Goal: Task Accomplishment & Management: Use online tool/utility

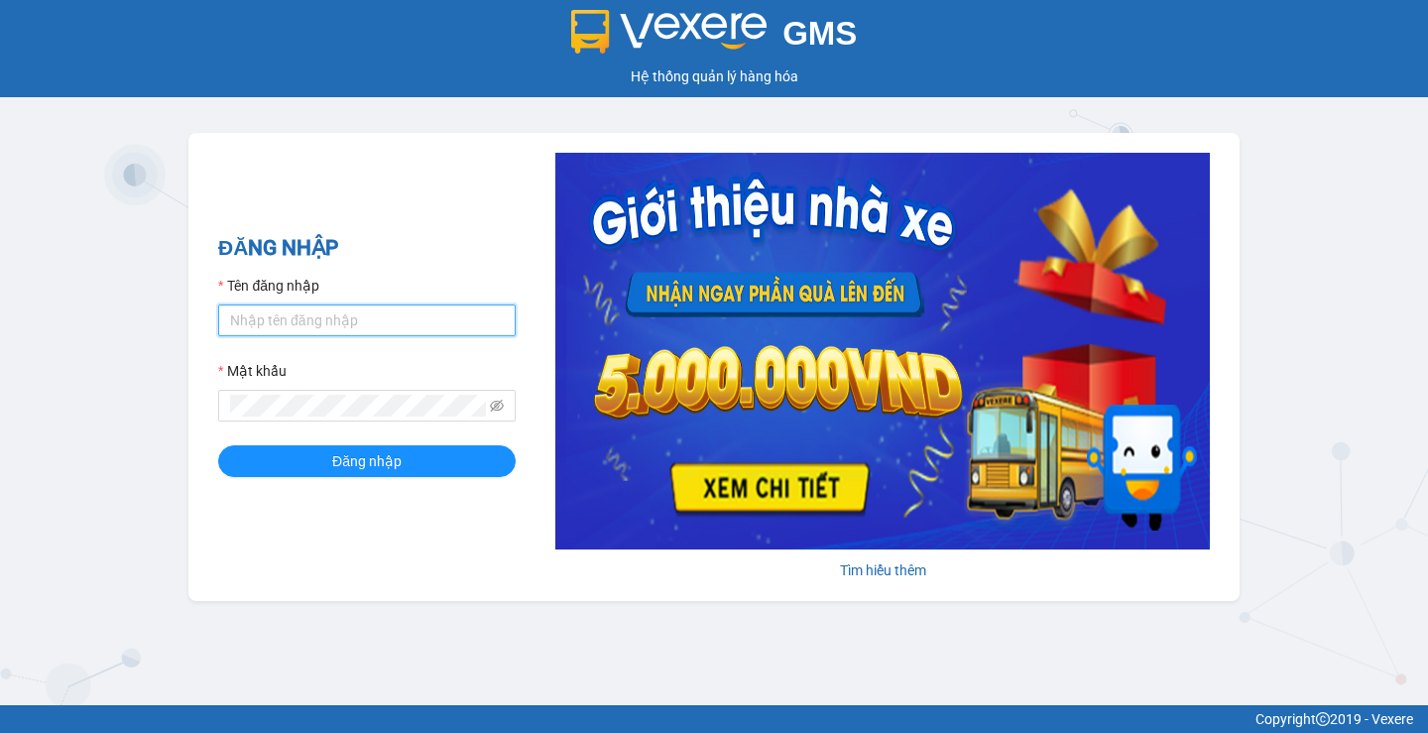
click at [378, 320] on input "Tên đăng nhập" at bounding box center [367, 321] width 298 height 32
type input "huyenttn.petrobp"
click at [334, 390] on span at bounding box center [367, 406] width 298 height 32
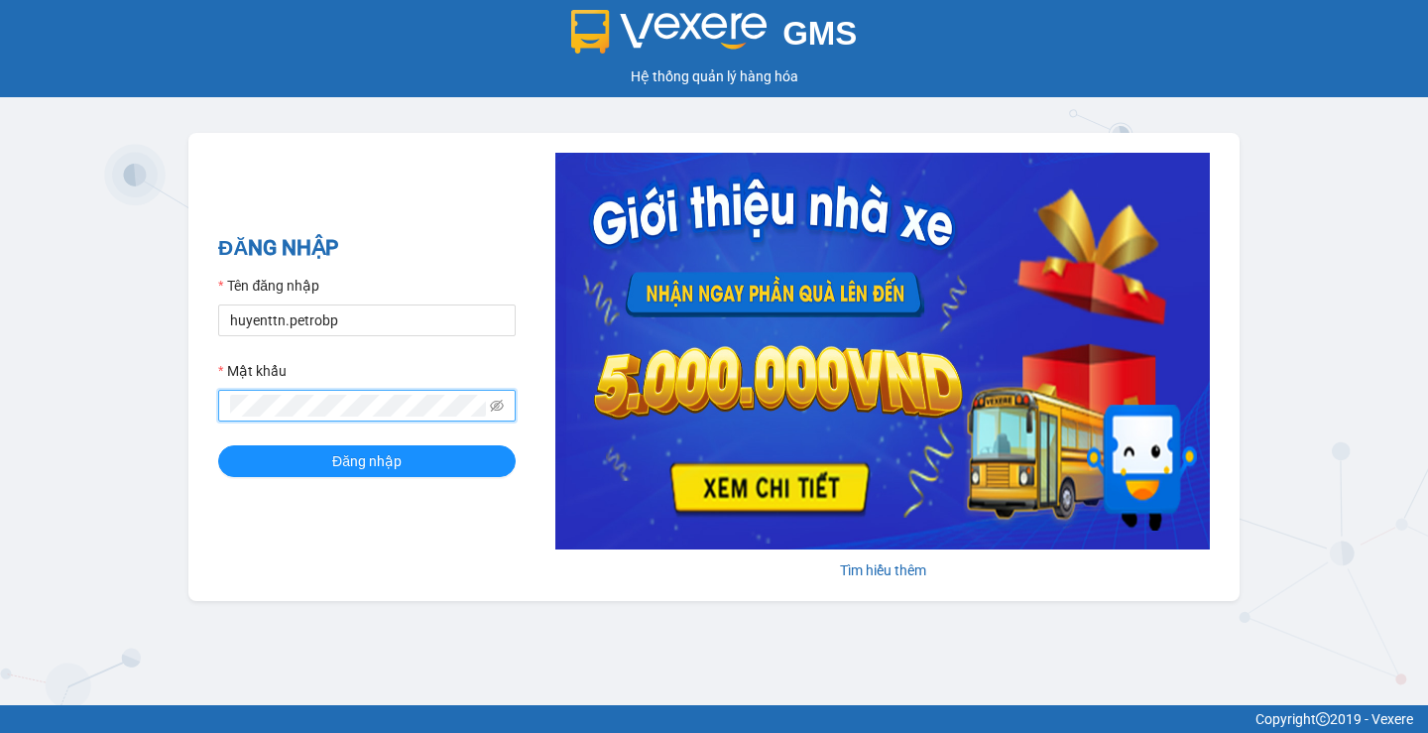
click at [218, 445] on button "Đăng nhập" at bounding box center [367, 461] width 298 height 32
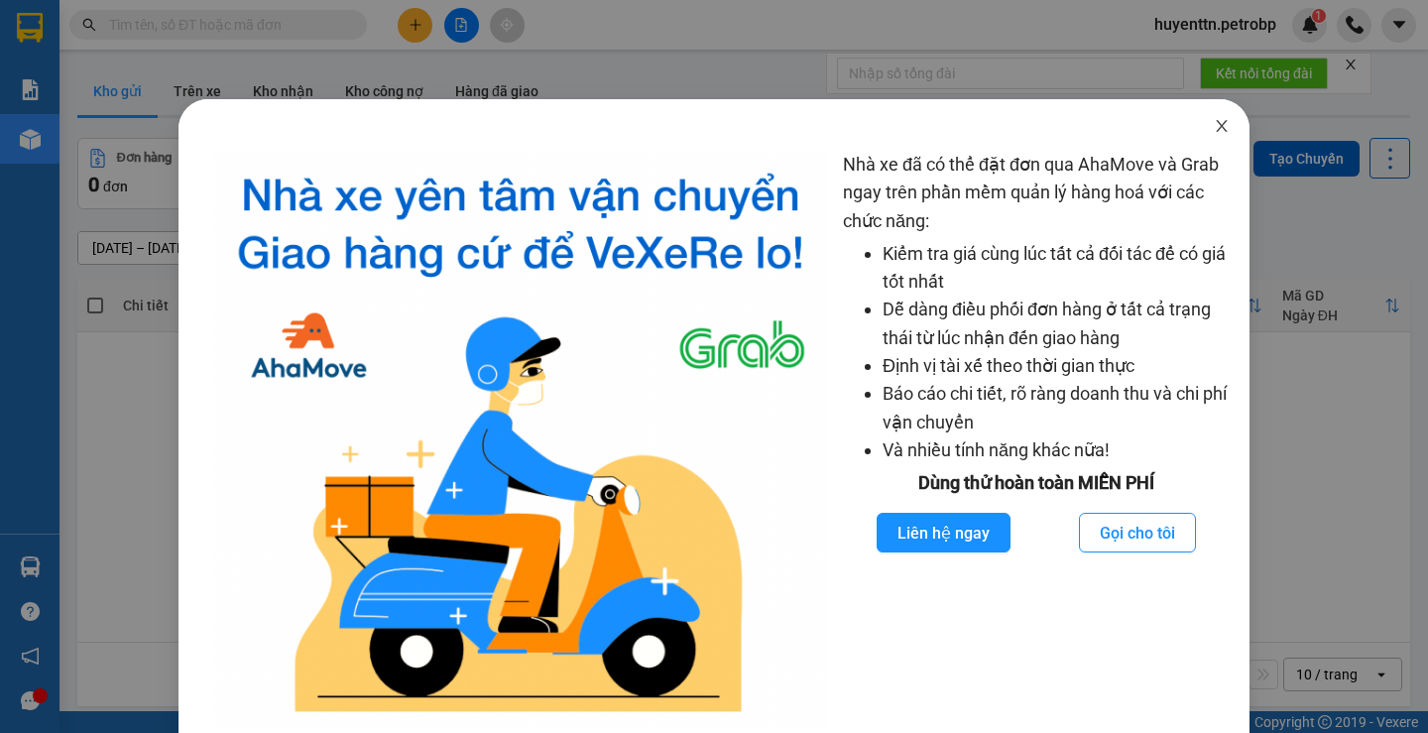
click at [1220, 135] on span "Close" at bounding box center [1222, 127] width 56 height 56
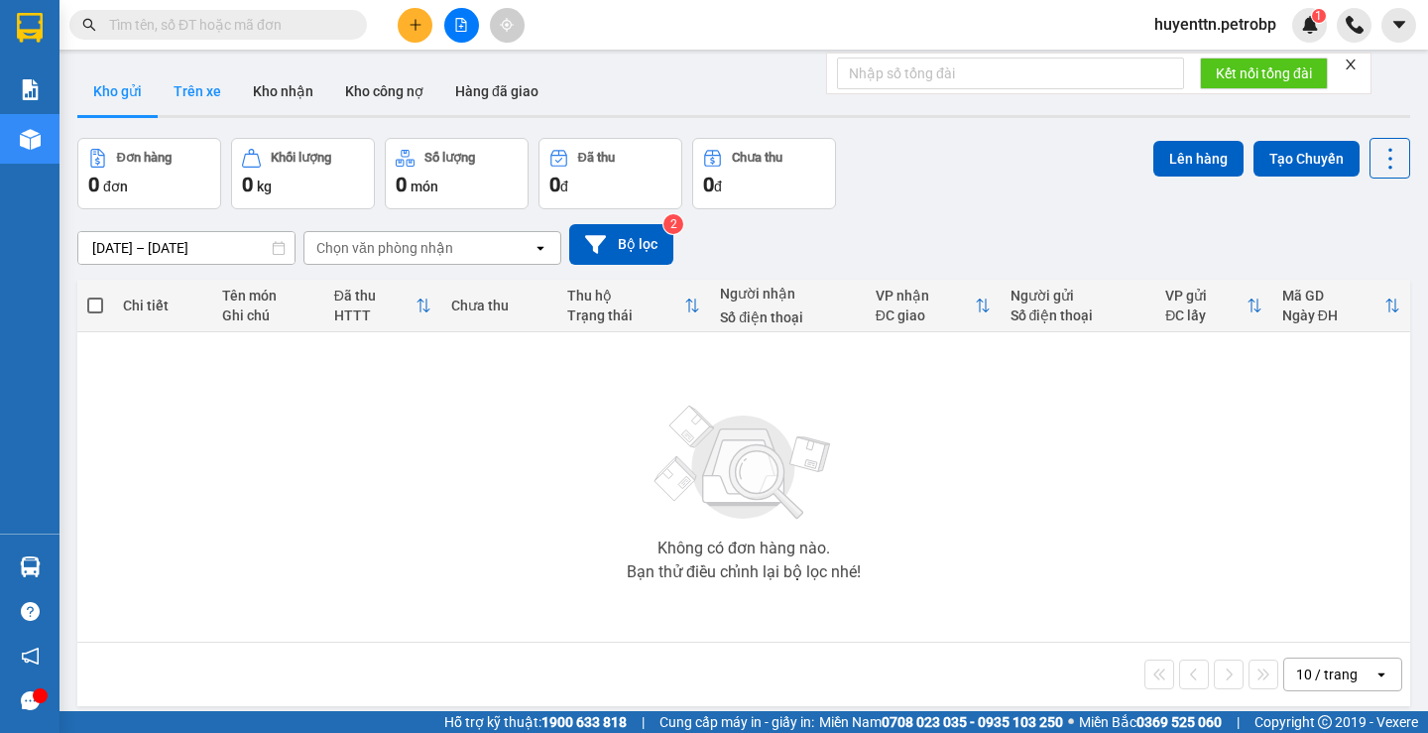
click at [178, 97] on button "Trên xe" at bounding box center [197, 91] width 79 height 48
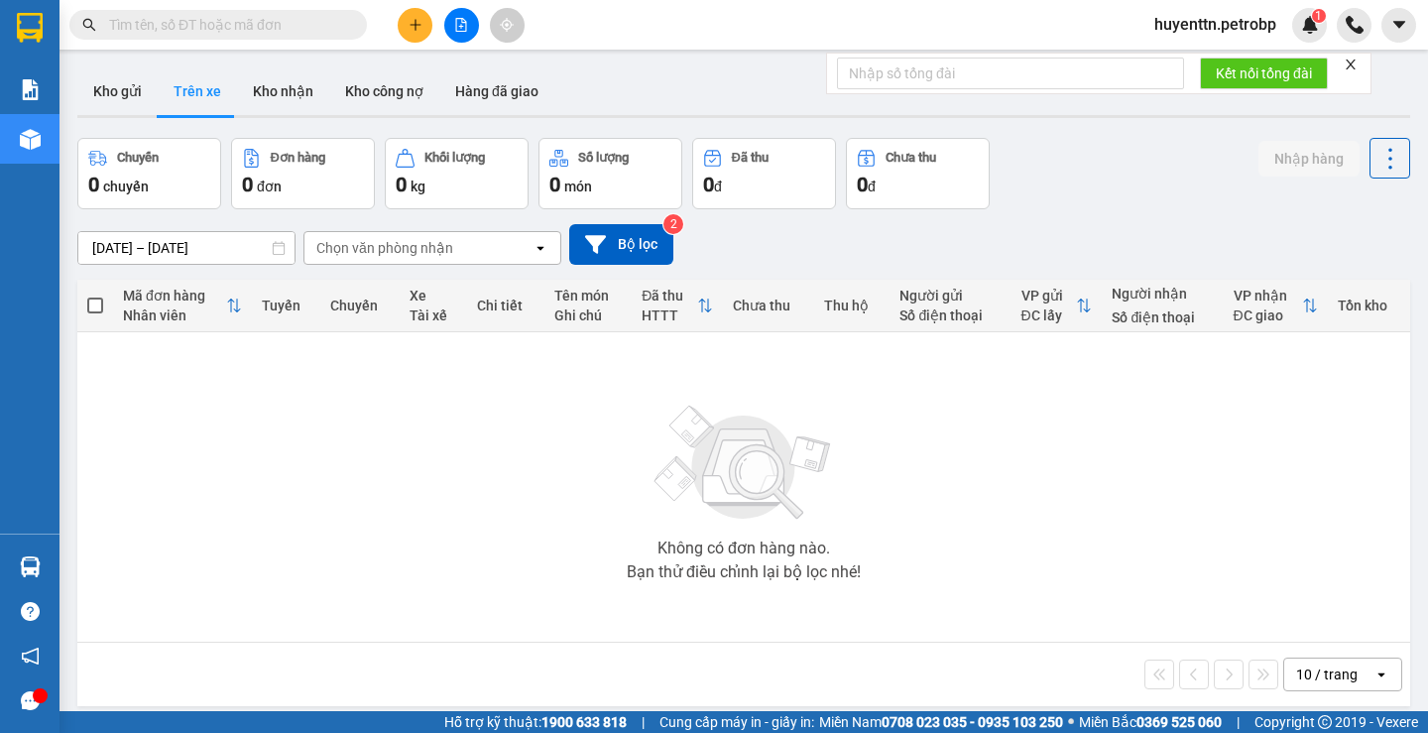
click at [93, 246] on input "[DATE] – [DATE]" at bounding box center [186, 248] width 216 height 32
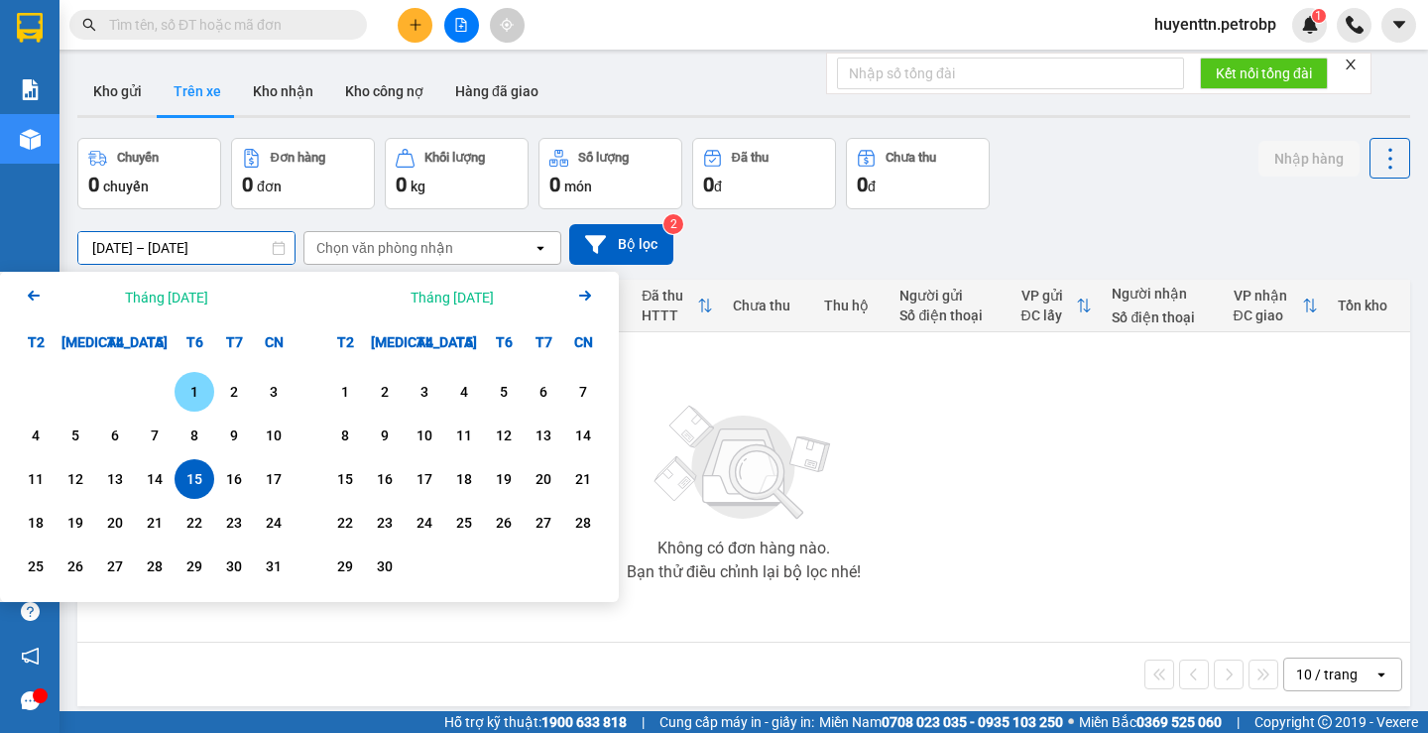
click at [186, 398] on div "1" at bounding box center [195, 392] width 28 height 24
click at [192, 259] on input "[DATE] – / /" at bounding box center [186, 248] width 216 height 32
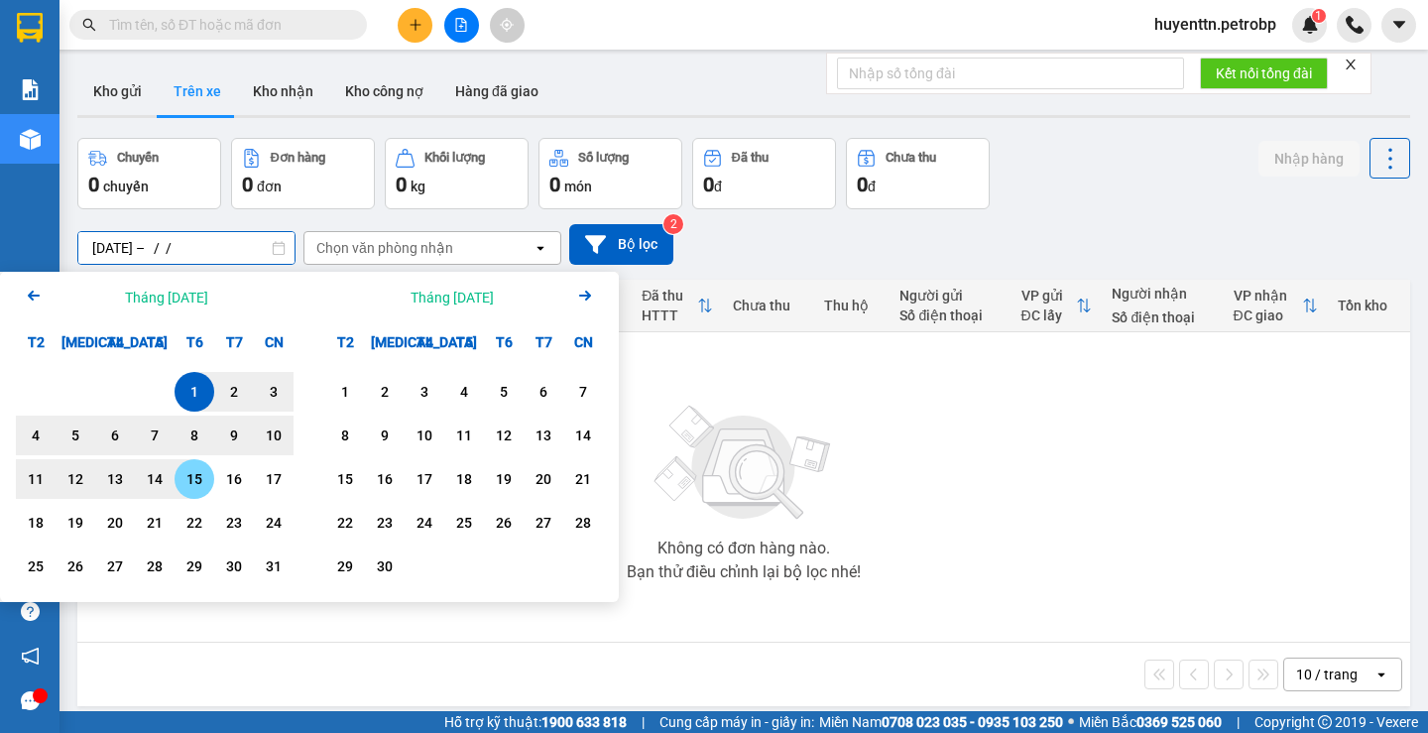
click at [190, 484] on div "15" at bounding box center [195, 479] width 28 height 24
type input "[DATE] – [DATE]"
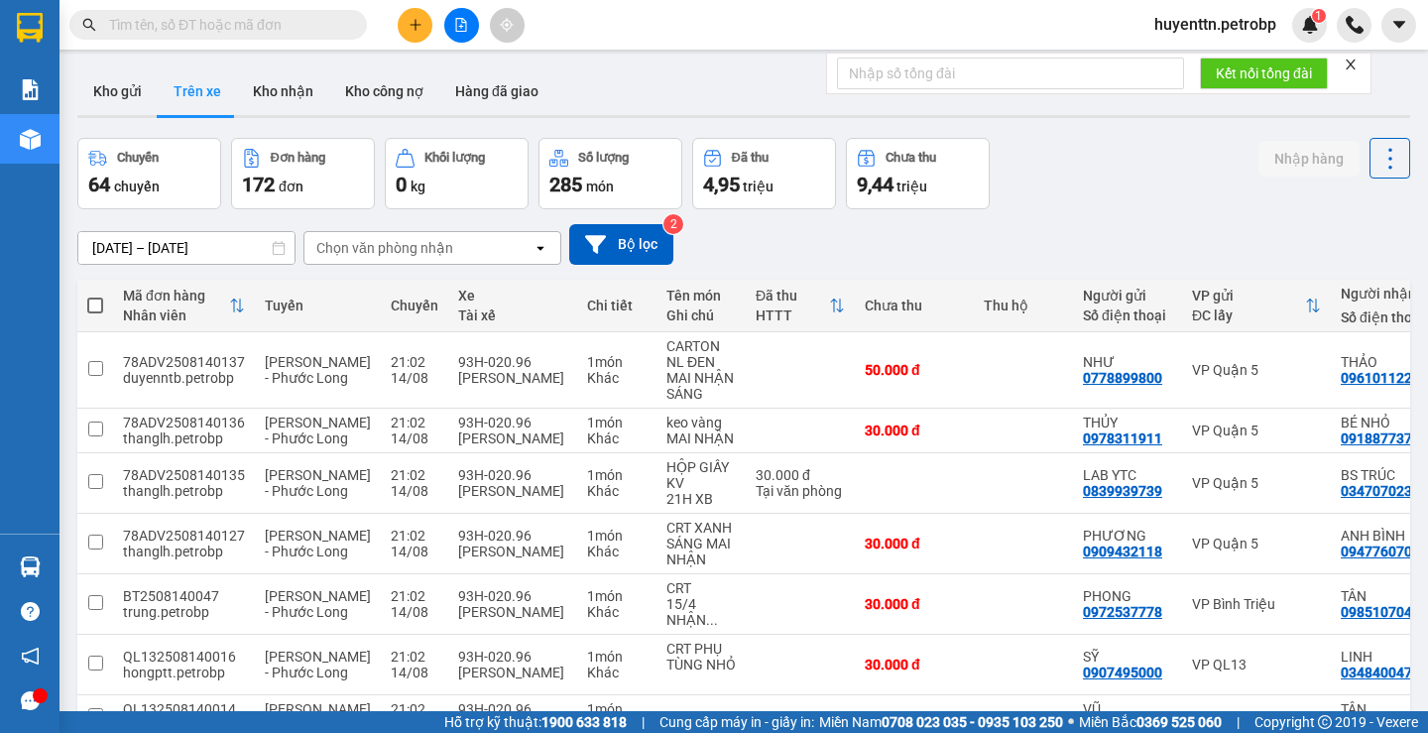
click at [347, 241] on div "Chọn văn phòng nhận" at bounding box center [384, 248] width 137 height 20
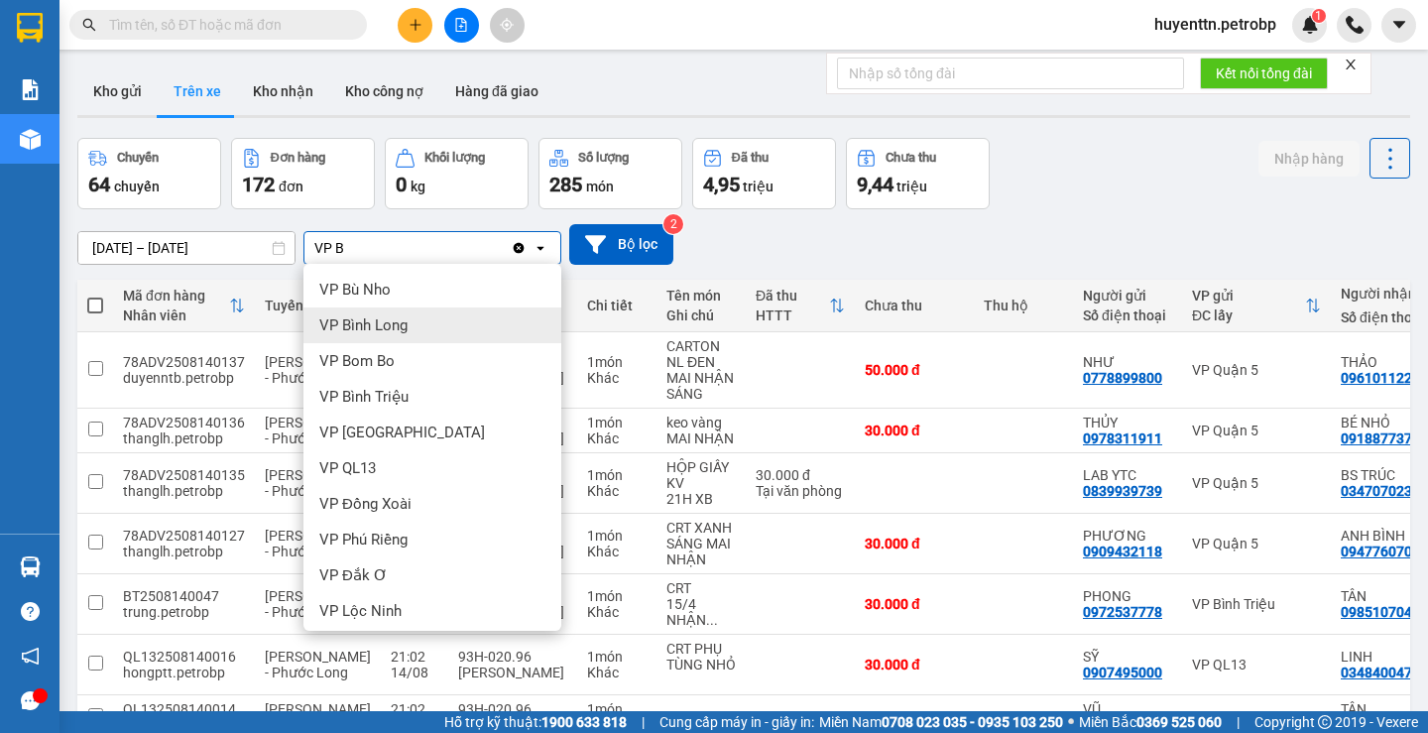
type input "VP B"
click at [413, 325] on div "VP Bình Long" at bounding box center [433, 326] width 258 height 36
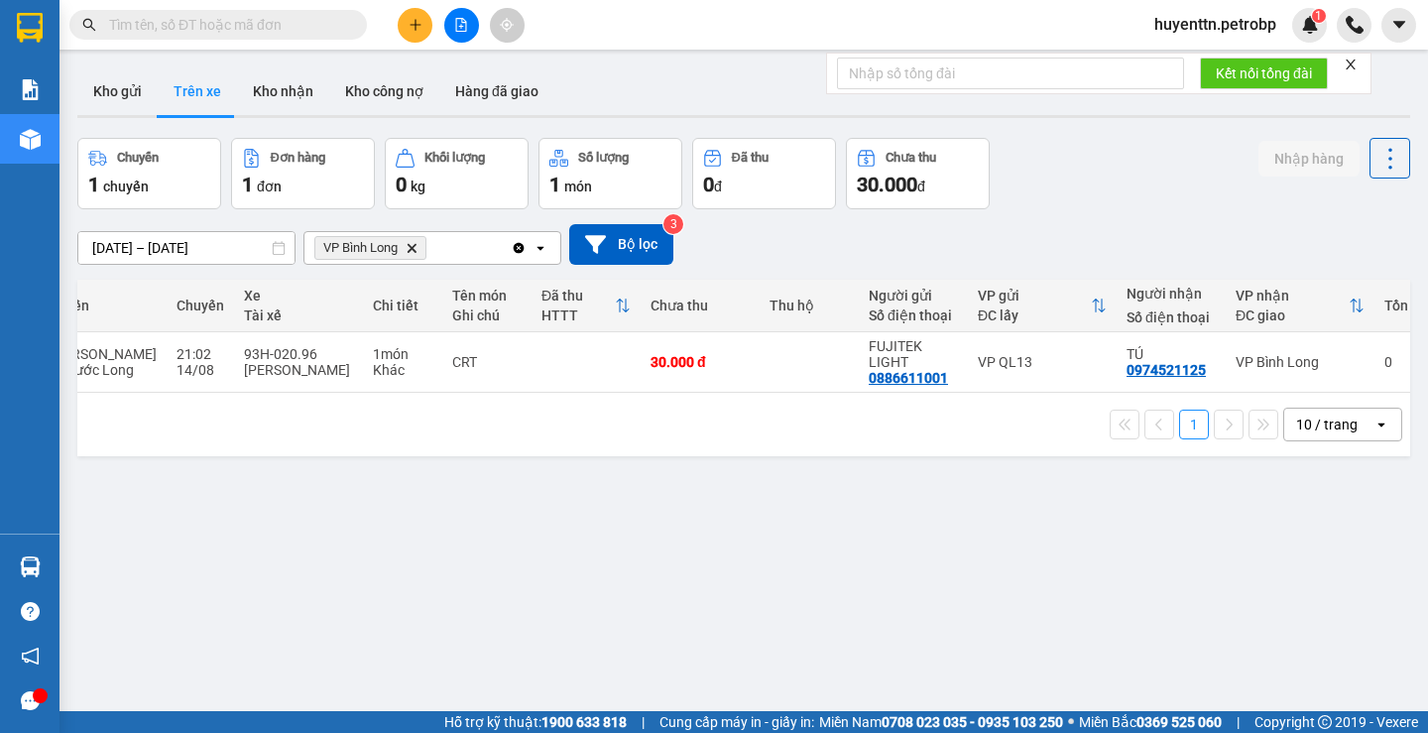
scroll to position [0, 224]
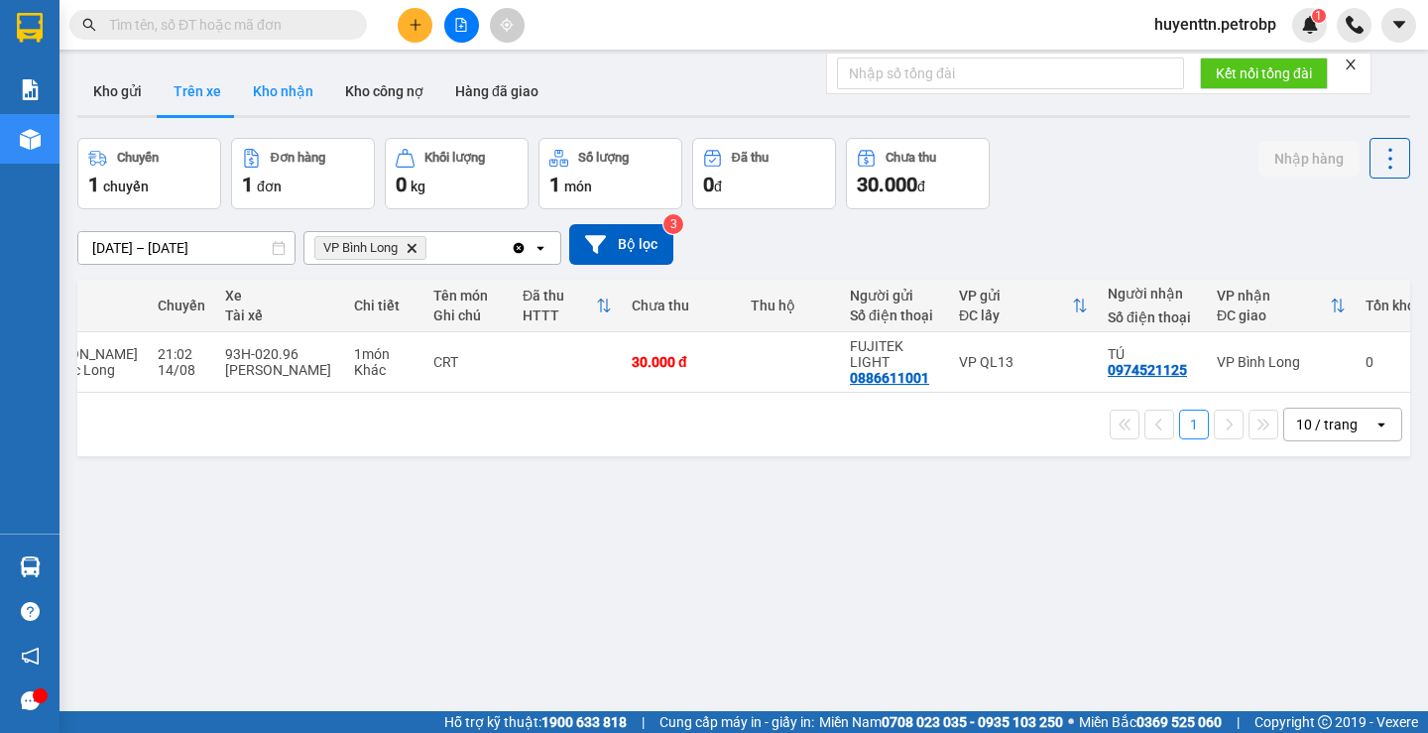
click at [279, 95] on button "Kho nhận" at bounding box center [283, 91] width 92 height 48
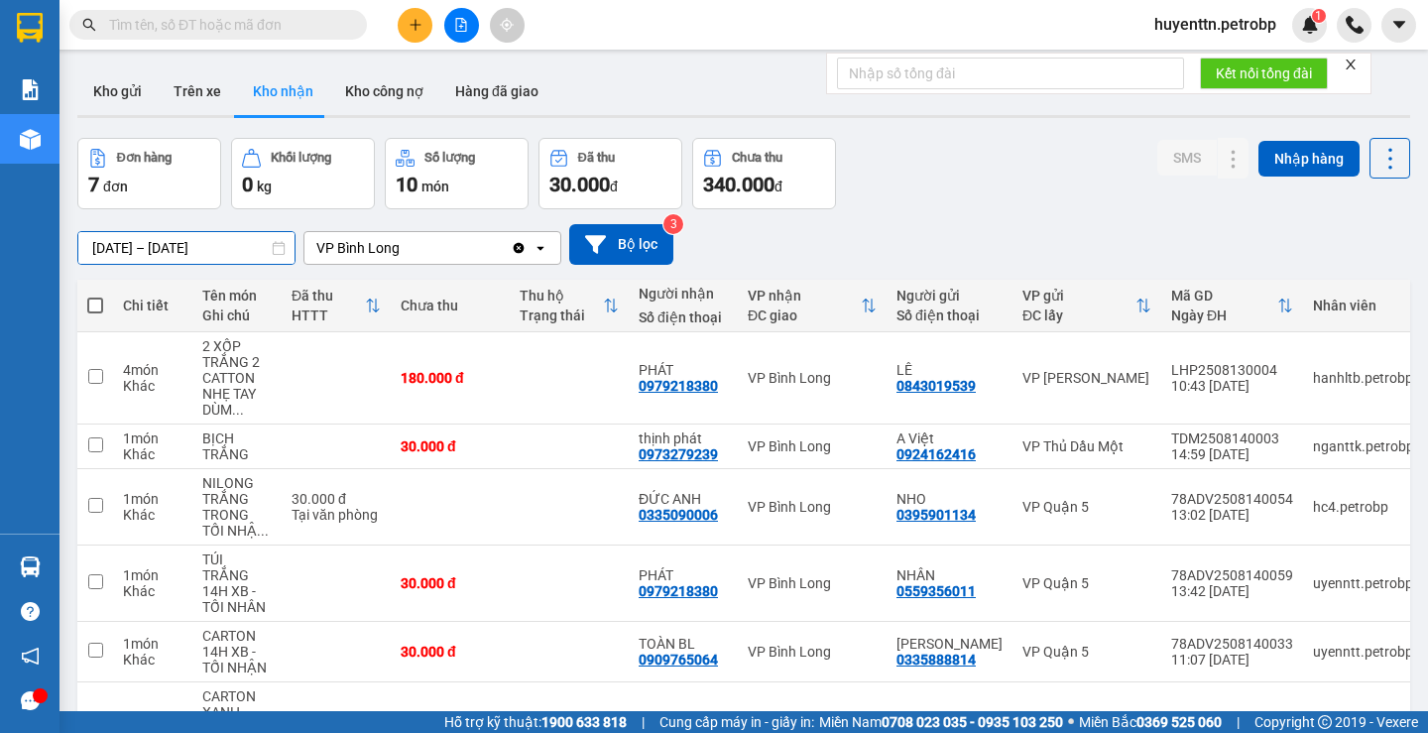
click at [111, 244] on input "[DATE] – [DATE]" at bounding box center [186, 248] width 216 height 32
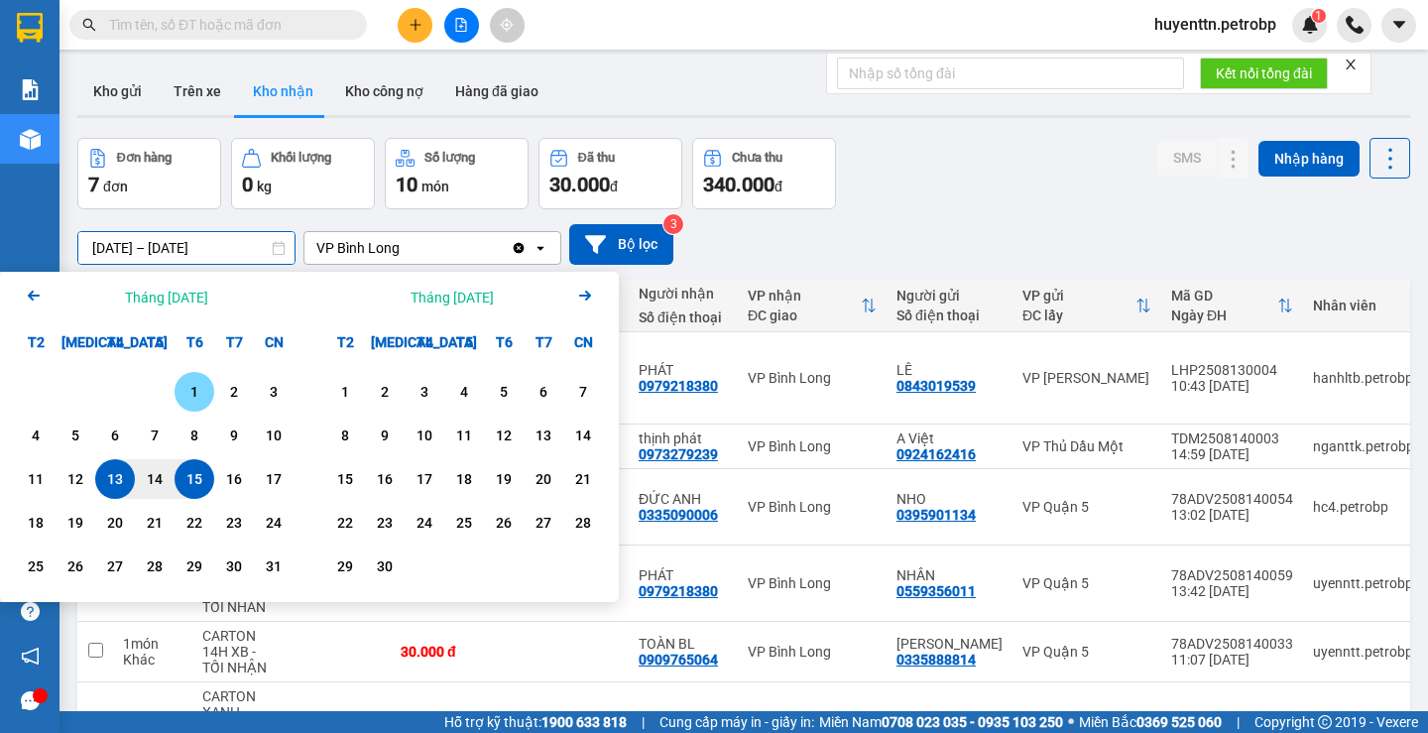
click at [191, 394] on div "1" at bounding box center [195, 392] width 28 height 24
click at [195, 252] on input "[DATE] – / /" at bounding box center [186, 248] width 216 height 32
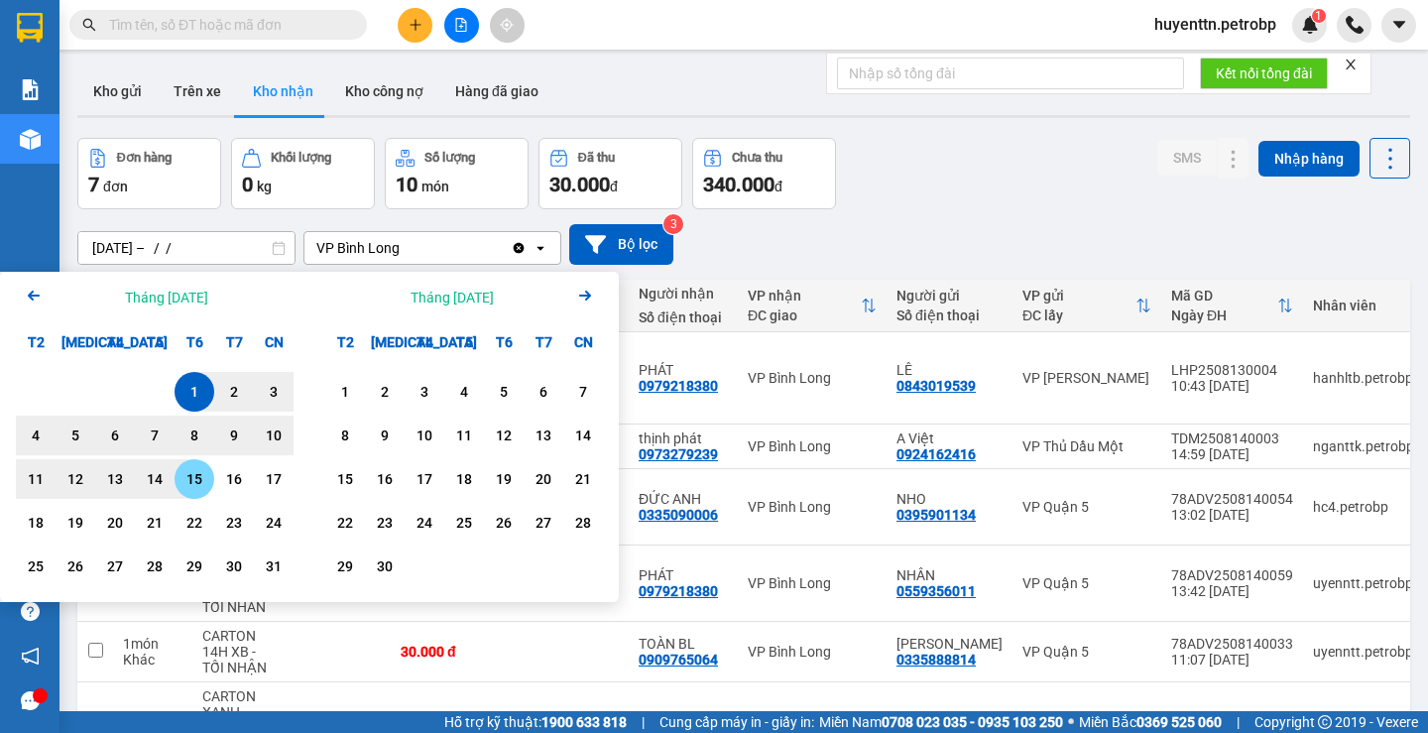
click at [188, 482] on div "15" at bounding box center [195, 479] width 28 height 24
type input "[DATE] – [DATE]"
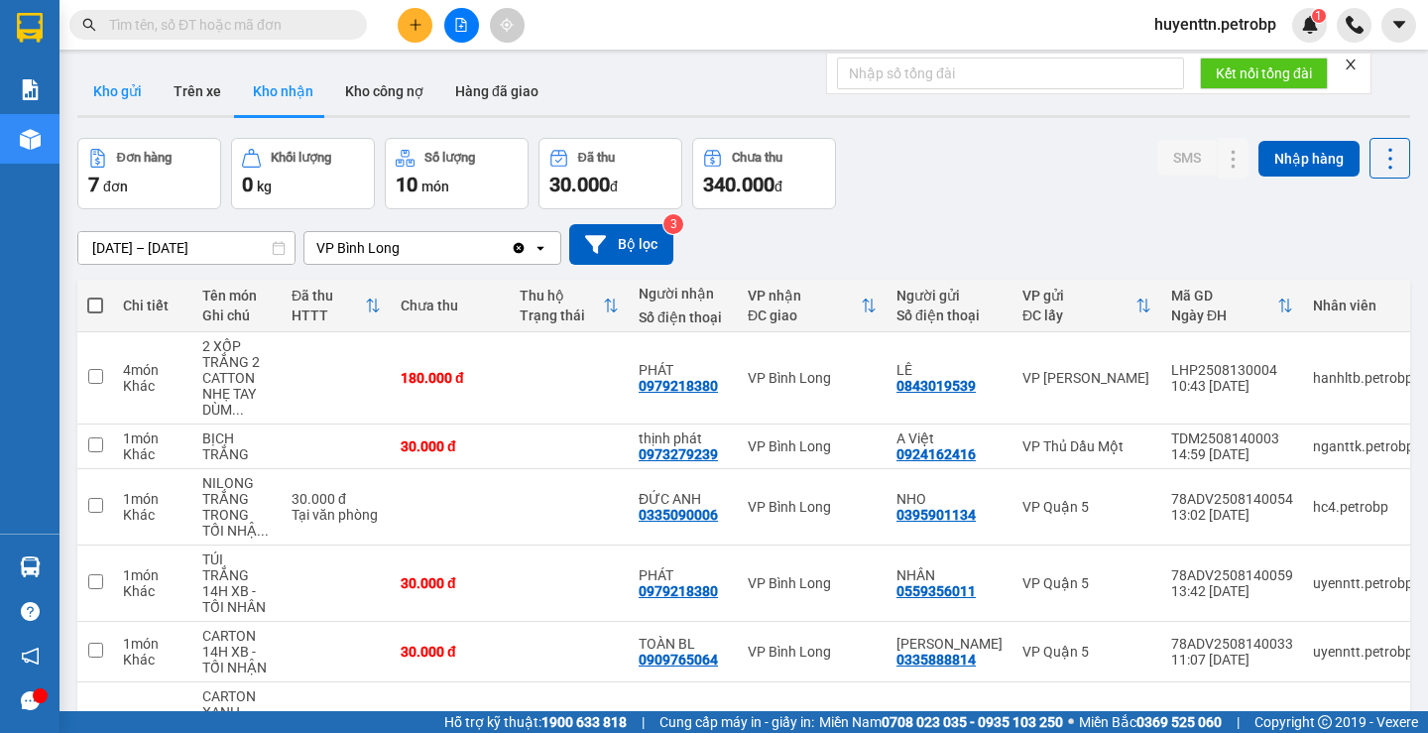
click at [147, 103] on button "Kho gửi" at bounding box center [117, 91] width 80 height 48
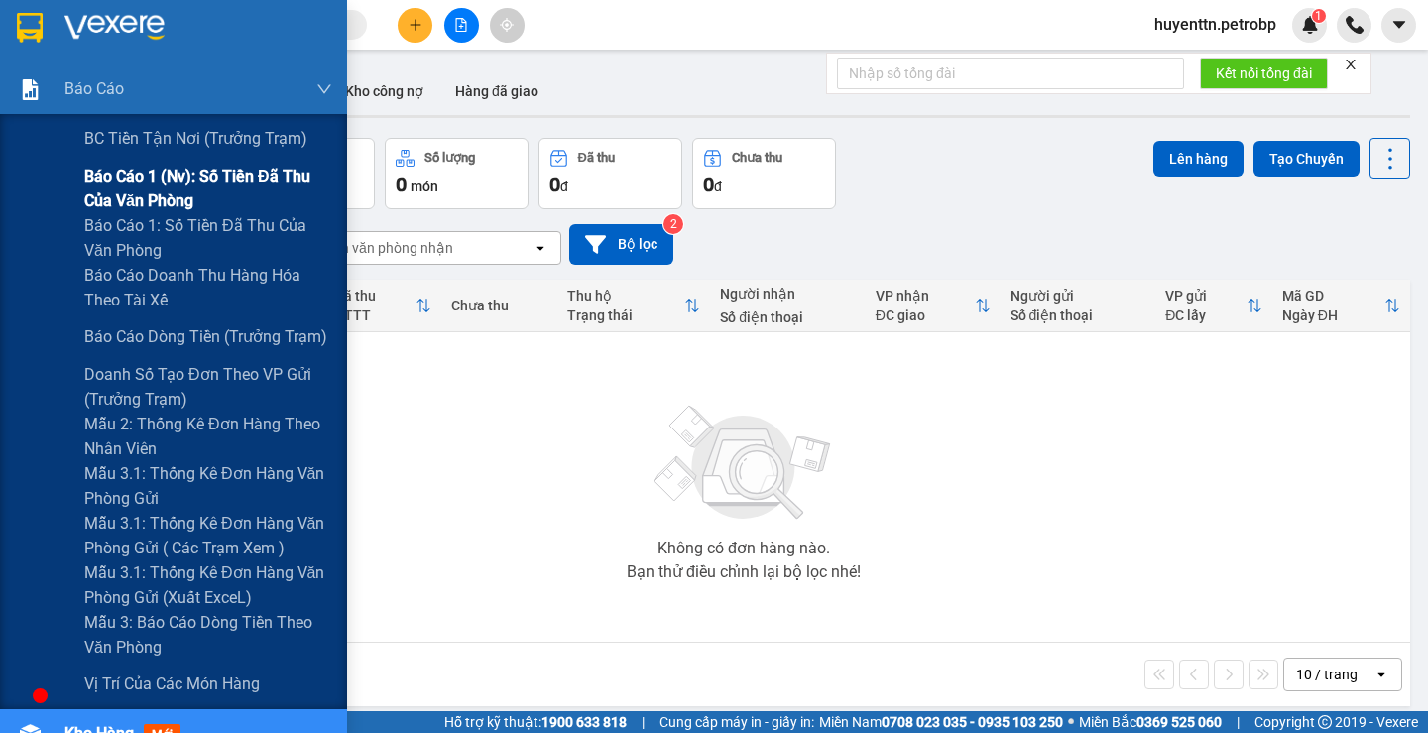
click at [149, 190] on span "Báo cáo 1 (nv): Số tiền đã thu của văn phòng" at bounding box center [208, 189] width 248 height 50
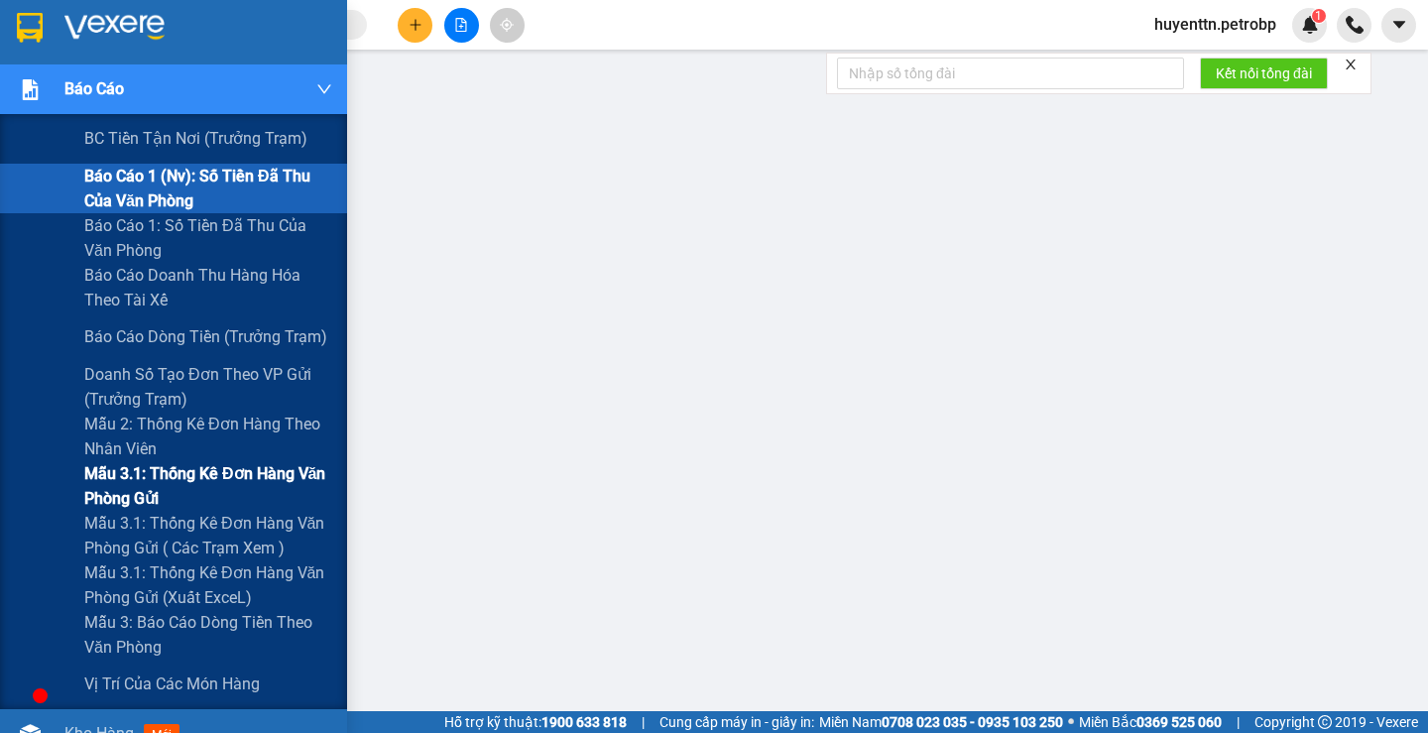
click at [211, 489] on span "Mẫu 3.1: Thống kê đơn hàng văn phòng gửi" at bounding box center [208, 486] width 248 height 50
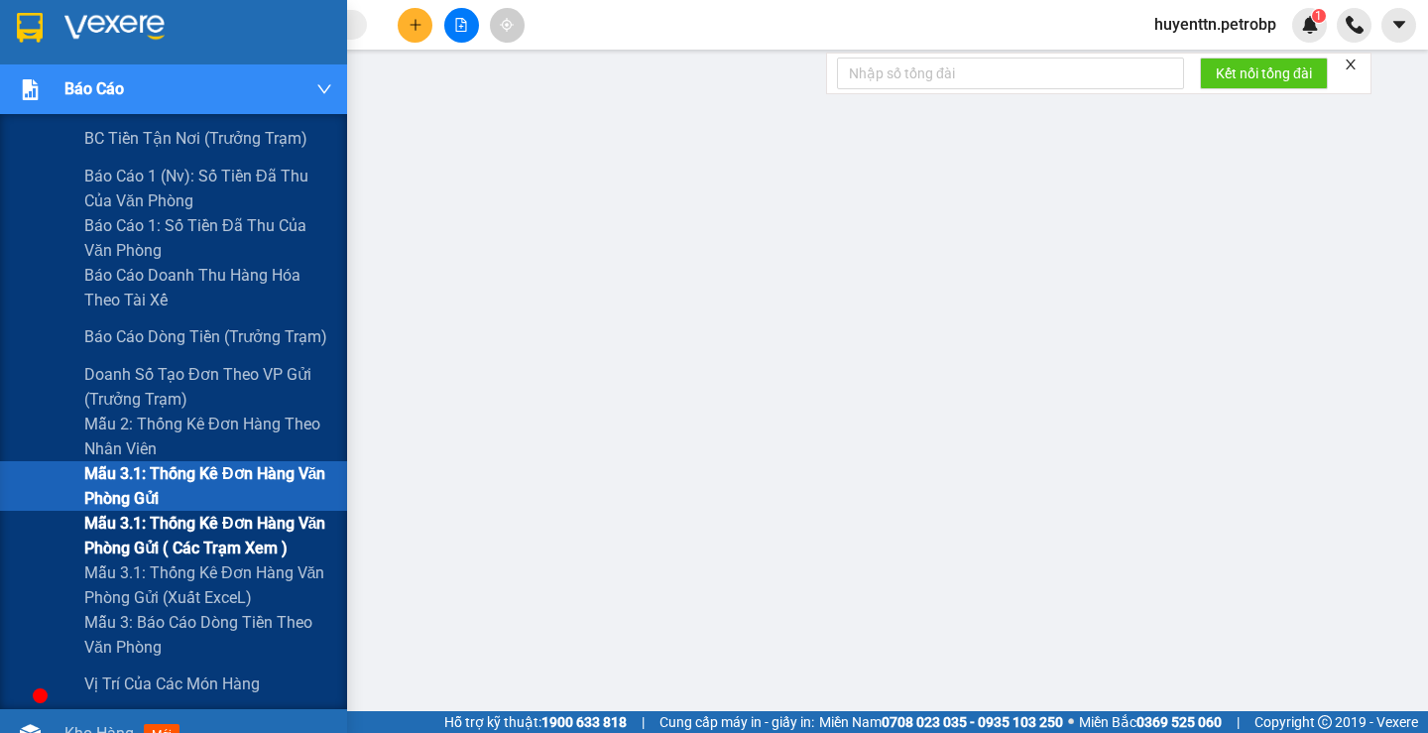
click at [185, 536] on span "Mẫu 3.1: Thống kê đơn hàng văn phòng gửi ( các trạm xem )" at bounding box center [208, 536] width 248 height 50
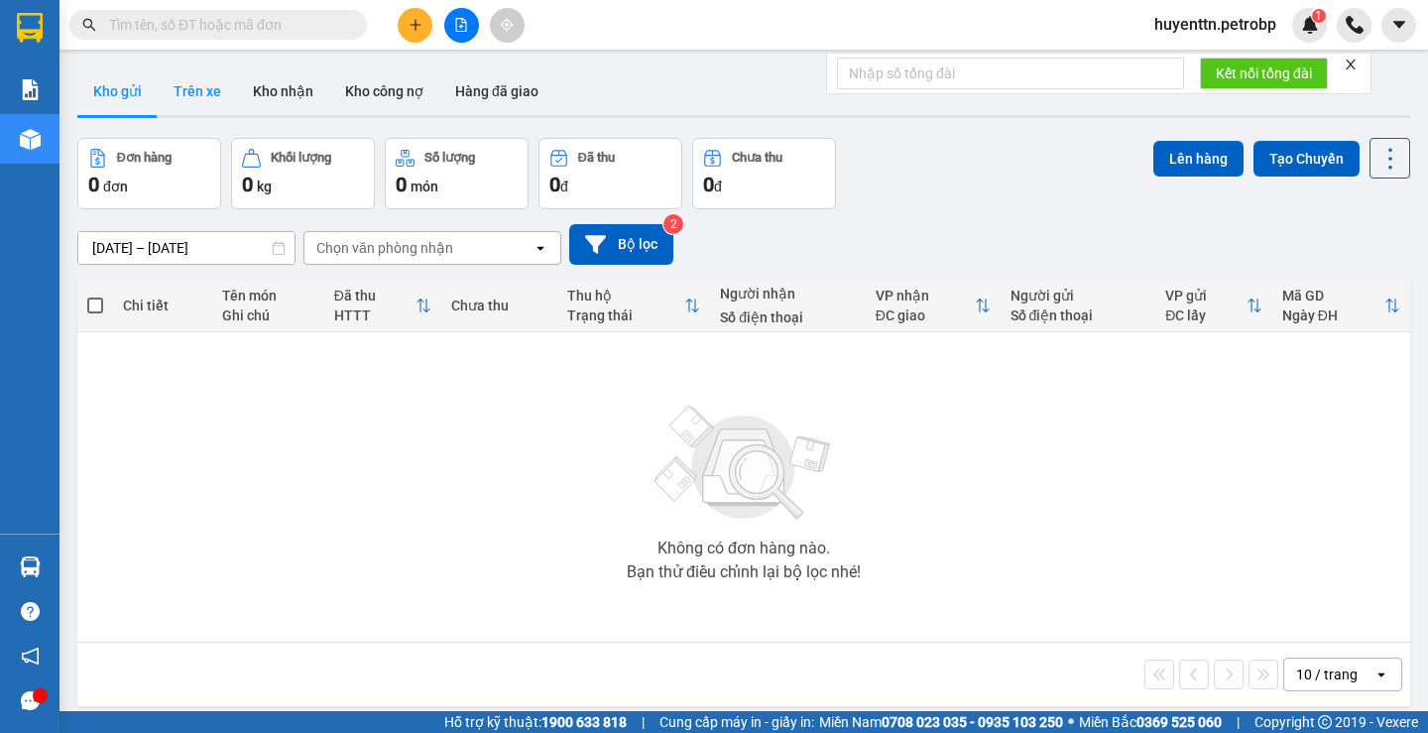
click at [186, 91] on button "Trên xe" at bounding box center [197, 91] width 79 height 48
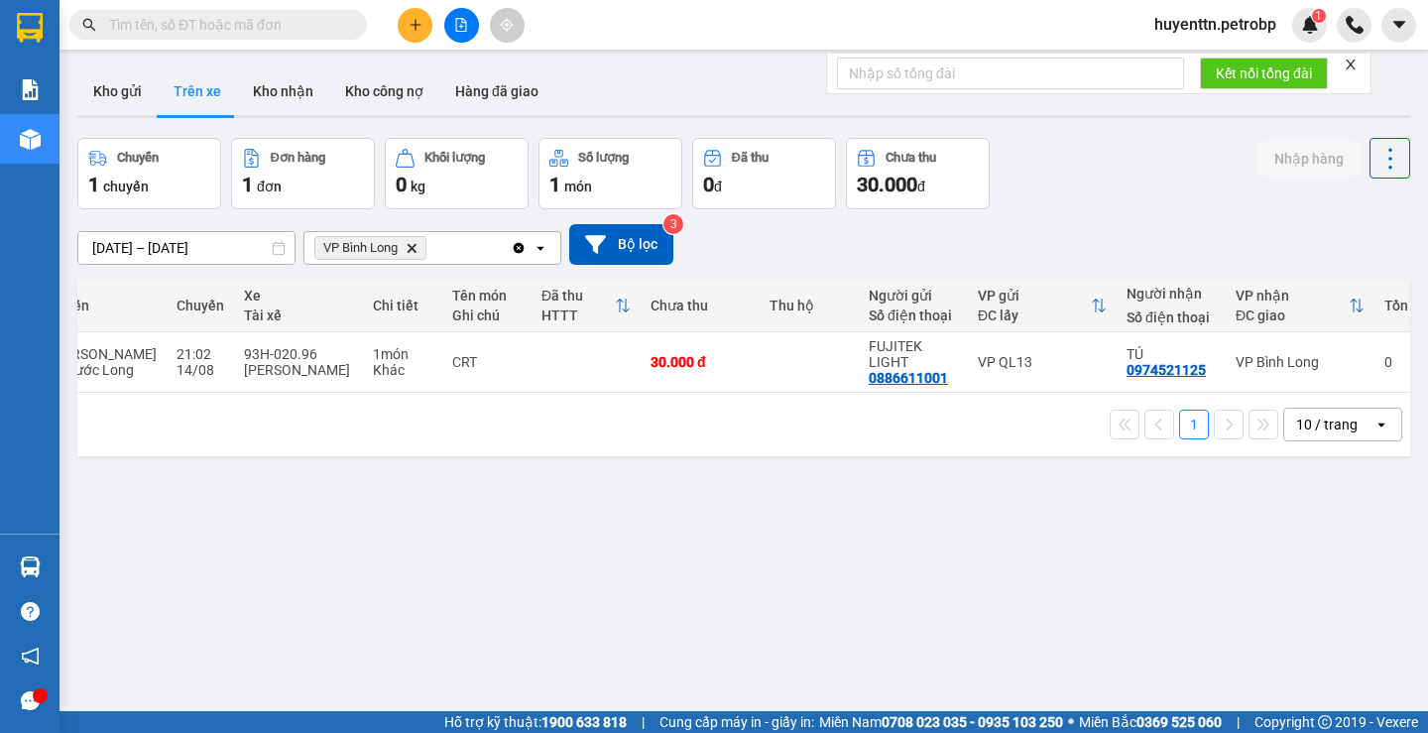
scroll to position [0, 224]
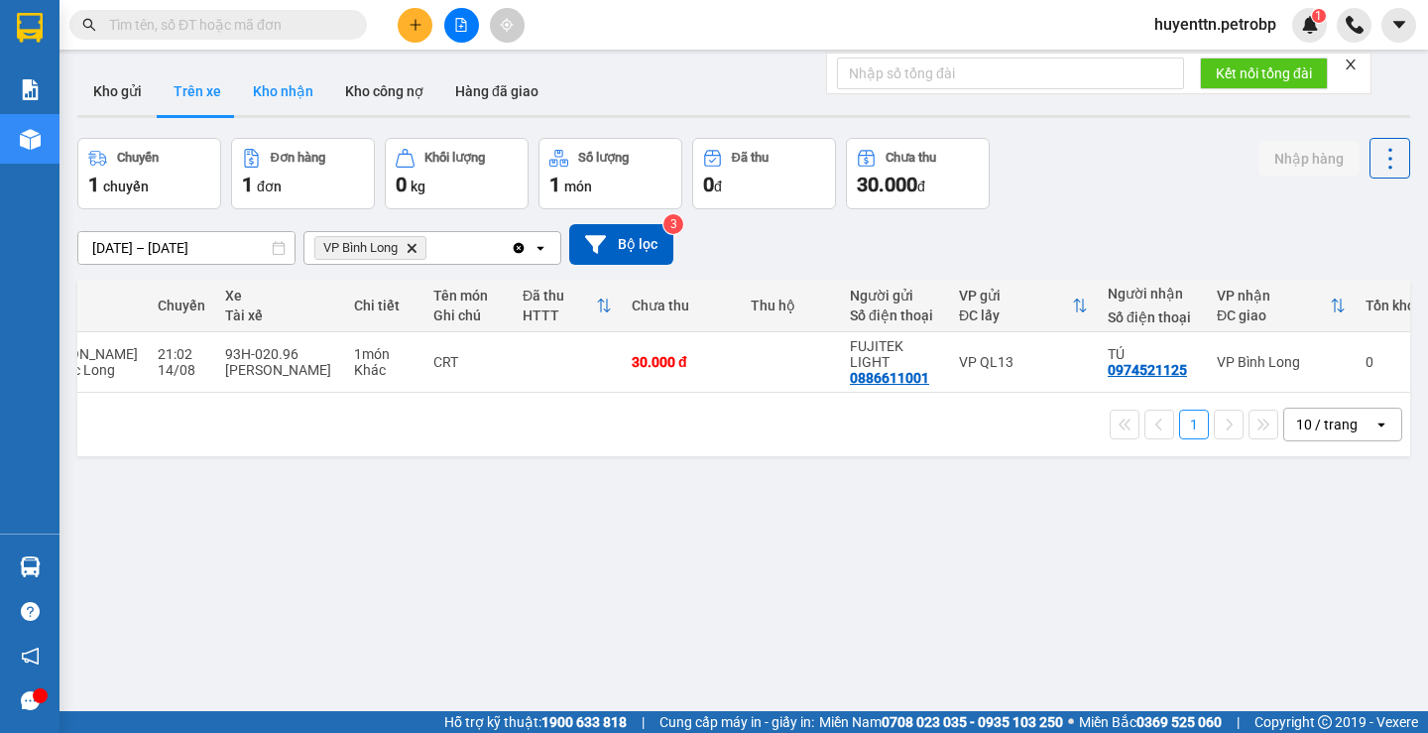
click at [264, 93] on button "Kho nhận" at bounding box center [283, 91] width 92 height 48
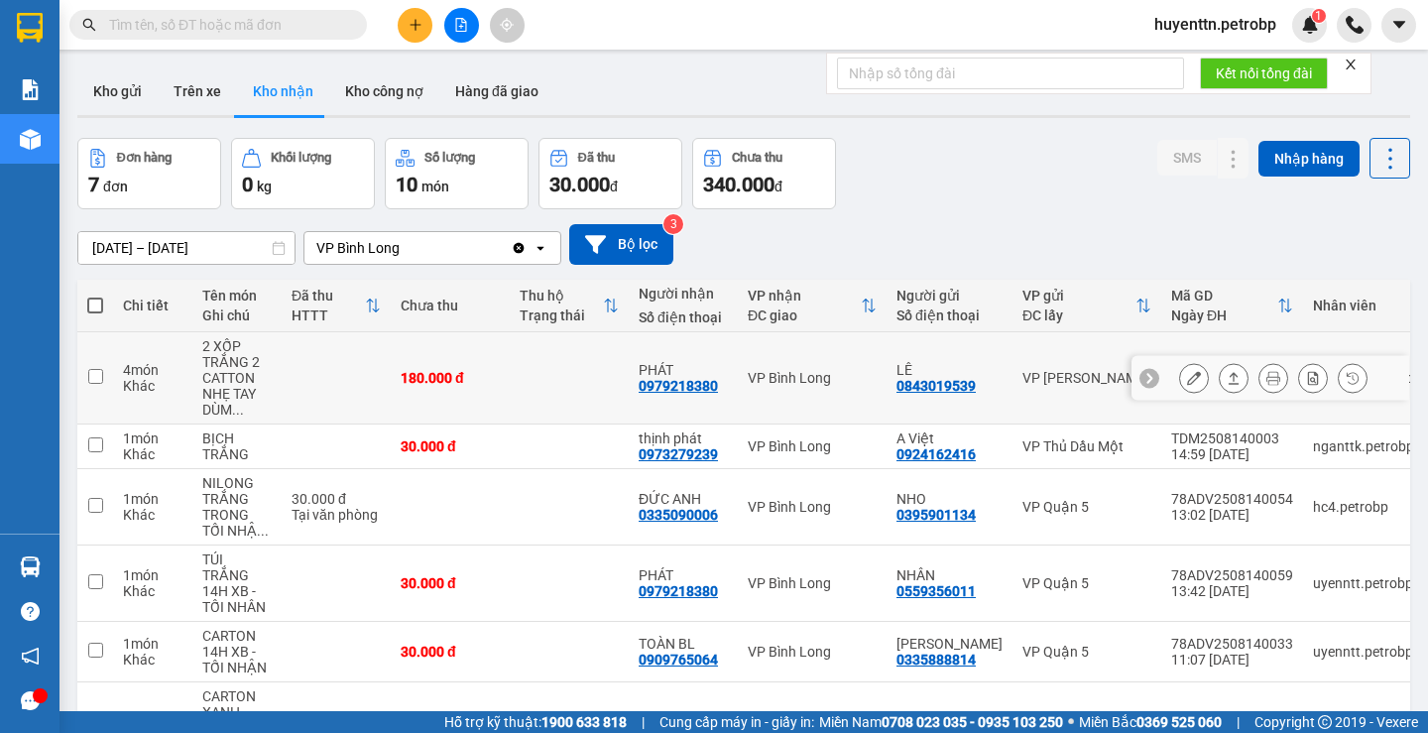
scroll to position [99, 0]
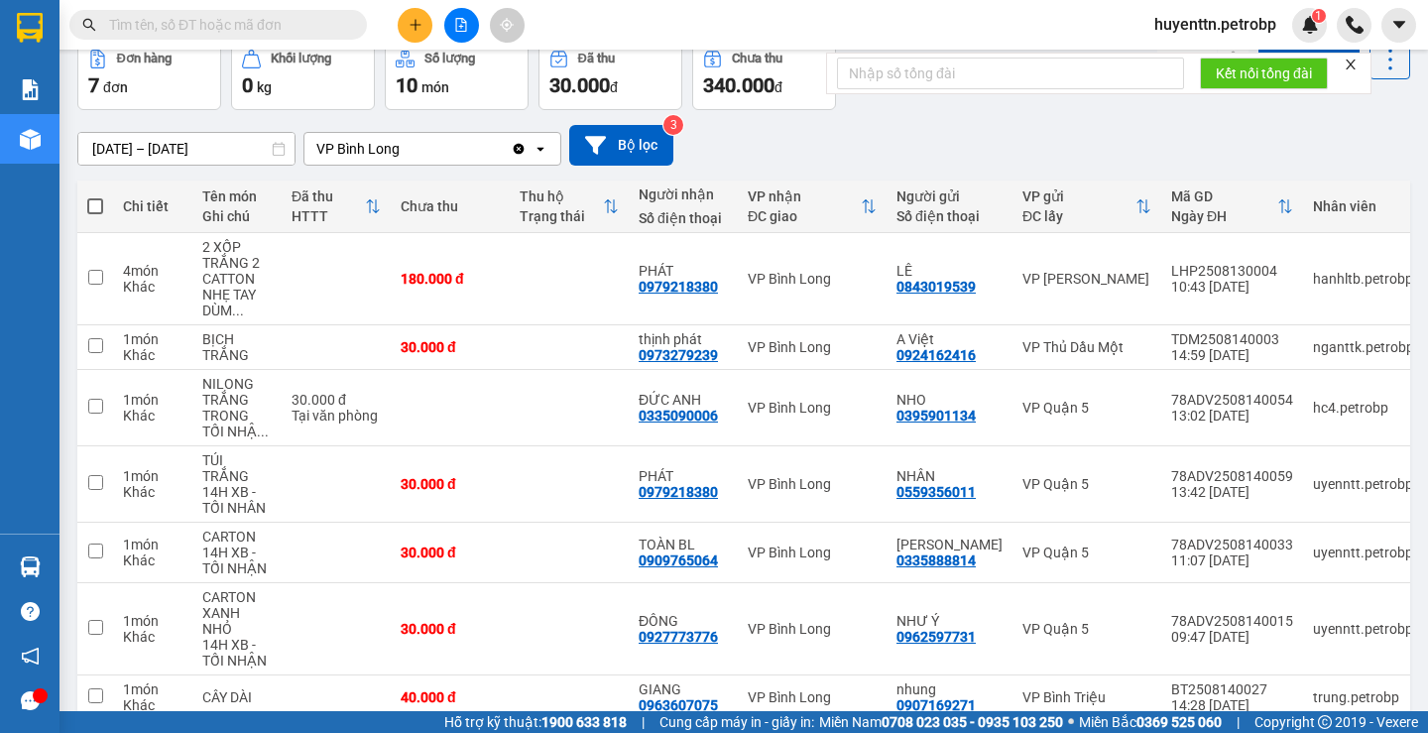
click at [274, 27] on input "text" at bounding box center [226, 25] width 234 height 22
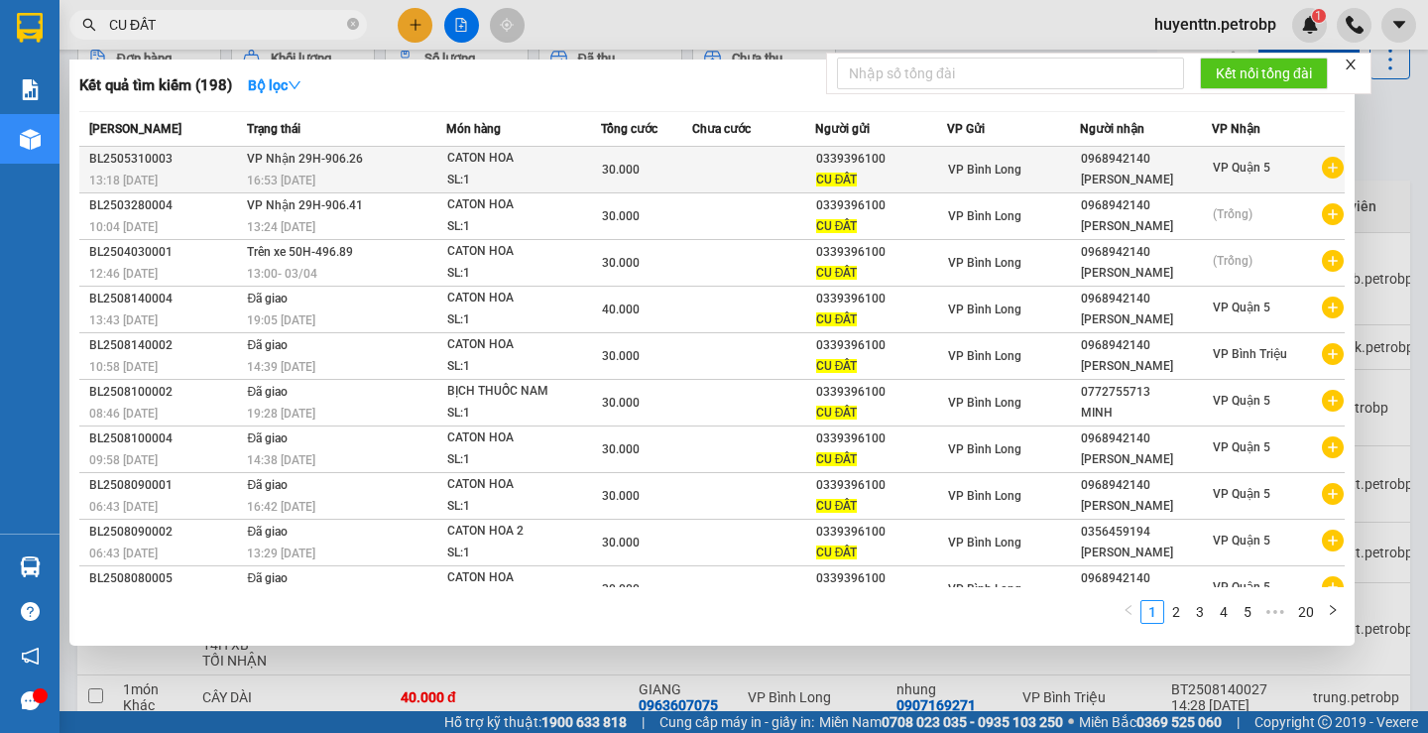
type input "CU ĐẤT"
click at [1323, 170] on icon "plus-circle" at bounding box center [1333, 168] width 22 height 22
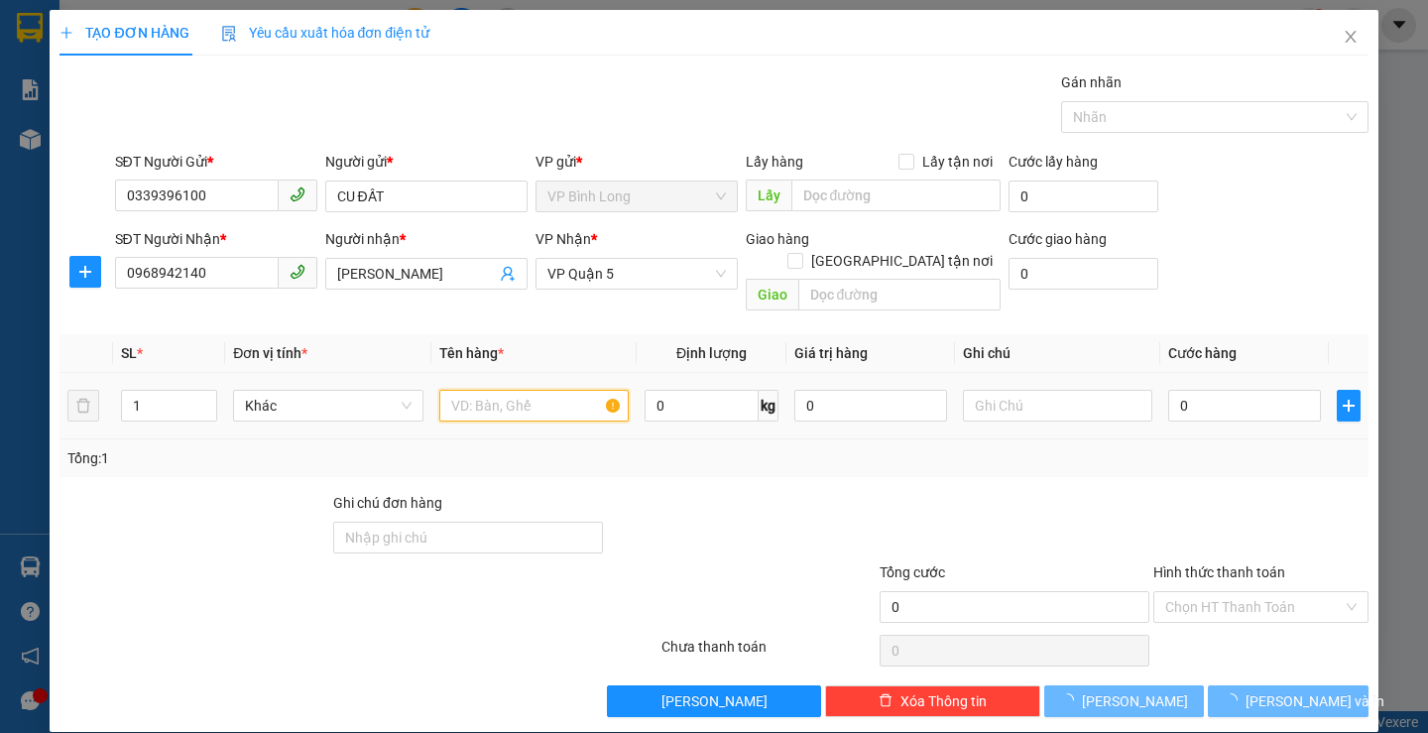
click at [493, 390] on input "text" at bounding box center [533, 406] width 189 height 32
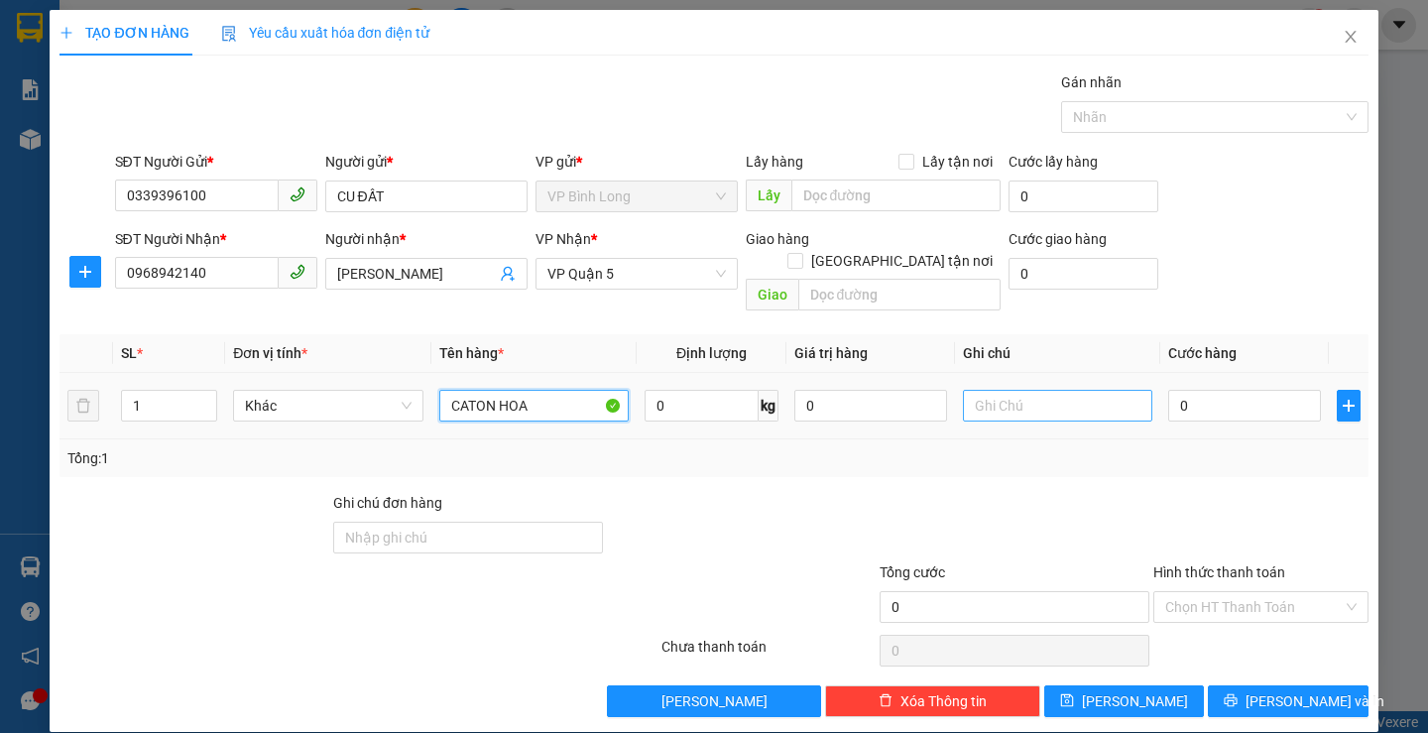
type input "CATON HOA"
click at [1030, 390] on input "text" at bounding box center [1057, 406] width 189 height 32
click at [1174, 390] on input "0" at bounding box center [1245, 406] width 153 height 32
type input "4"
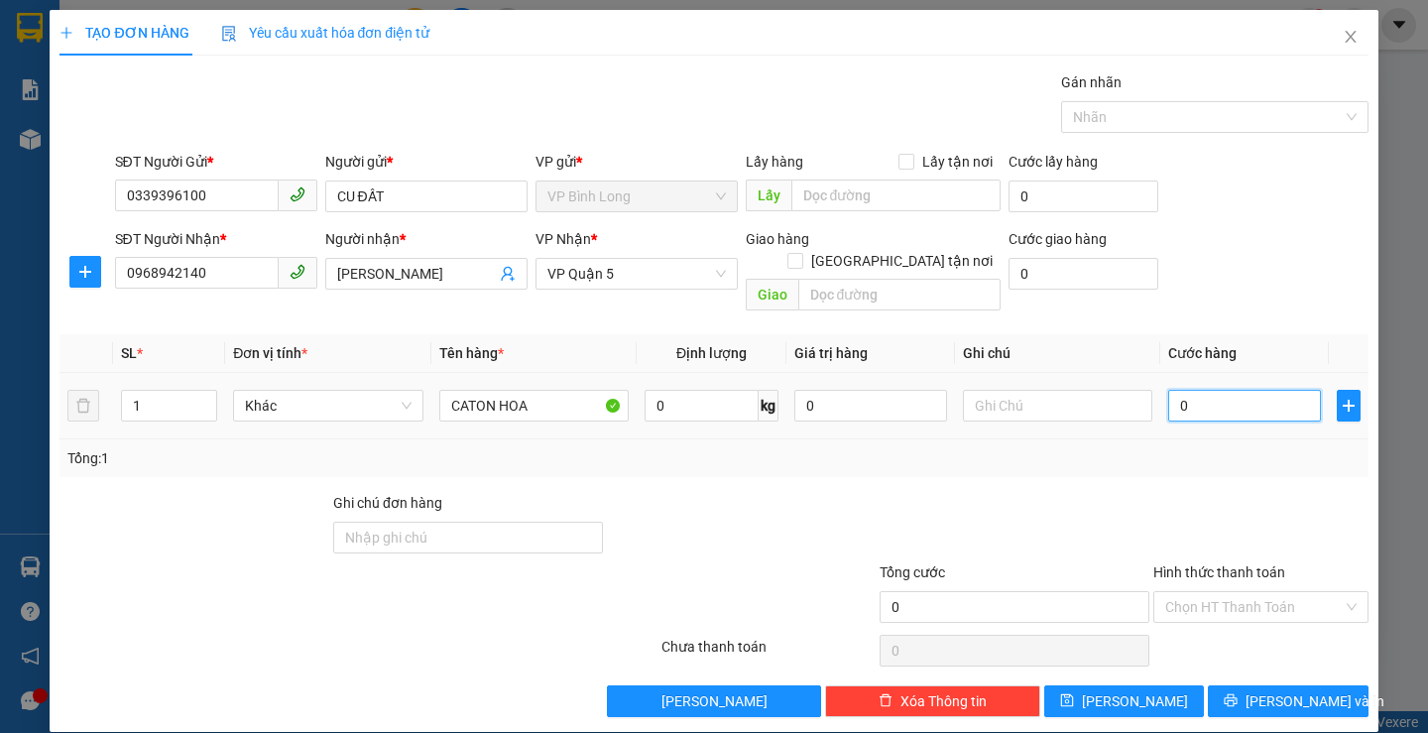
type input "4"
type input "40"
type input "400"
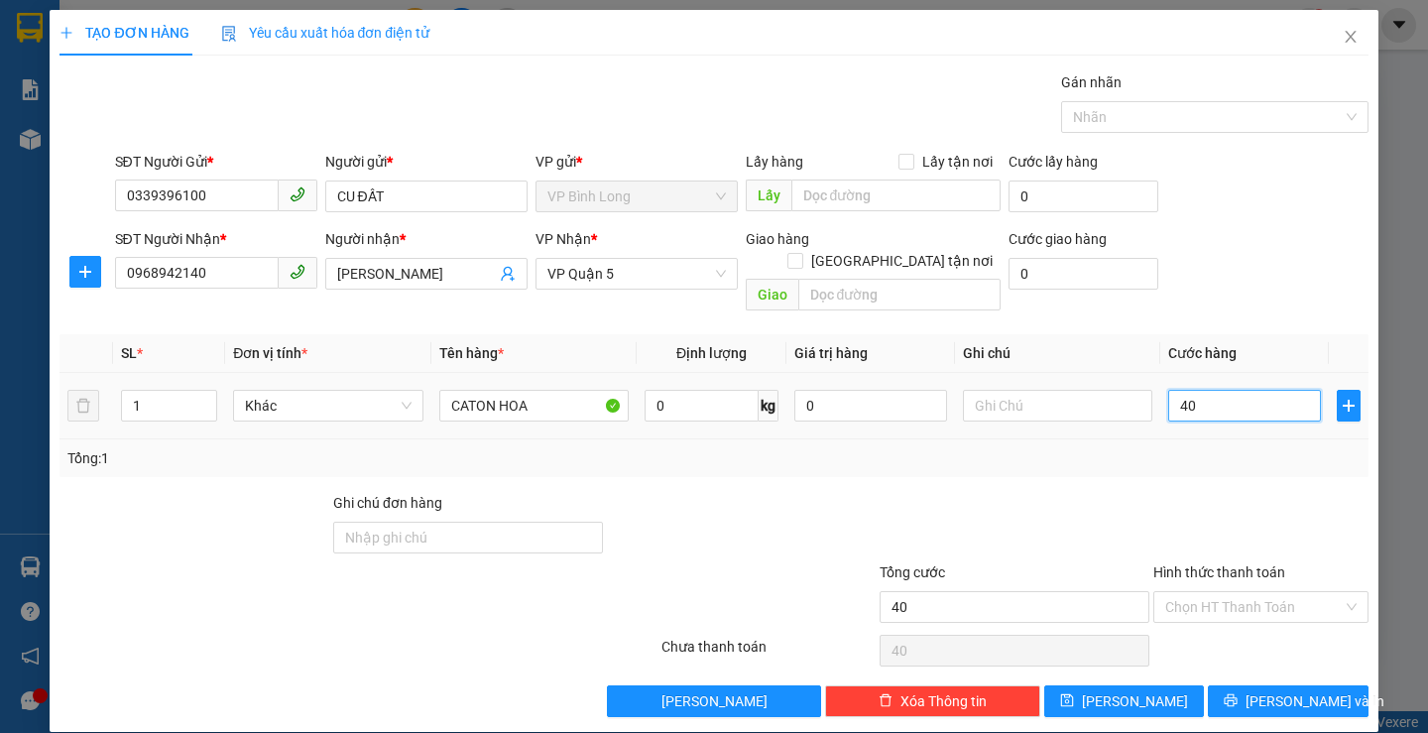
type input "400"
type input "4.000"
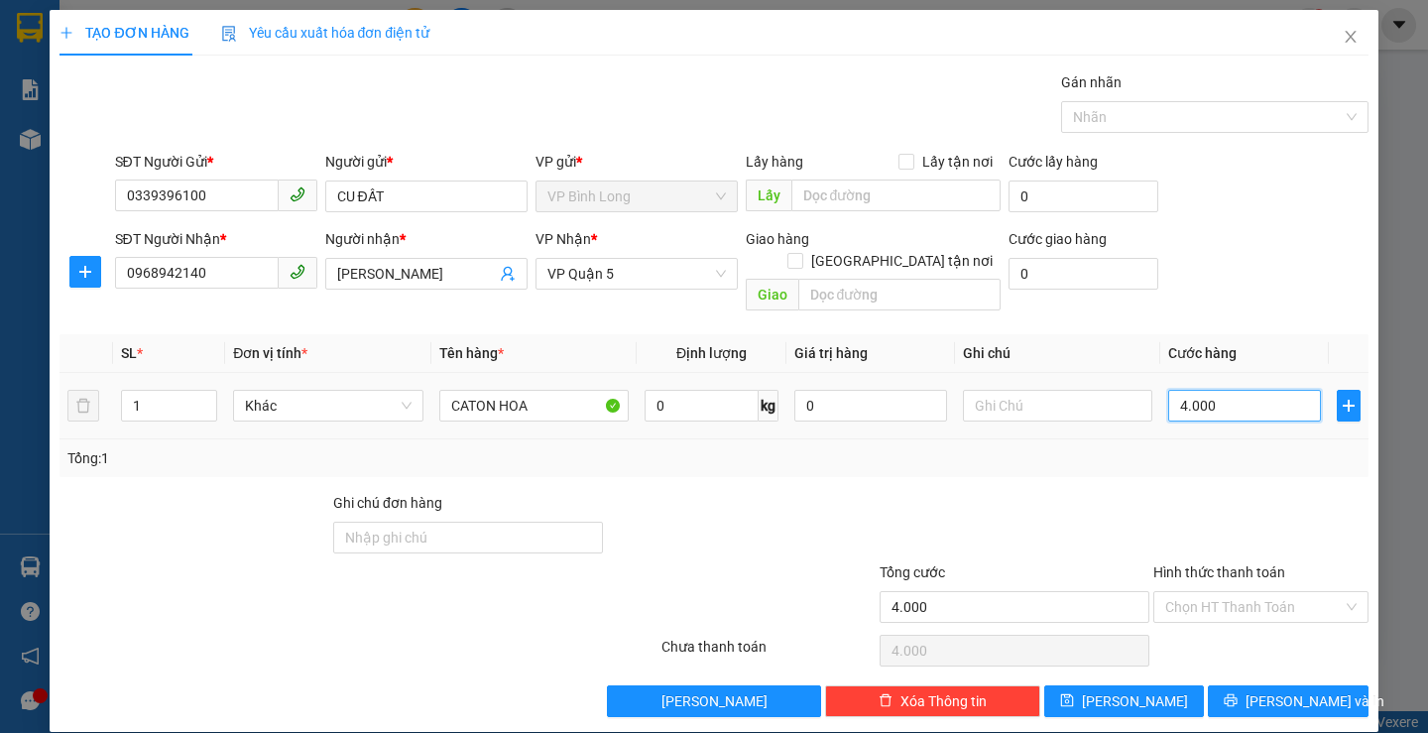
type input "40.000"
click at [1226, 592] on input "Hình thức thanh toán" at bounding box center [1255, 607] width 178 height 30
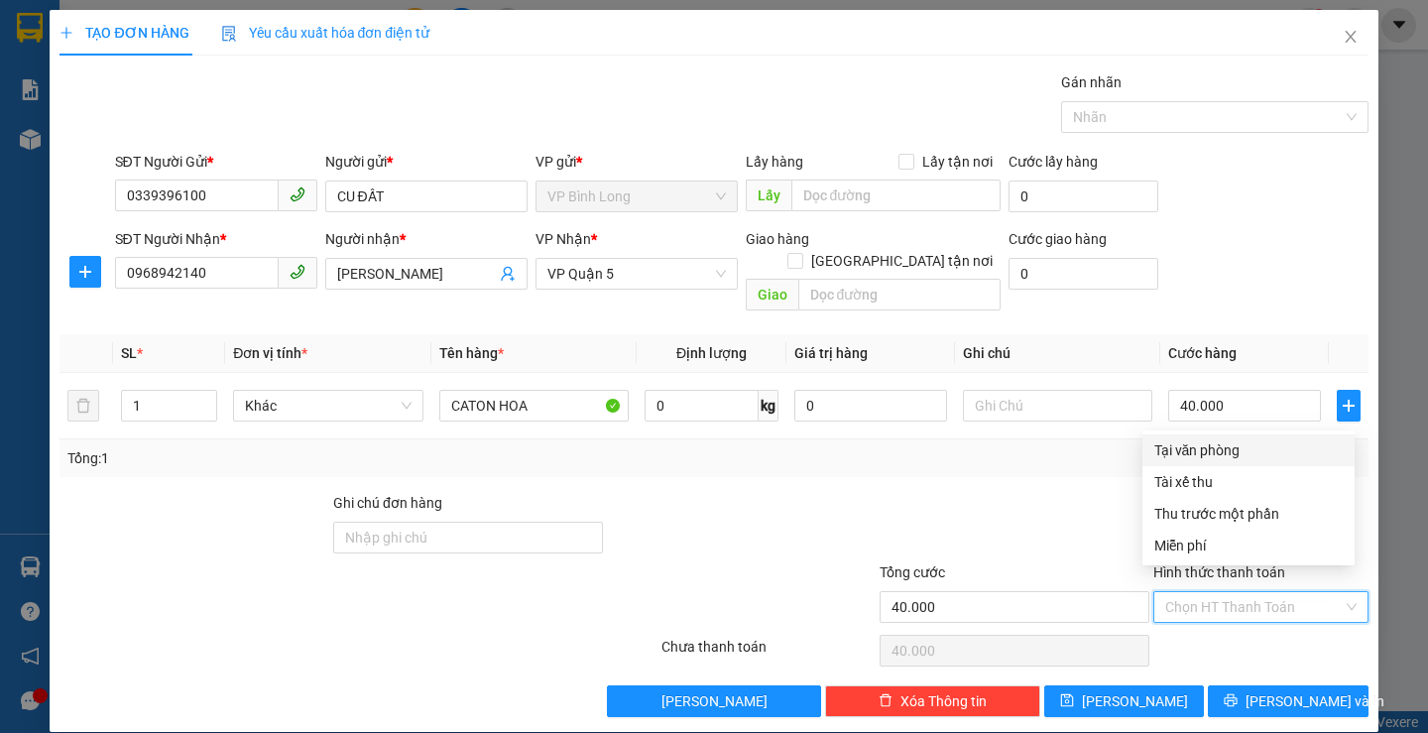
click at [1217, 453] on div "Tại văn phòng" at bounding box center [1249, 450] width 188 height 22
type input "0"
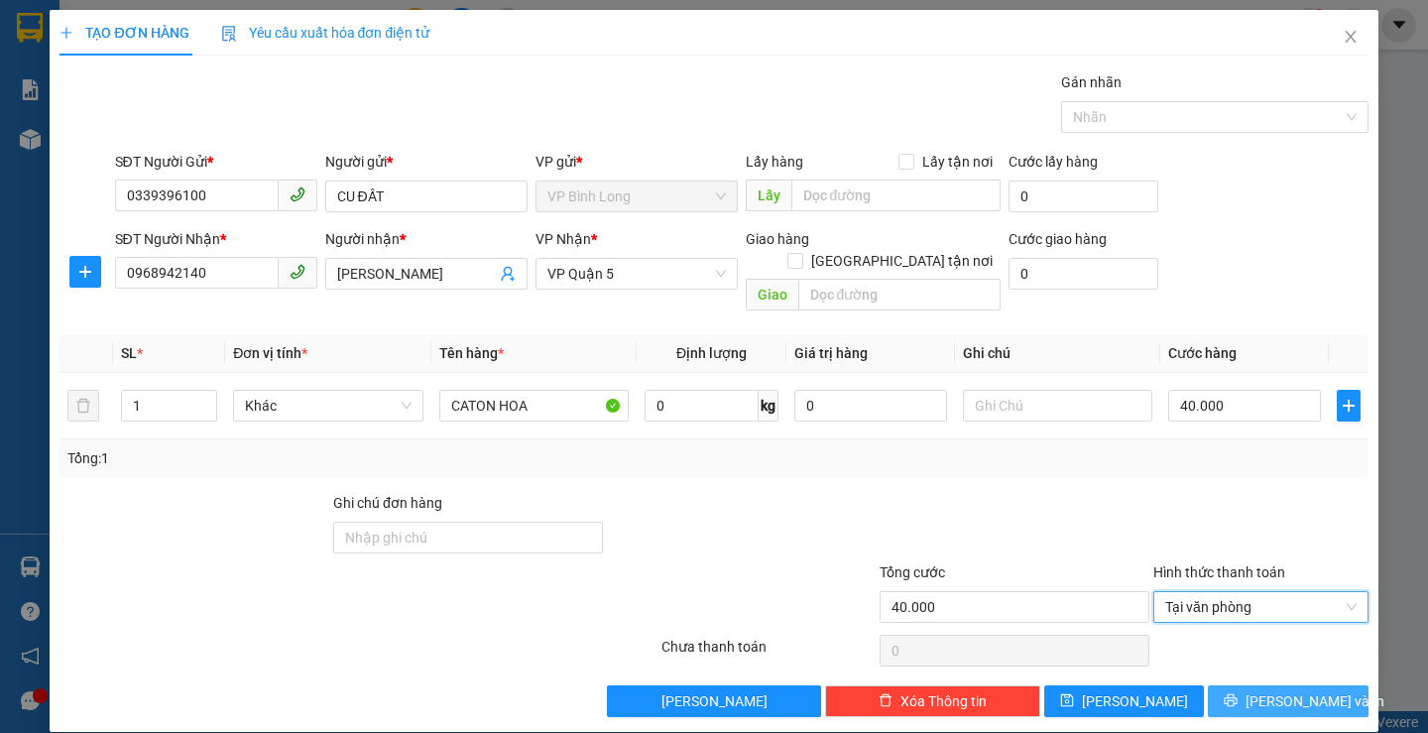
click at [1238, 693] on span "printer" at bounding box center [1231, 701] width 14 height 16
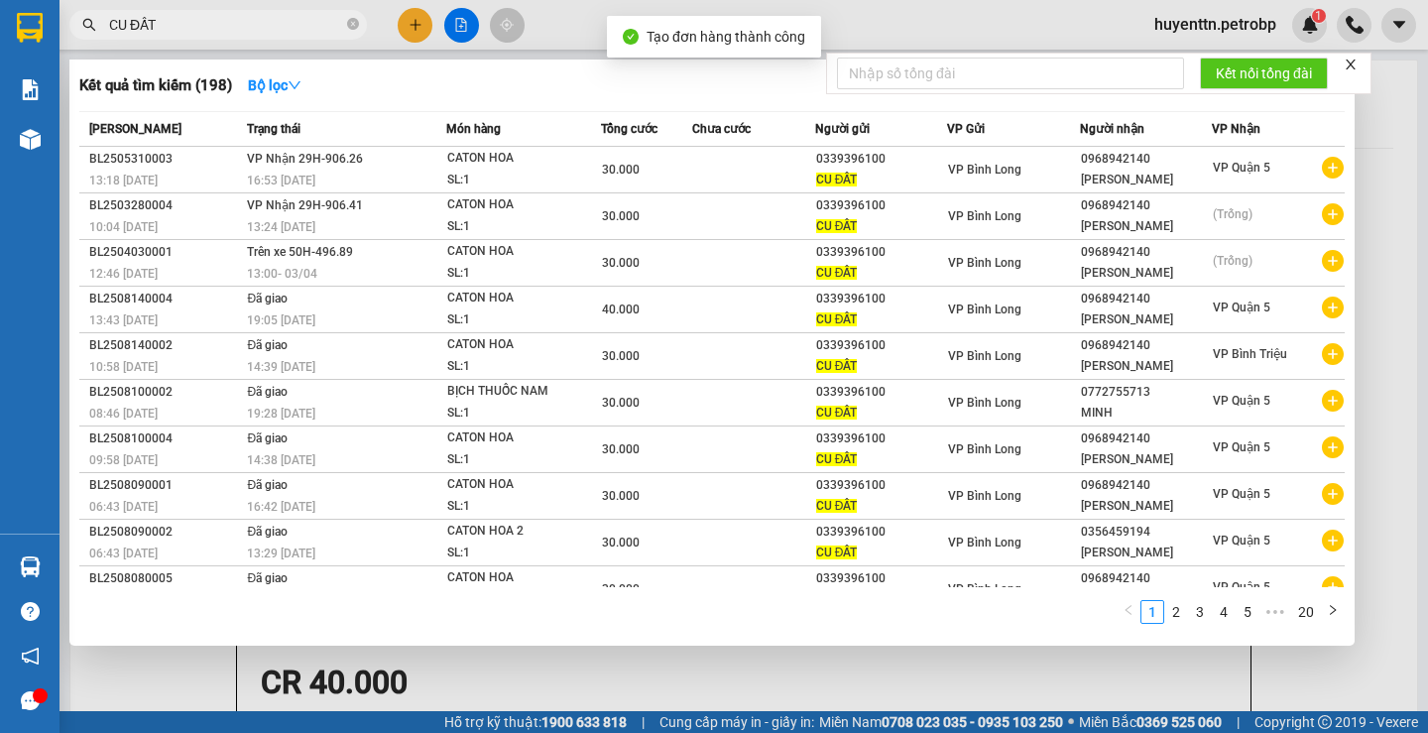
click at [832, 25] on div at bounding box center [714, 366] width 1428 height 733
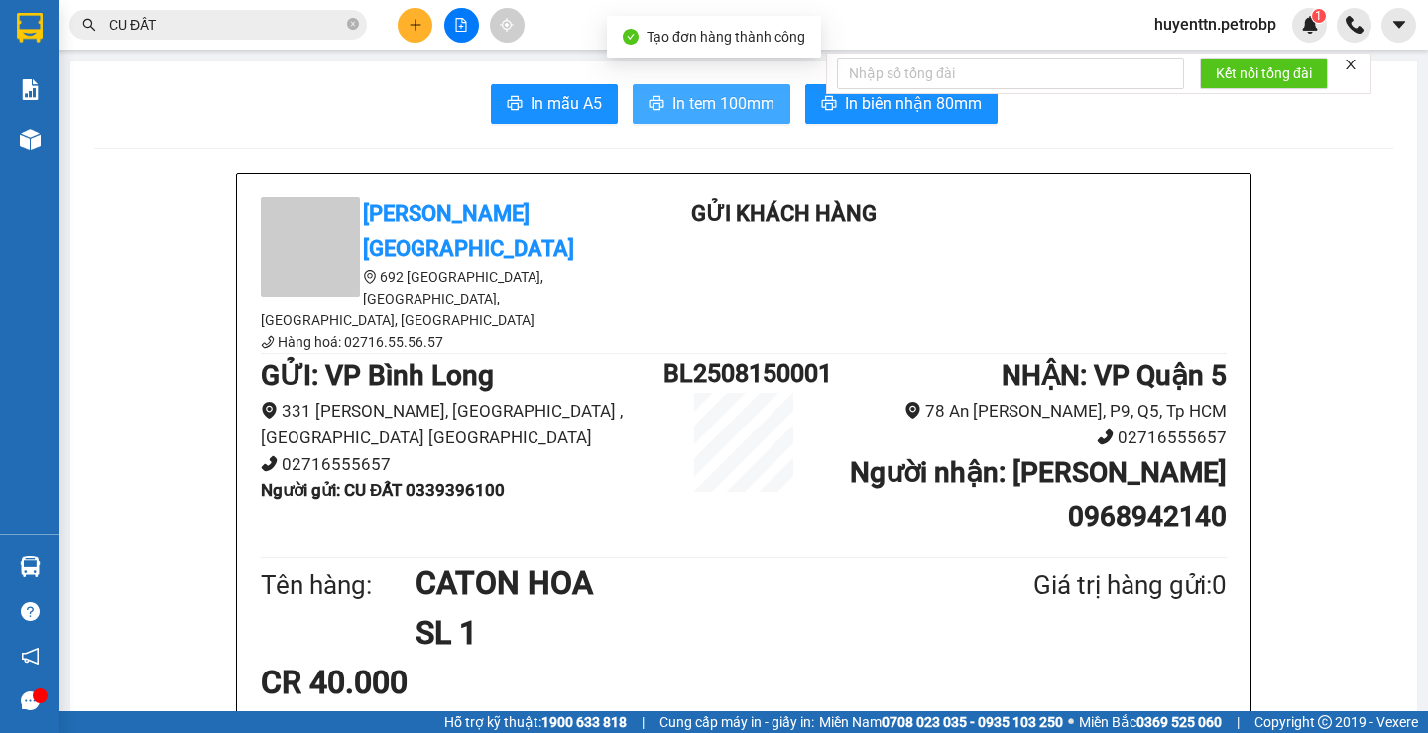
click at [692, 102] on span "In tem 100mm" at bounding box center [724, 103] width 102 height 25
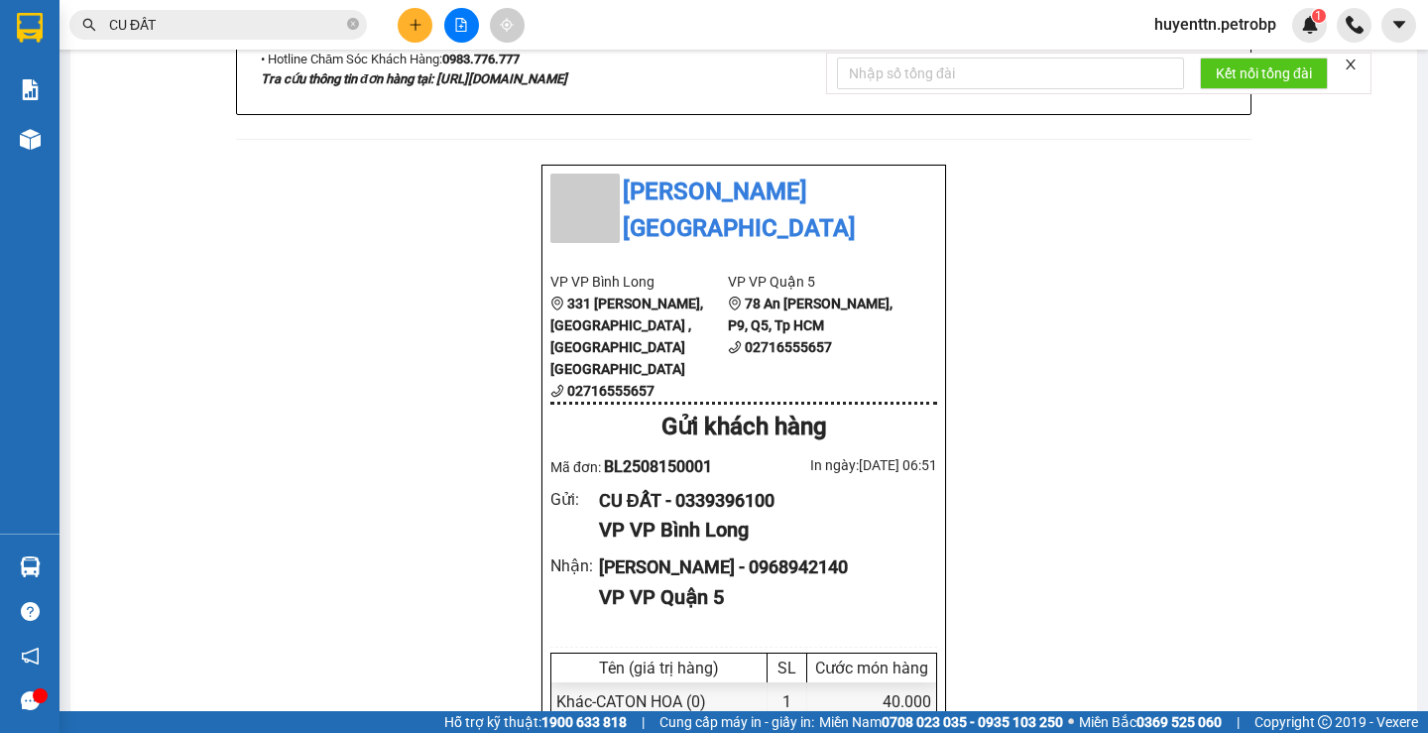
scroll to position [1190, 0]
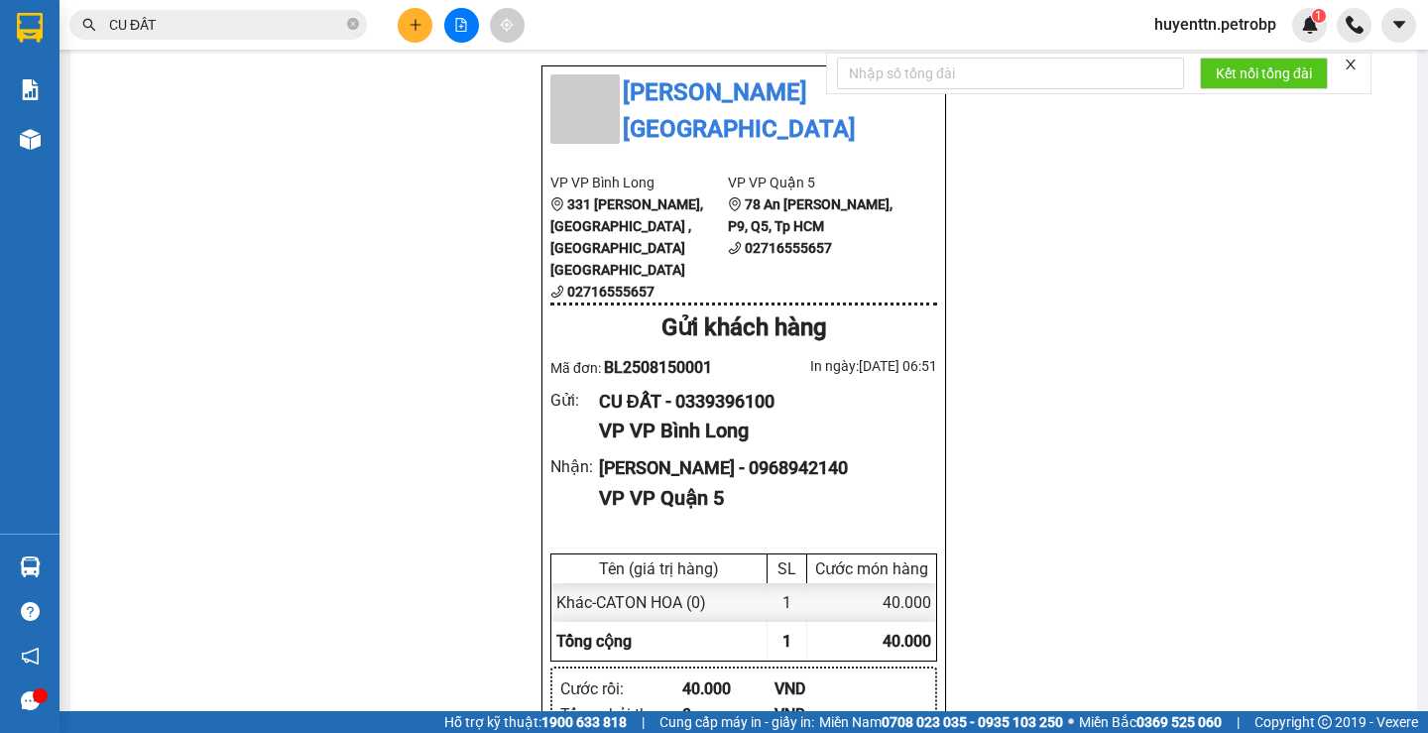
click at [180, 26] on input "CU ĐẤT" at bounding box center [226, 25] width 234 height 22
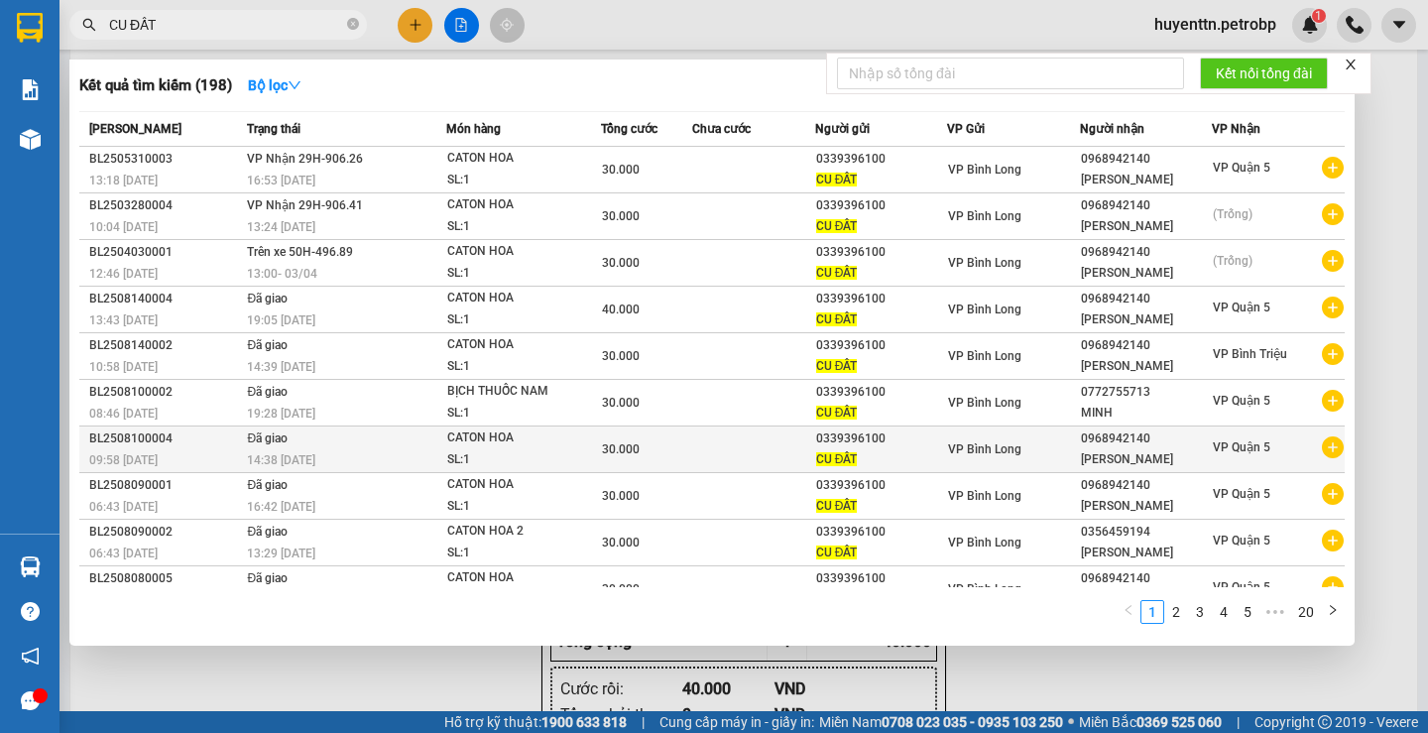
scroll to position [26, 0]
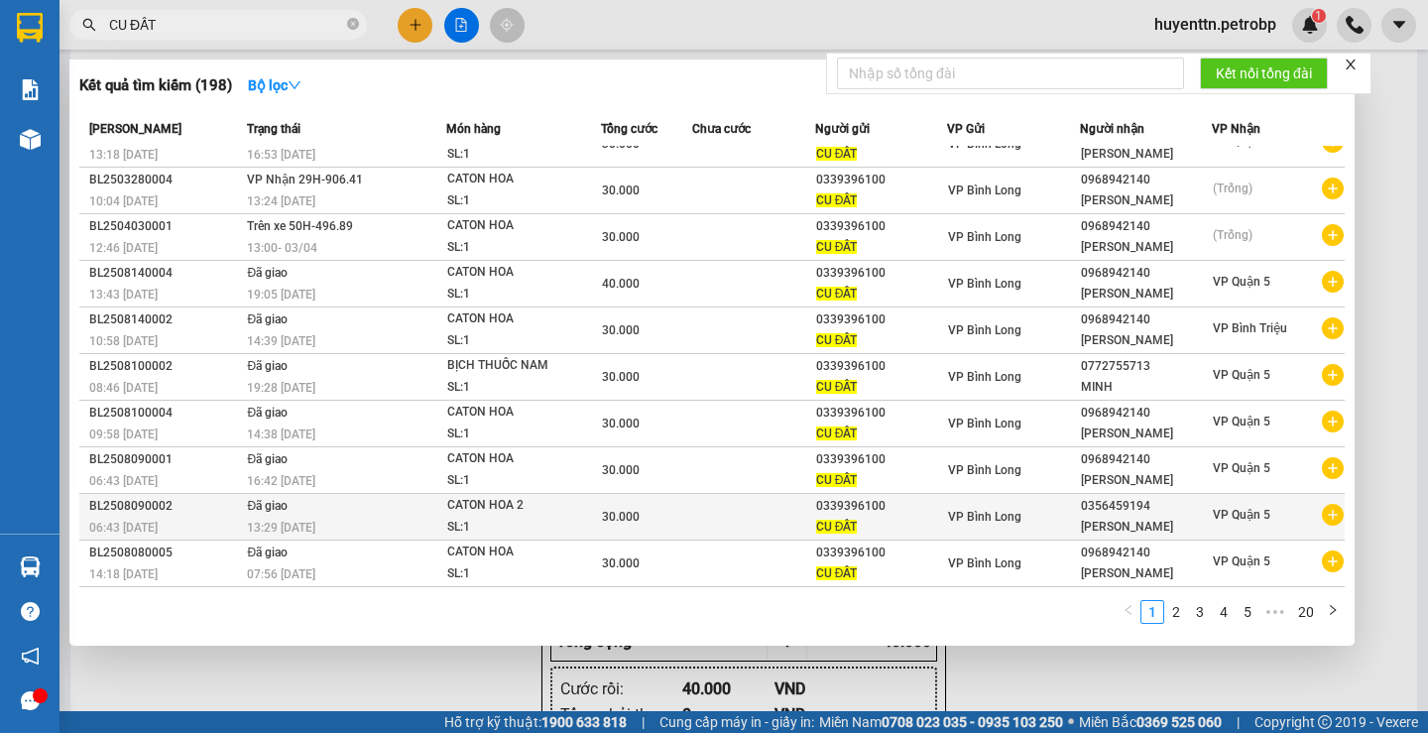
click at [1328, 525] on icon "plus-circle" at bounding box center [1333, 515] width 22 height 22
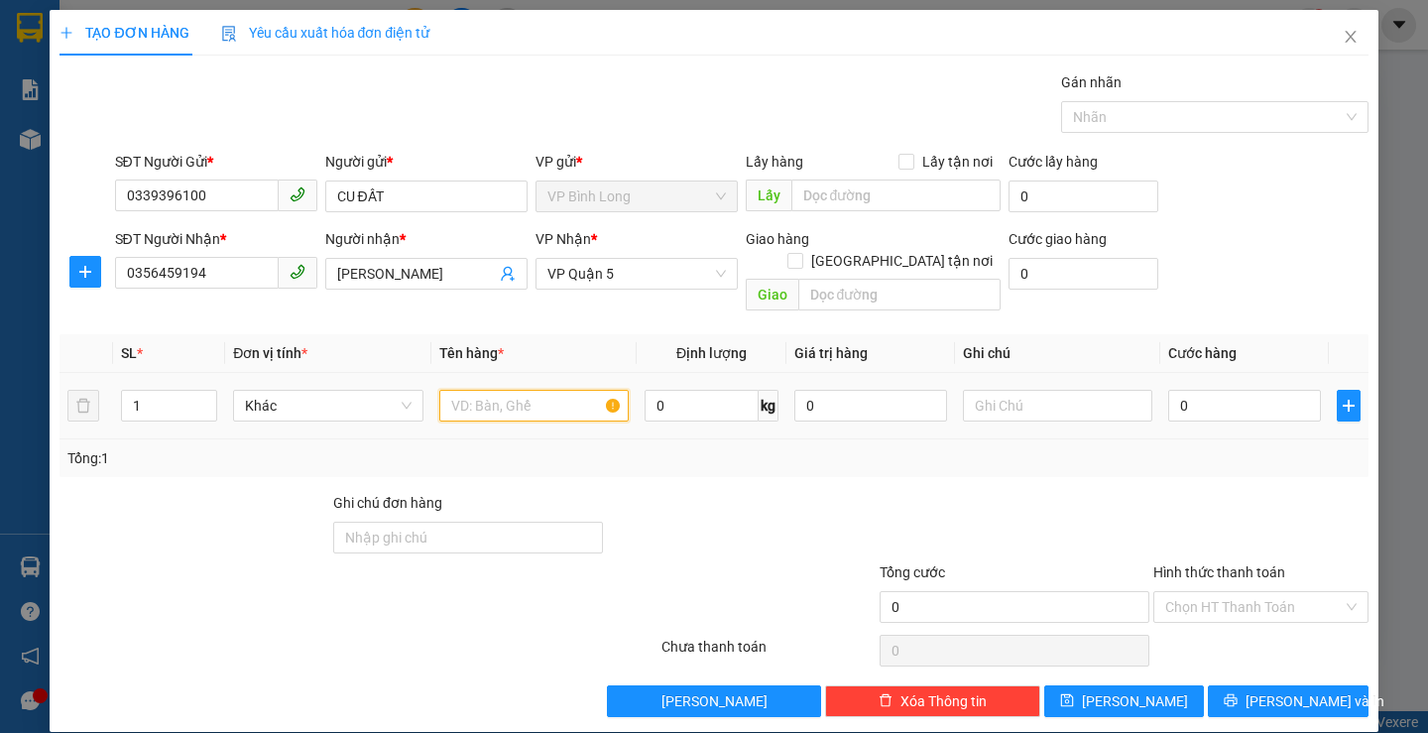
click at [499, 390] on input "text" at bounding box center [533, 406] width 189 height 32
type input "C"
type input "CATON HOA 2"
click at [1217, 390] on input "0" at bounding box center [1245, 406] width 153 height 32
type input "3"
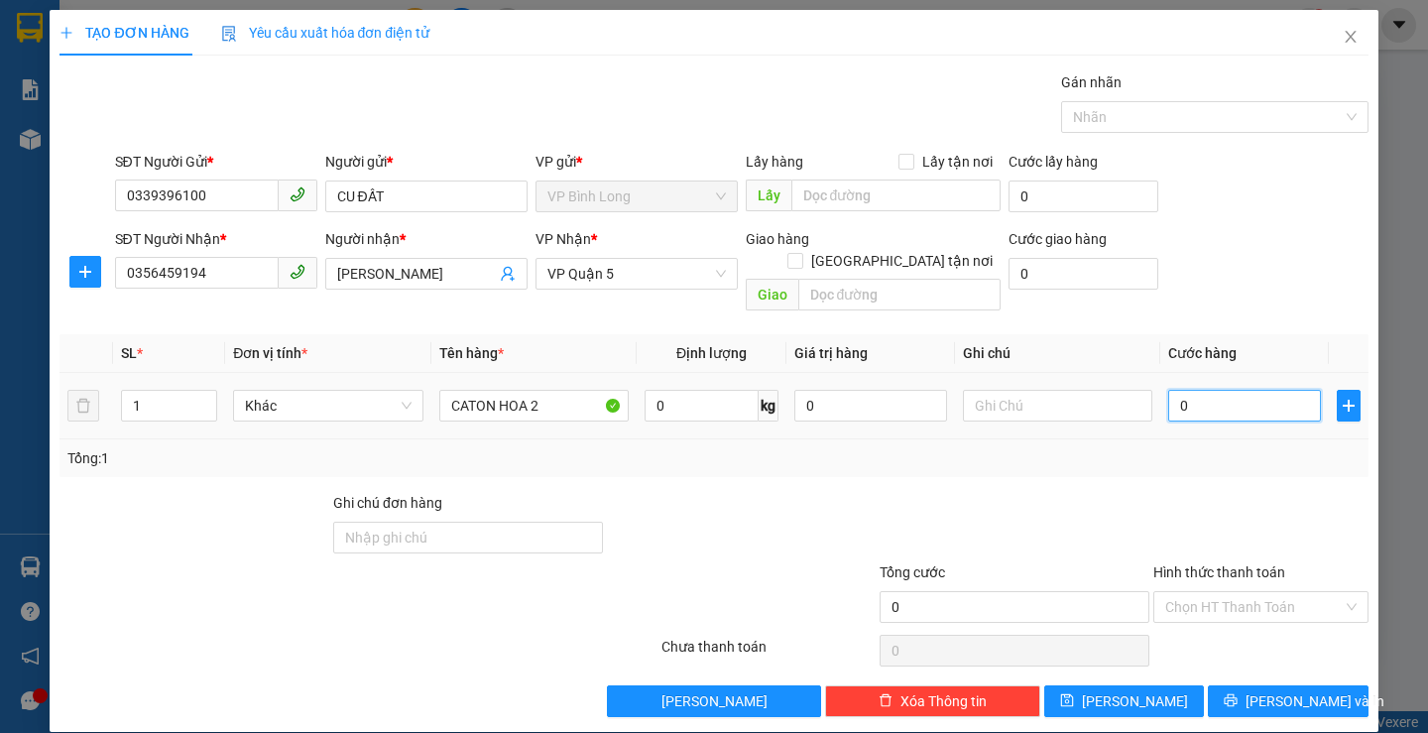
type input "3"
type input "30"
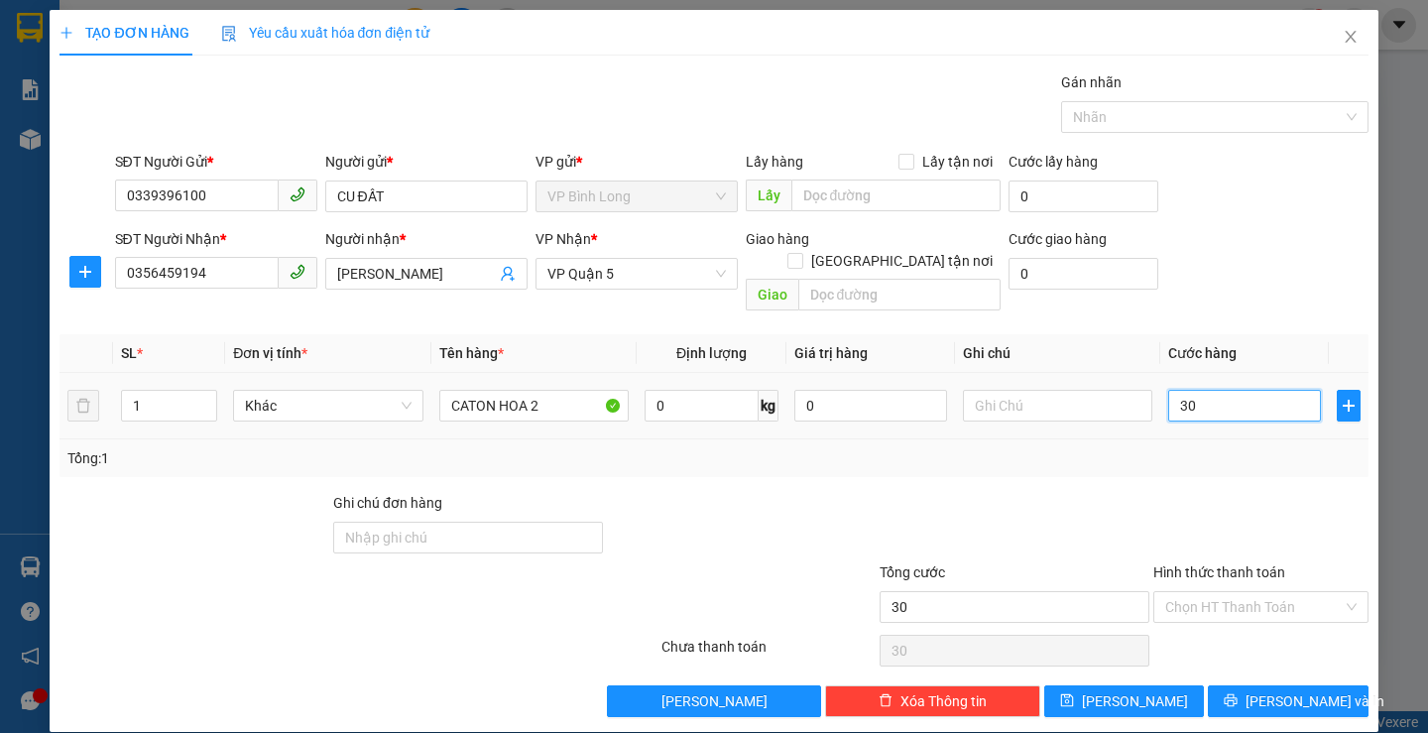
type input "300"
type input "3.000"
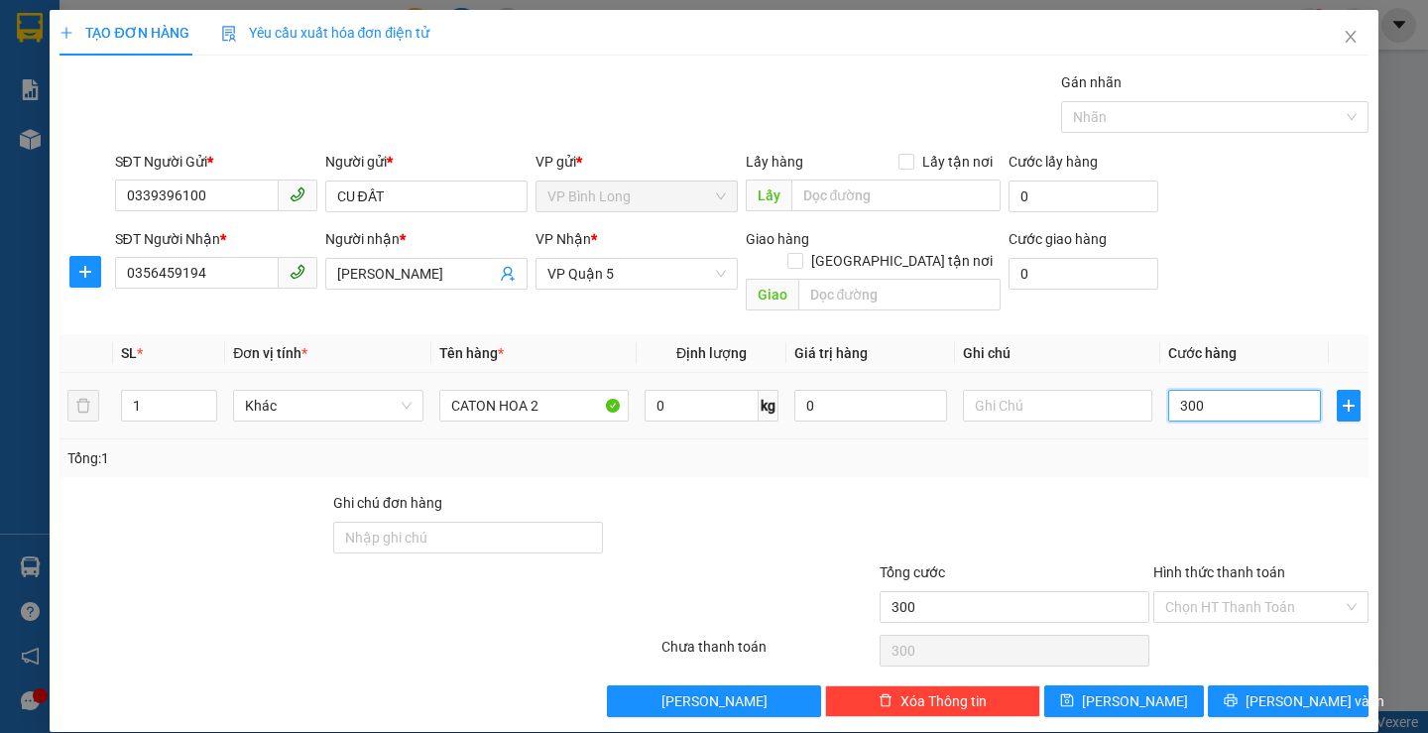
type input "3.000"
type input "30.000"
click at [1282, 592] on input "Hình thức thanh toán" at bounding box center [1255, 607] width 178 height 30
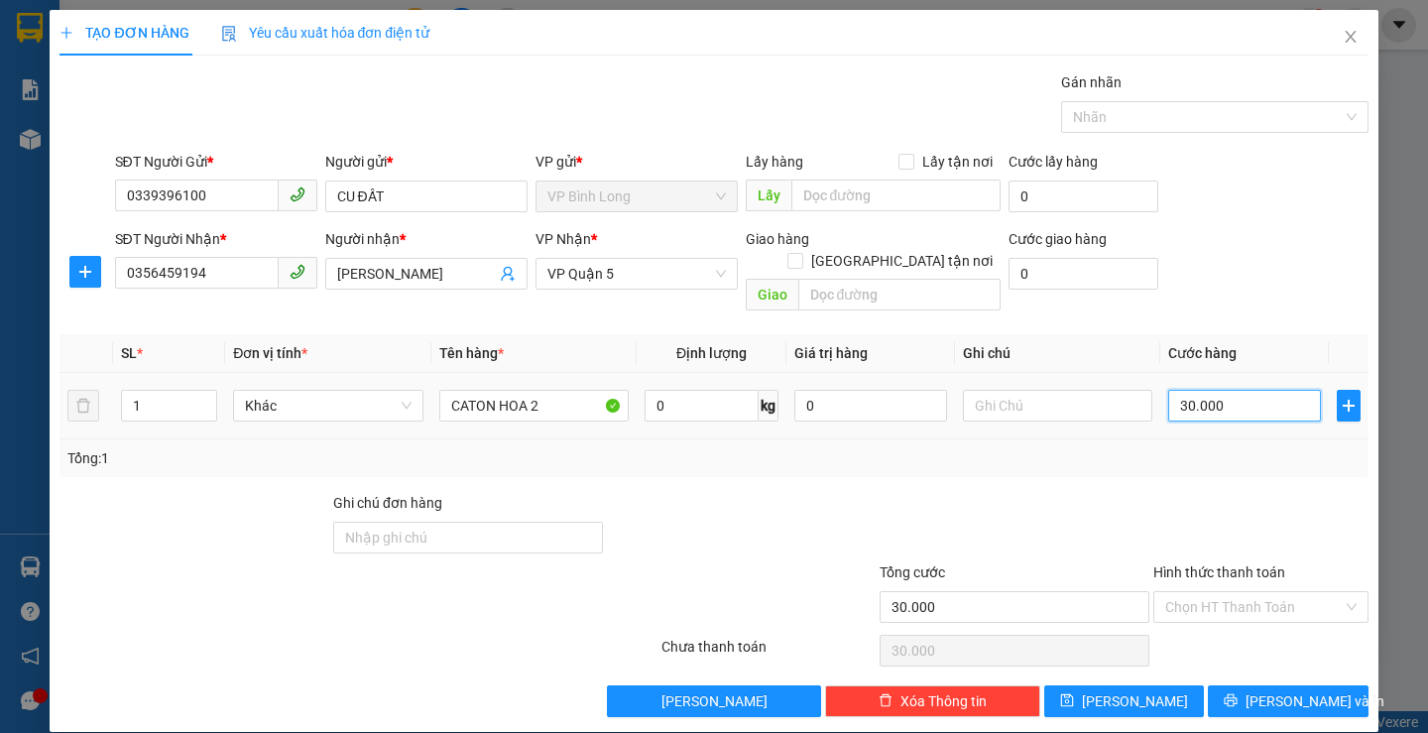
click at [1245, 390] on input "30.000" at bounding box center [1245, 406] width 153 height 32
type input "0"
click at [1169, 390] on input "0" at bounding box center [1245, 406] width 153 height 32
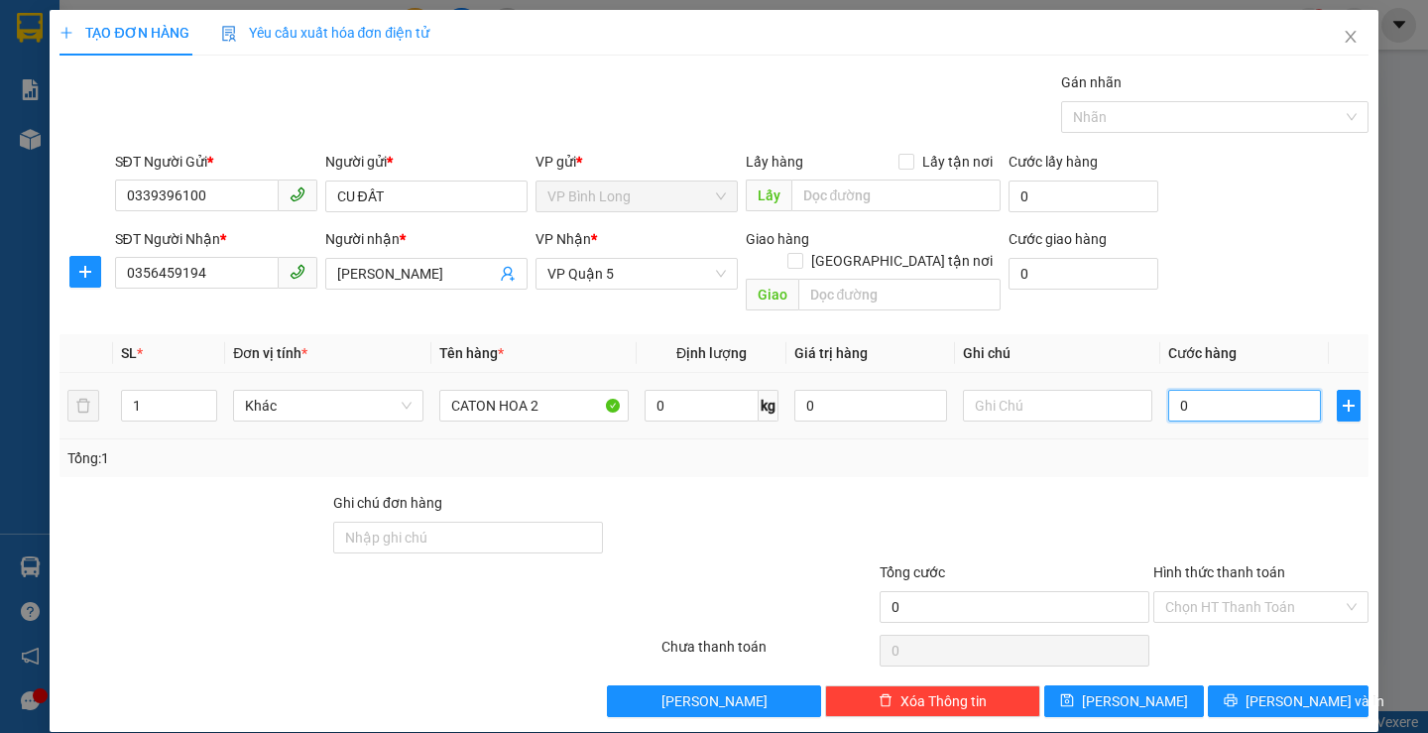
type input "30"
type input "300"
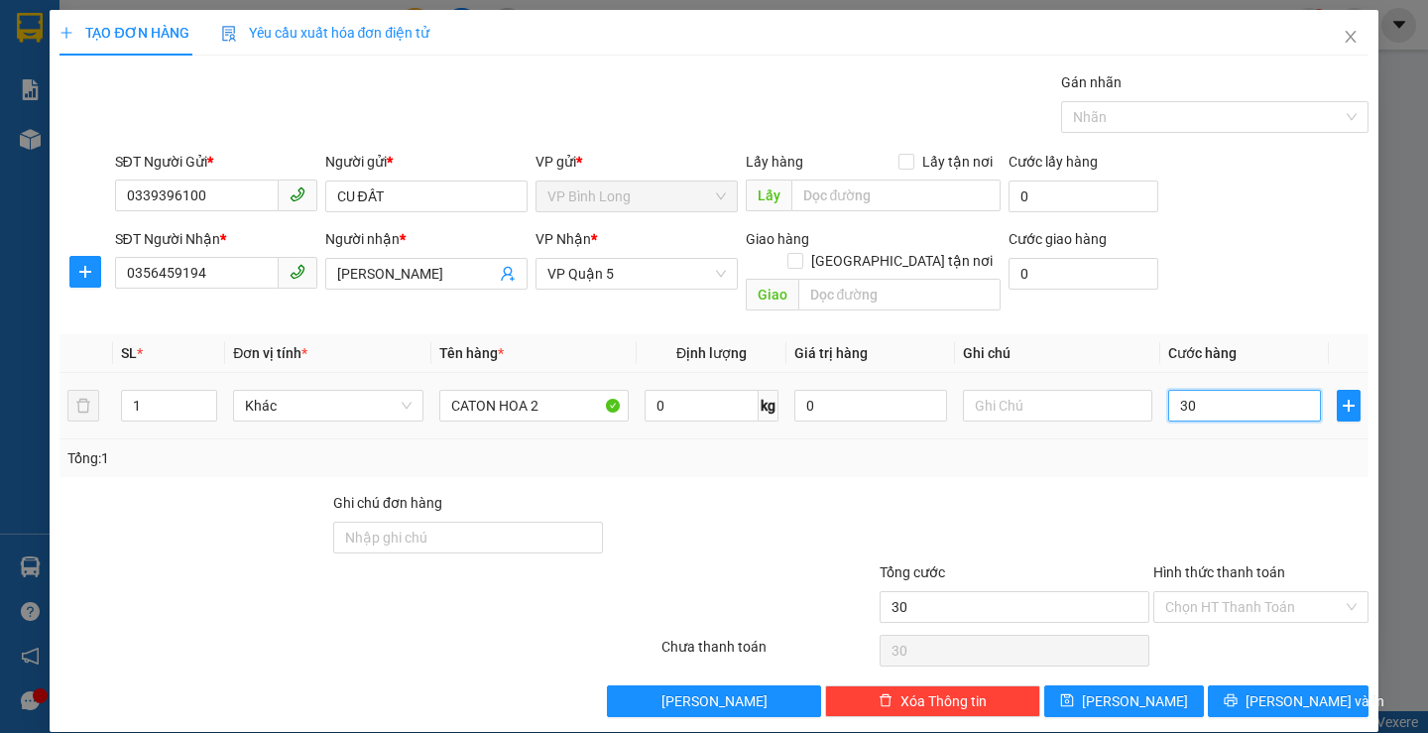
type input "300"
type input "3.000"
type input "30.000"
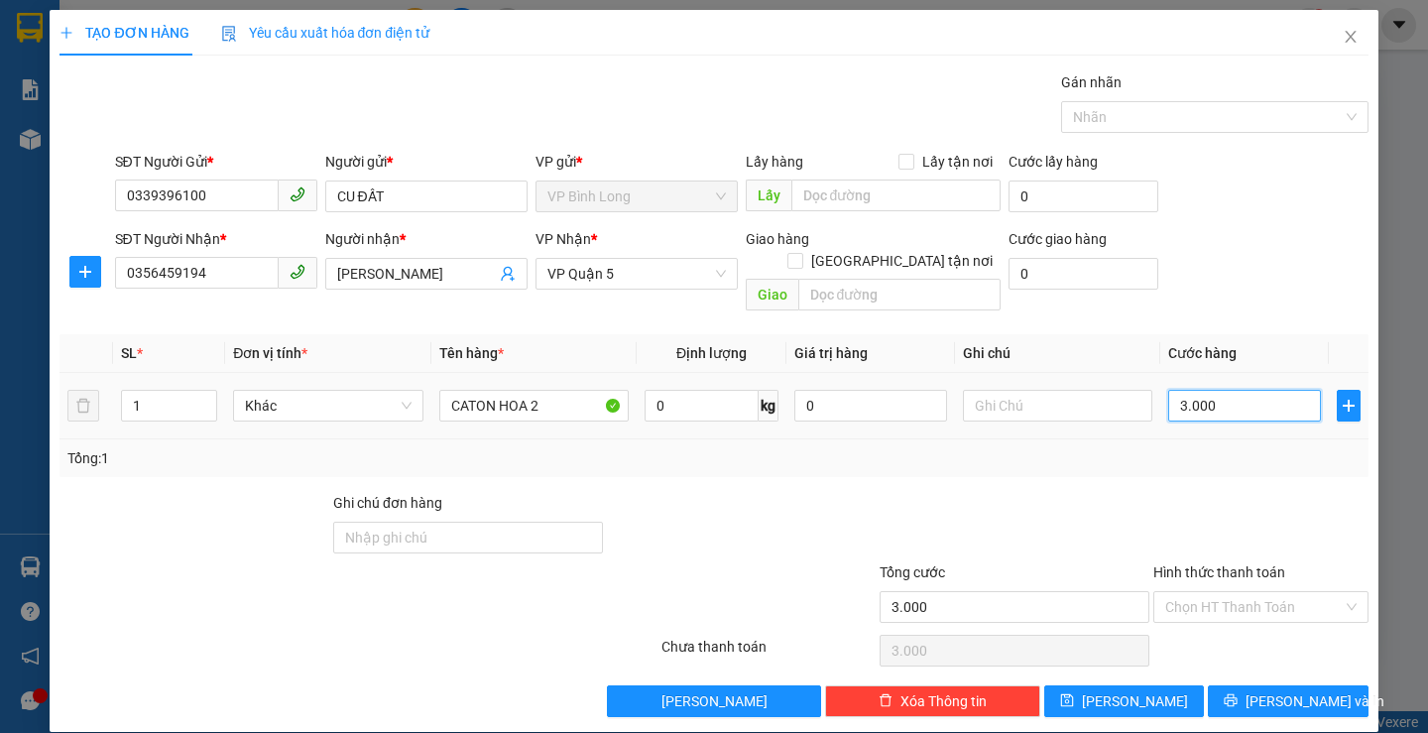
type input "30.000"
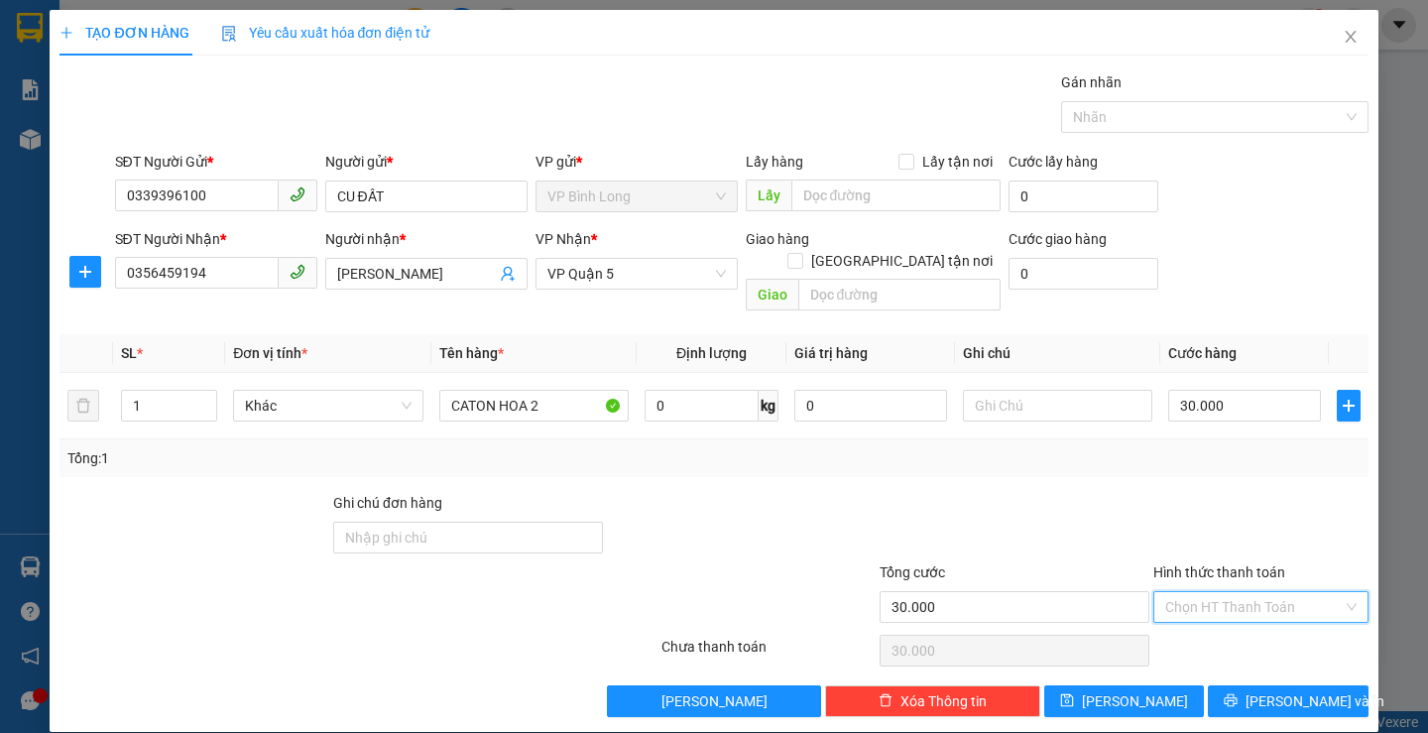
click at [1229, 592] on input "Hình thức thanh toán" at bounding box center [1255, 607] width 178 height 30
click at [1244, 459] on div "Tại văn phòng" at bounding box center [1249, 450] width 188 height 22
type input "0"
click at [1294, 690] on span "[PERSON_NAME] và In" at bounding box center [1315, 701] width 139 height 22
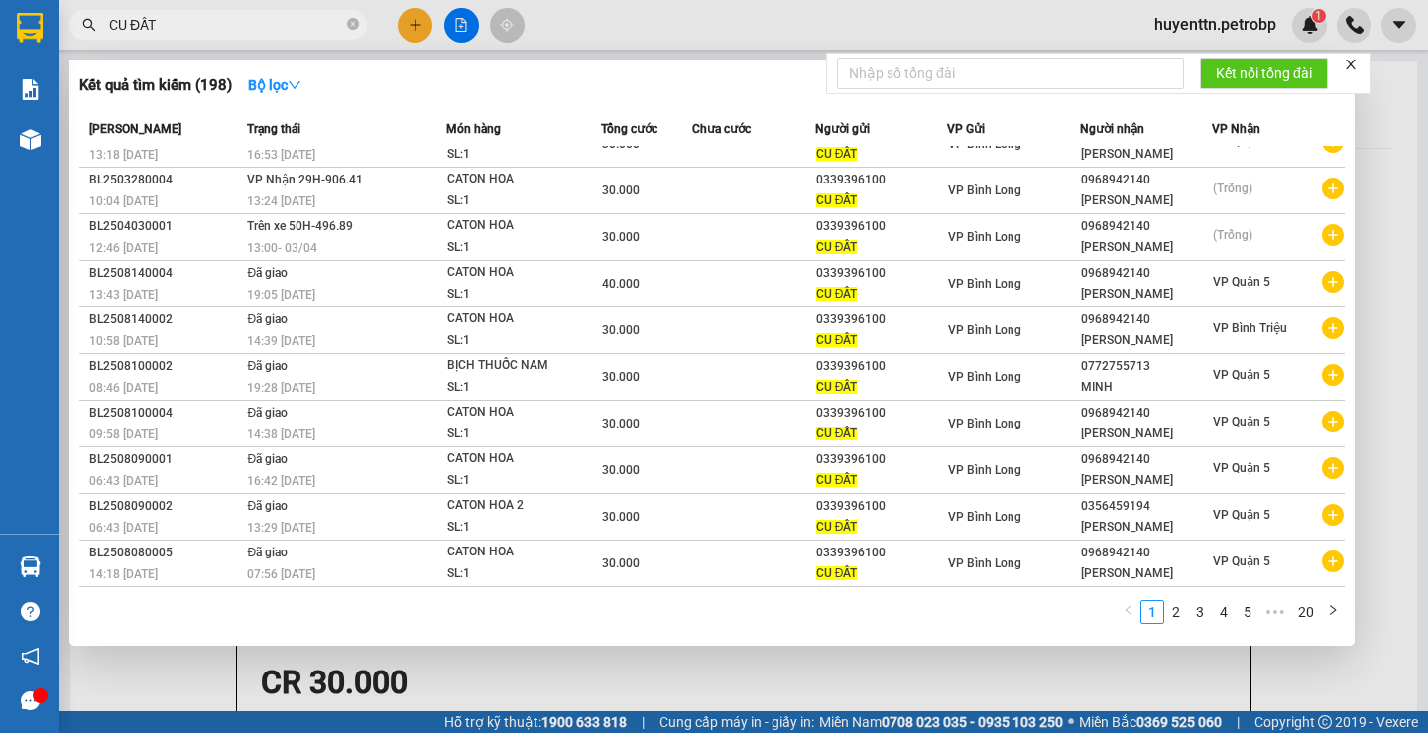
click at [859, 24] on div at bounding box center [714, 366] width 1428 height 733
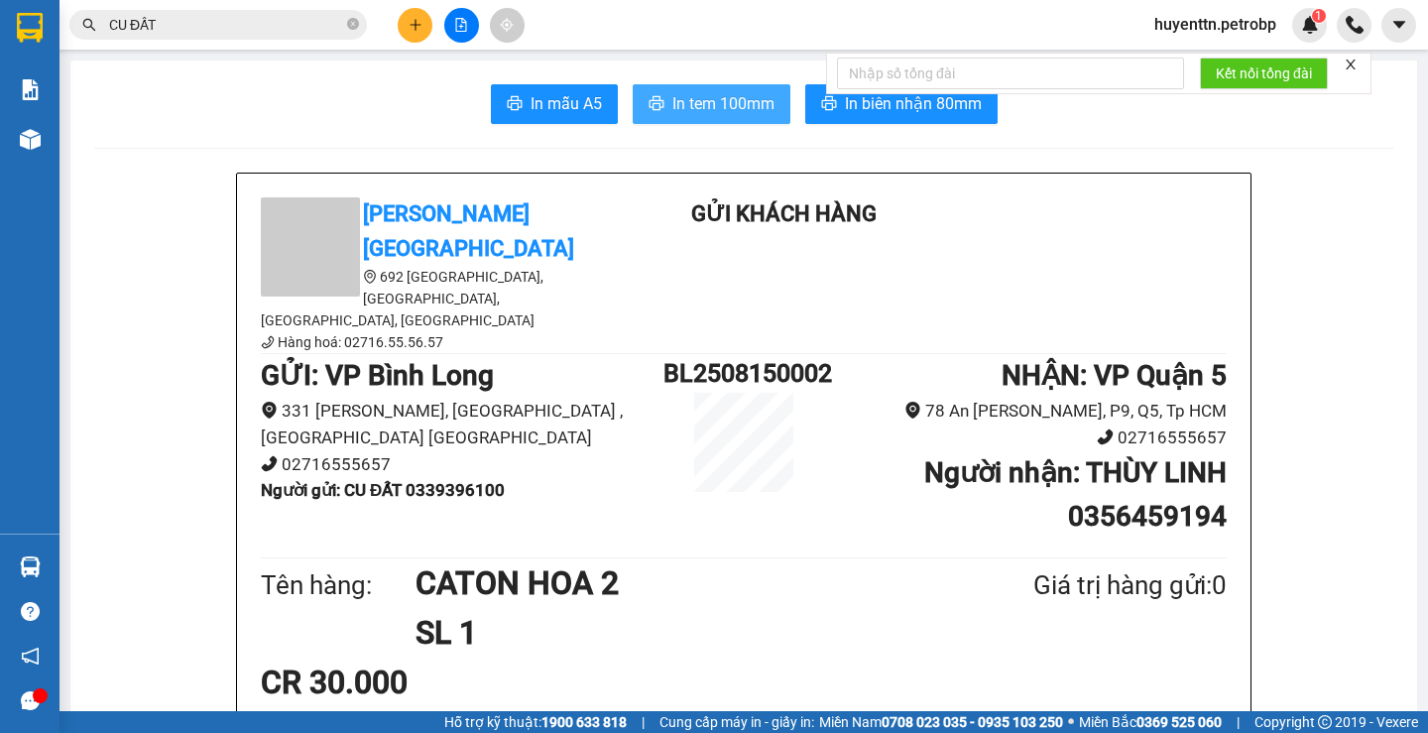
click at [724, 110] on span "In tem 100mm" at bounding box center [724, 103] width 102 height 25
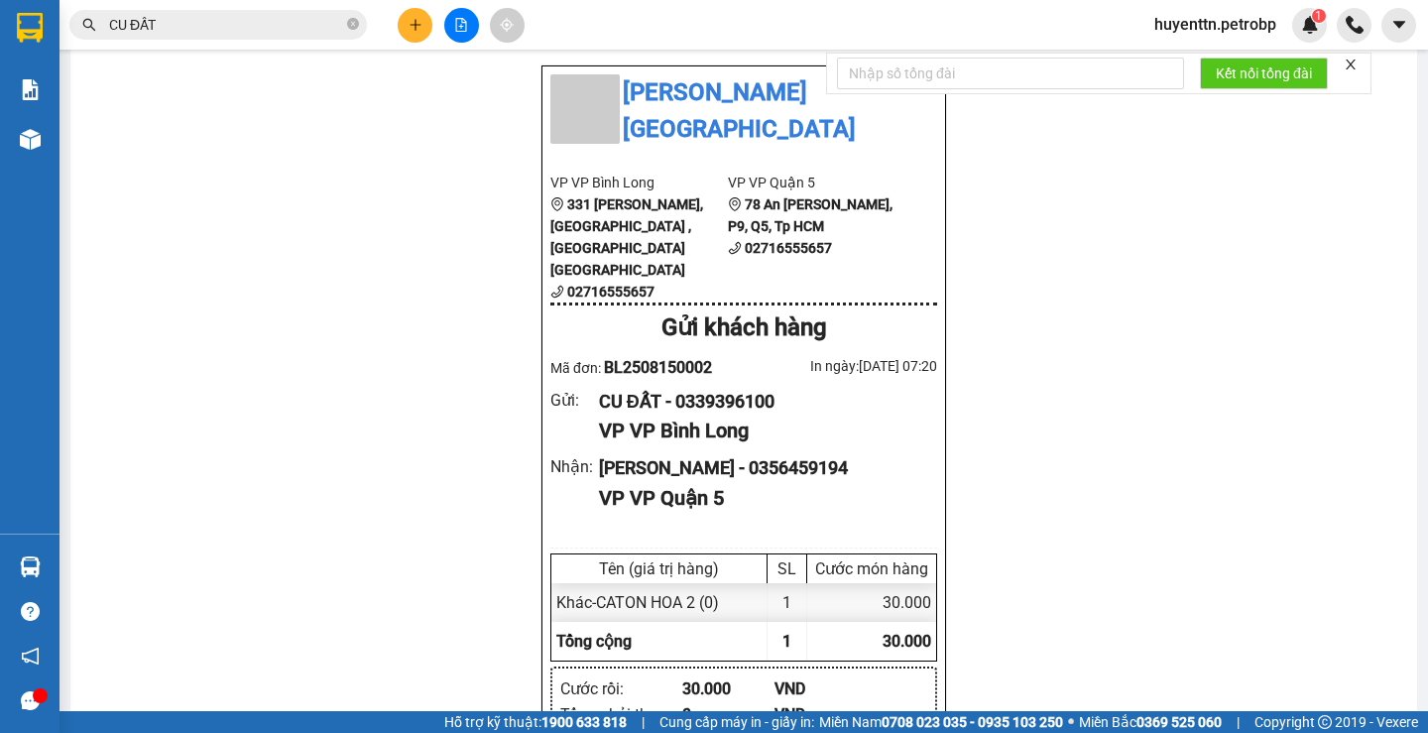
scroll to position [694, 0]
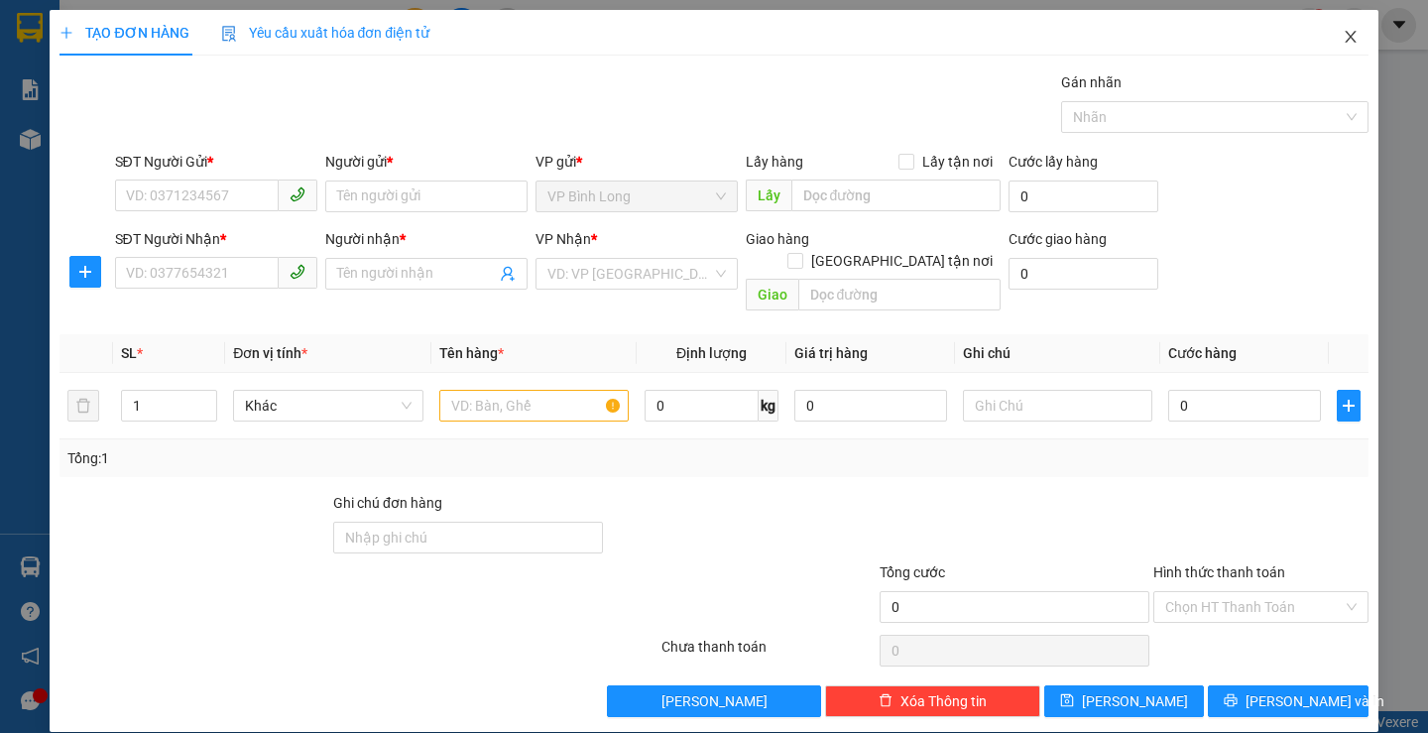
click at [1343, 39] on icon "close" at bounding box center [1351, 37] width 16 height 16
click at [1347, 27] on span "Close" at bounding box center [1351, 38] width 56 height 56
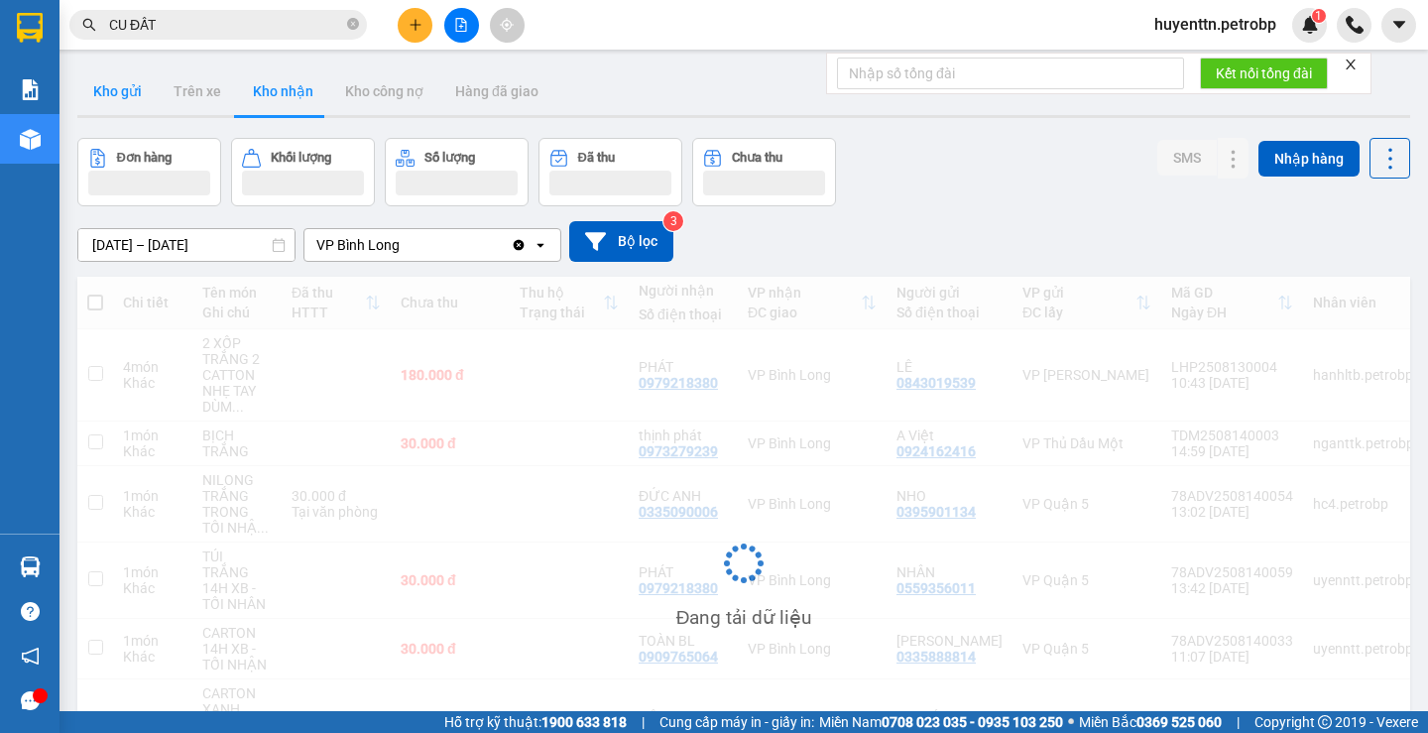
click at [123, 90] on button "Kho gửi" at bounding box center [117, 91] width 80 height 48
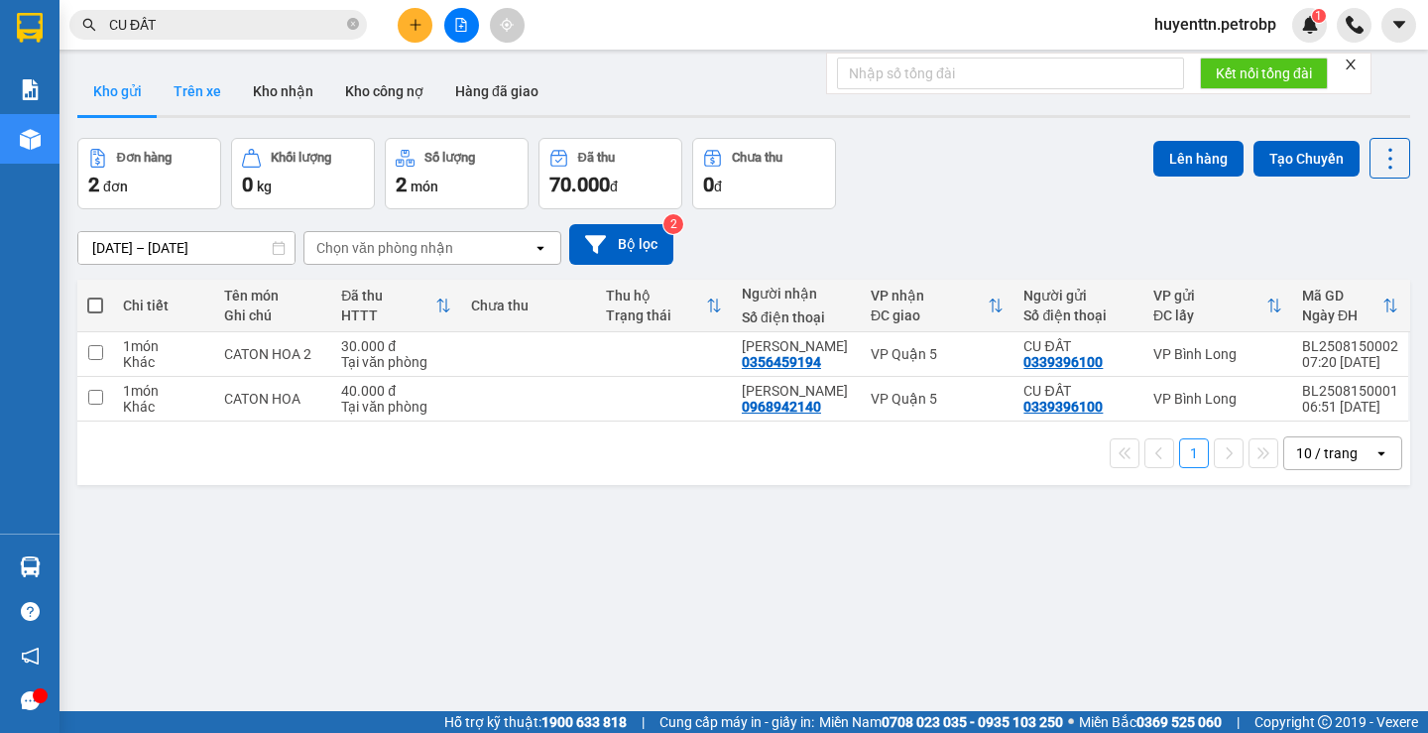
click at [181, 109] on button "Trên xe" at bounding box center [197, 91] width 79 height 48
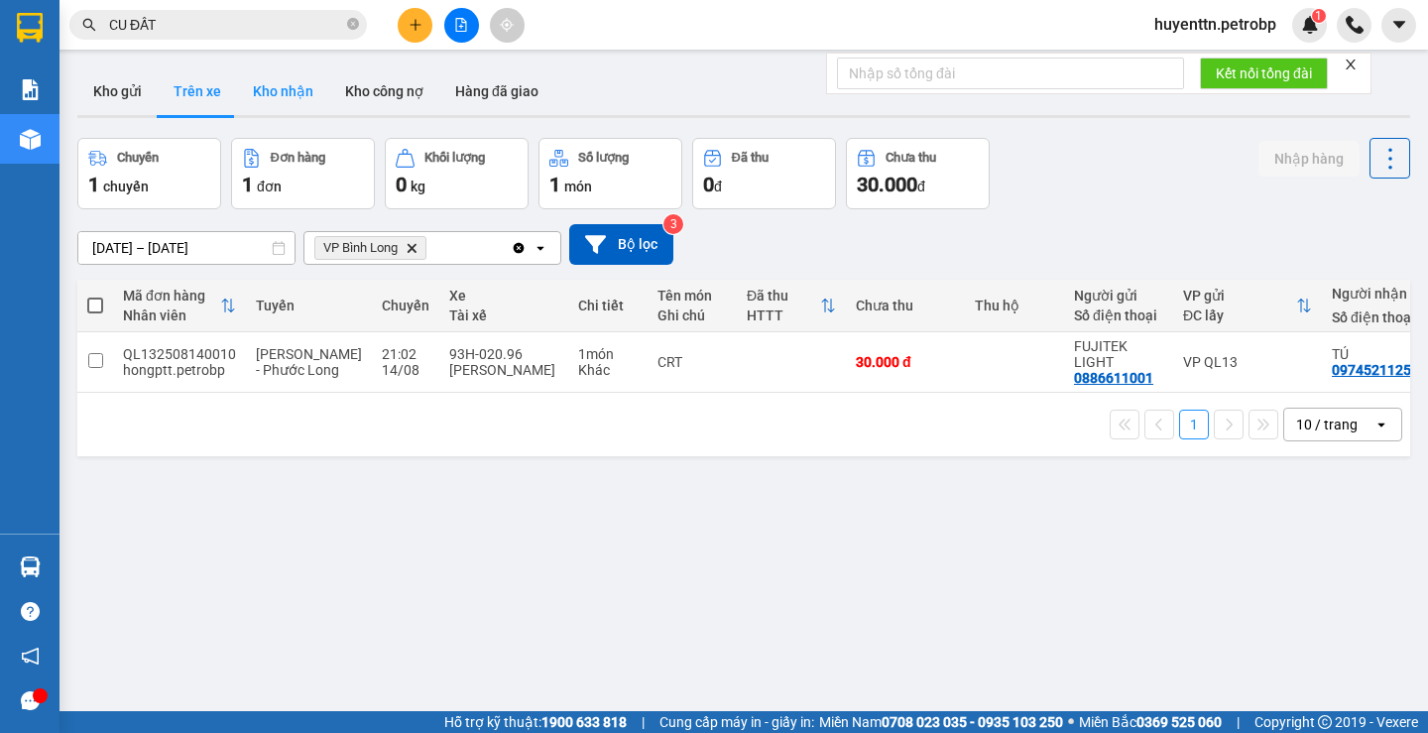
click at [279, 106] on button "Kho nhận" at bounding box center [283, 91] width 92 height 48
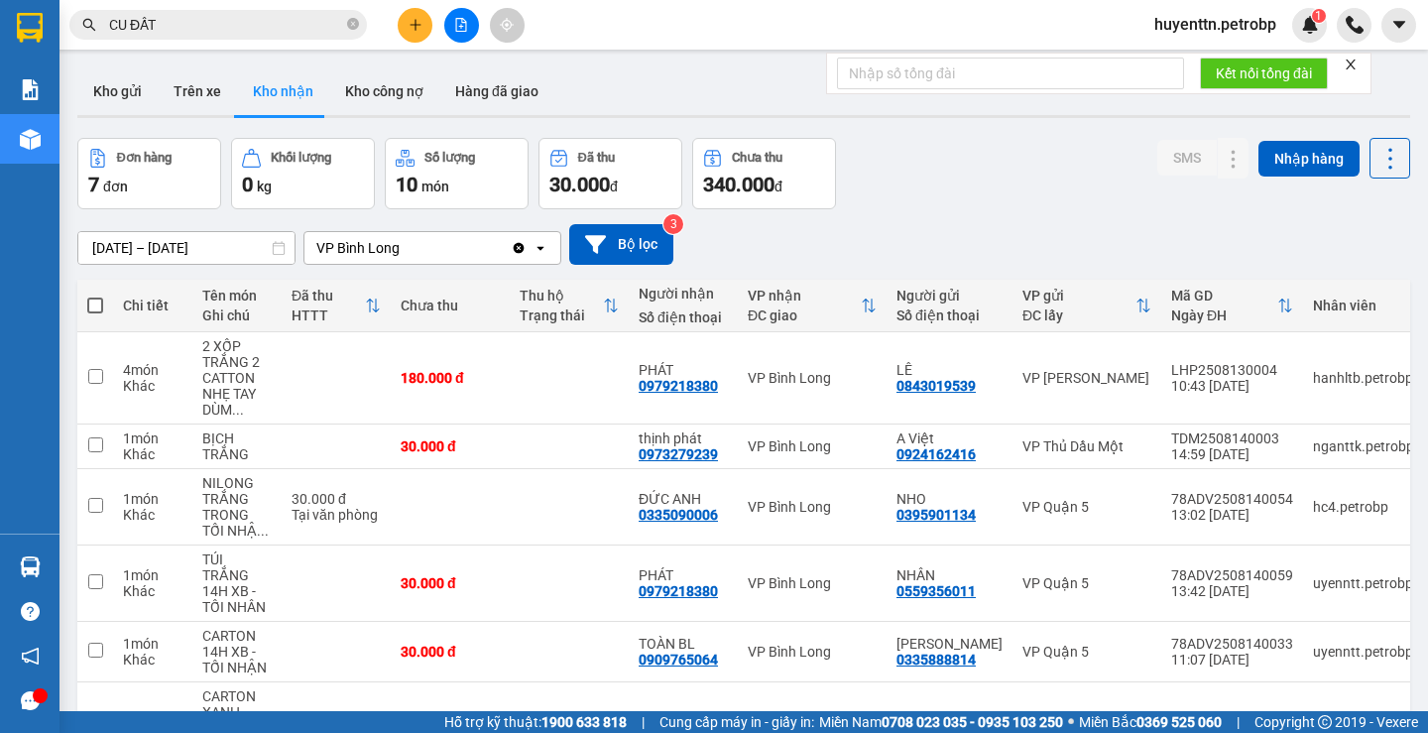
scroll to position [182, 0]
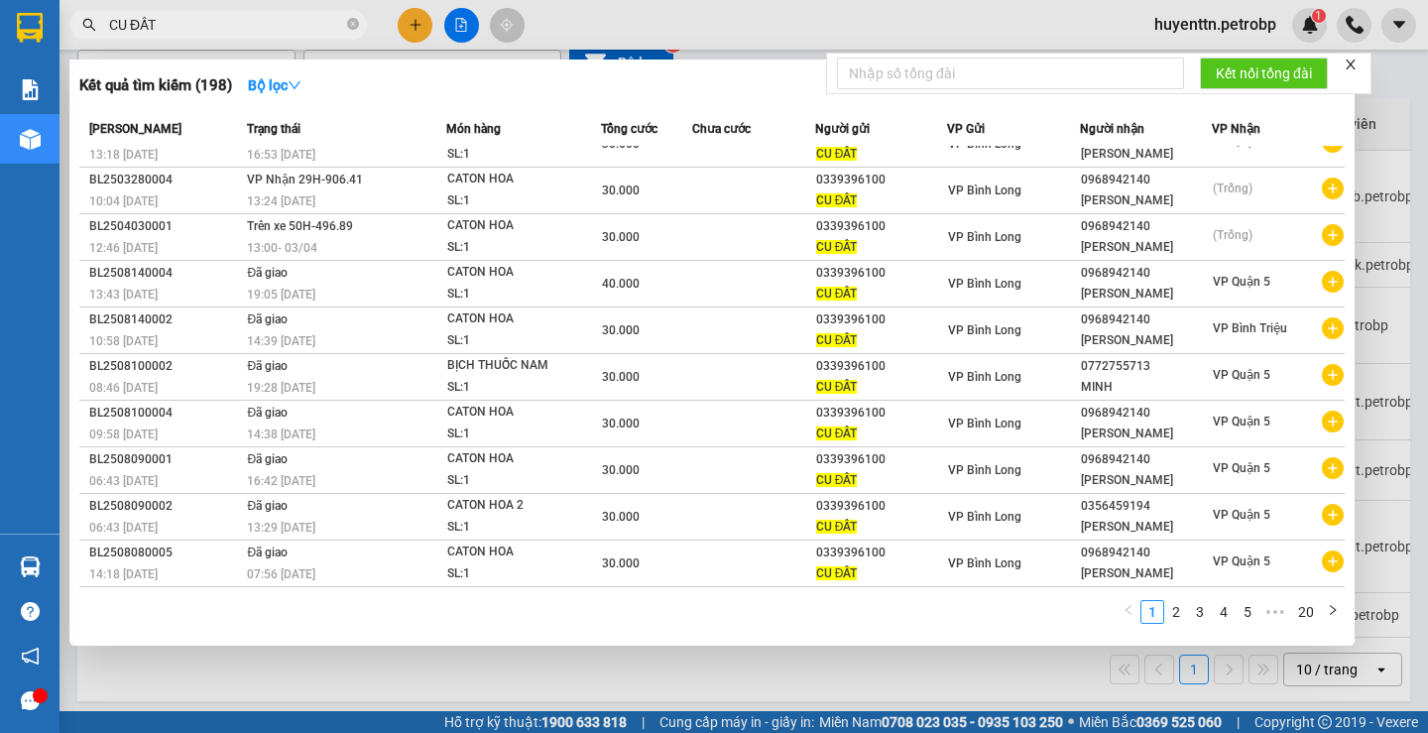
click at [236, 30] on input "CU ĐẤT" at bounding box center [226, 25] width 234 height 22
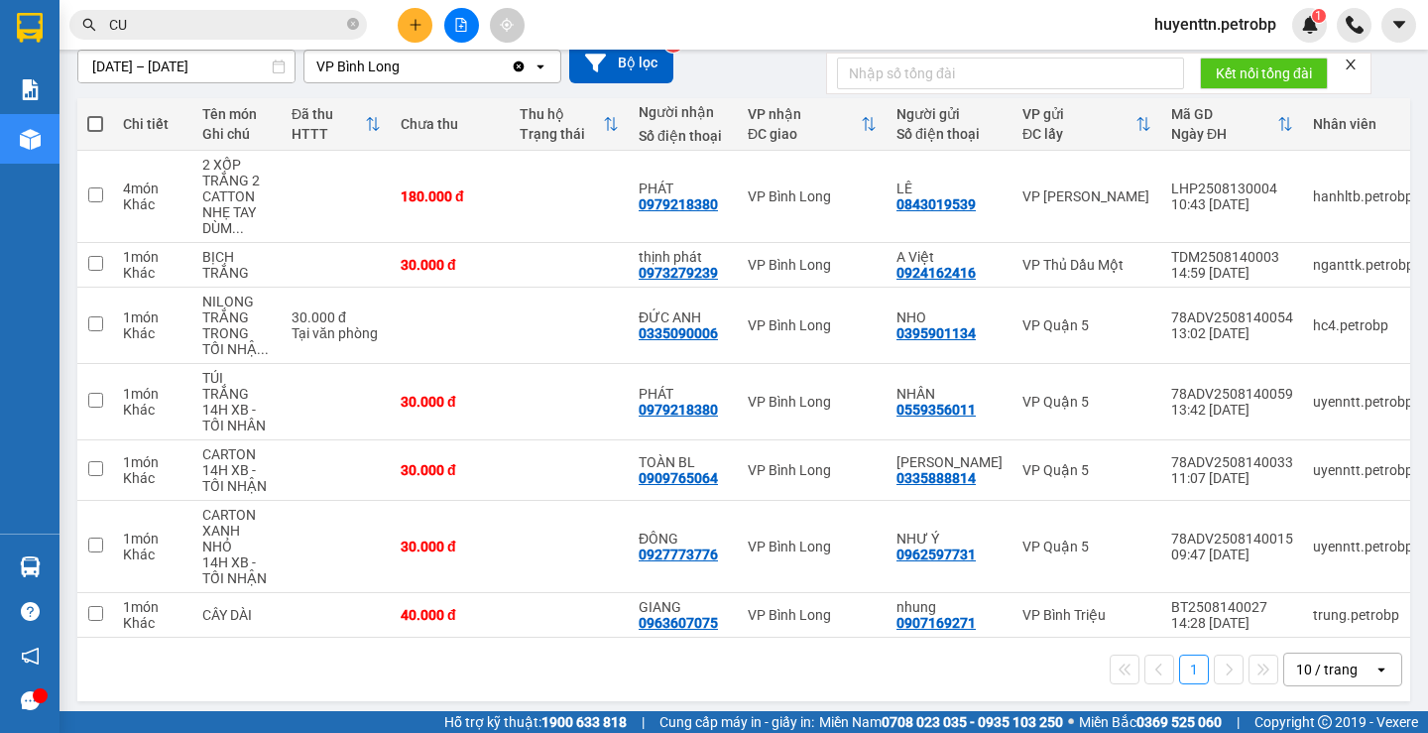
type input "C"
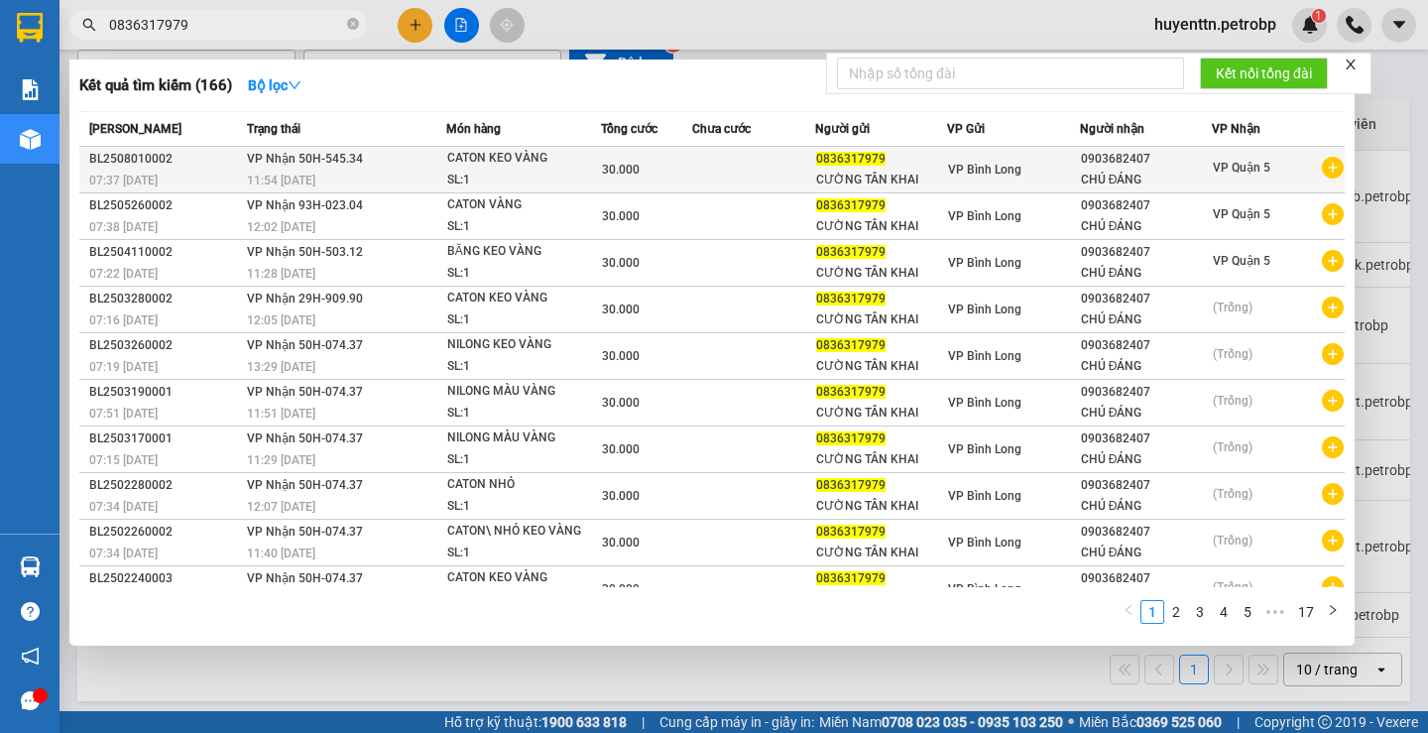
type input "0836317979"
click at [1322, 171] on icon "plus-circle" at bounding box center [1333, 168] width 22 height 22
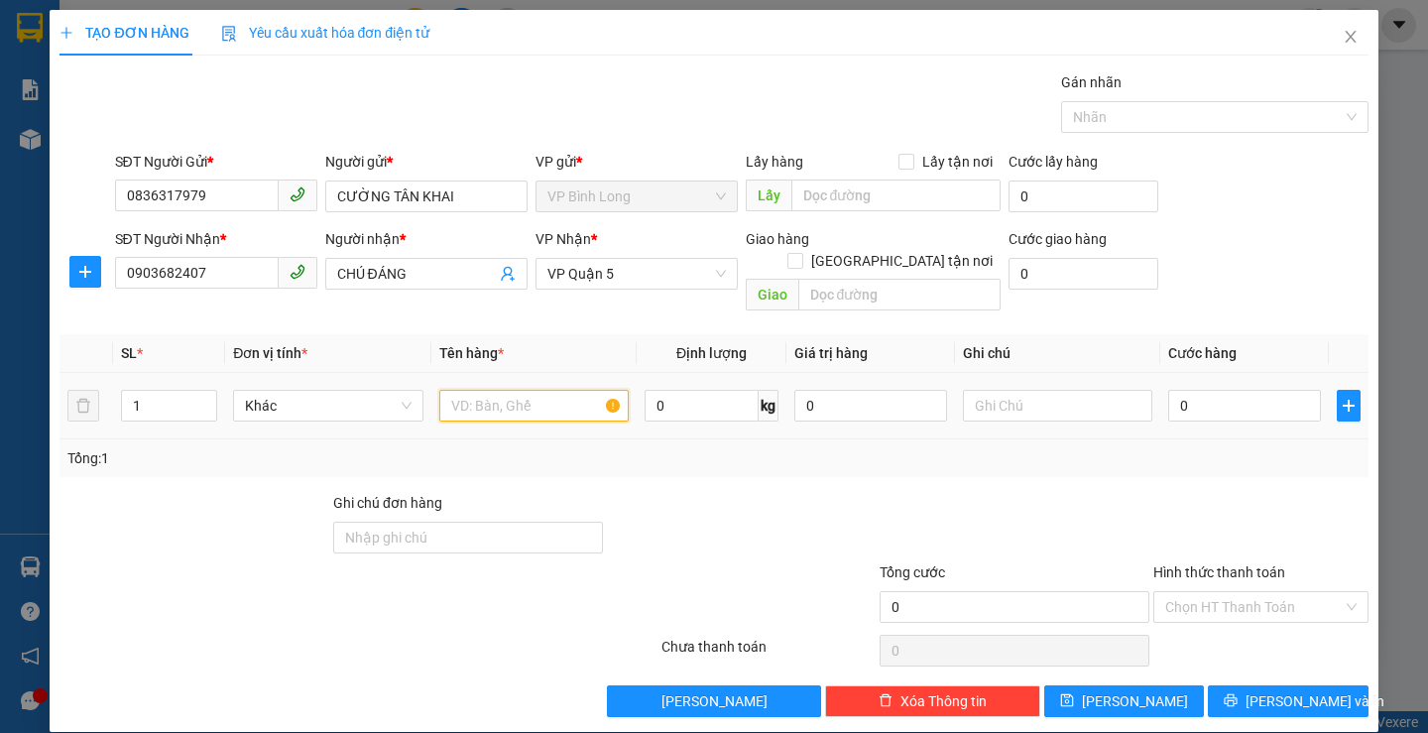
click at [538, 390] on input "text" at bounding box center [533, 406] width 189 height 32
type input "CATON KEO VÀNG NHỎ"
click at [1222, 397] on input "0" at bounding box center [1245, 406] width 153 height 32
type input "3"
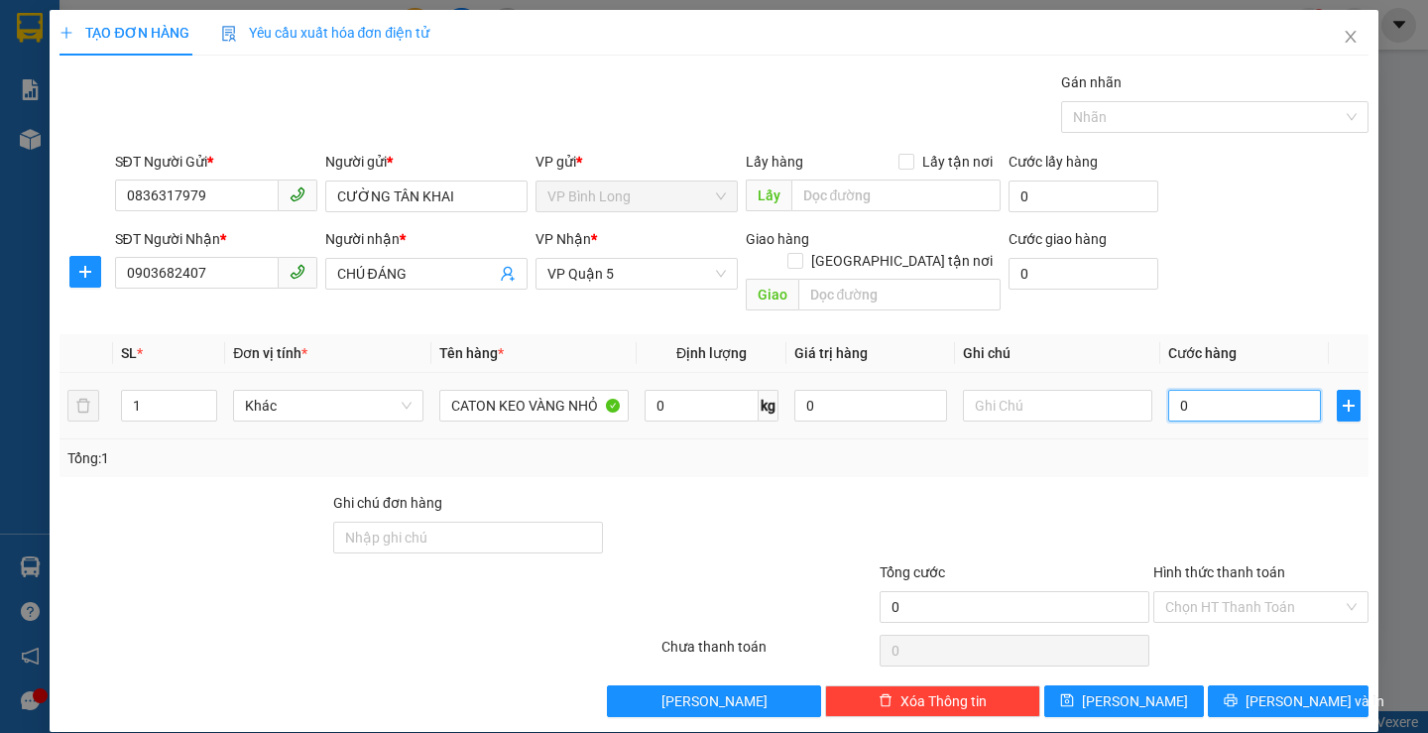
type input "3"
type input "30"
type input "300"
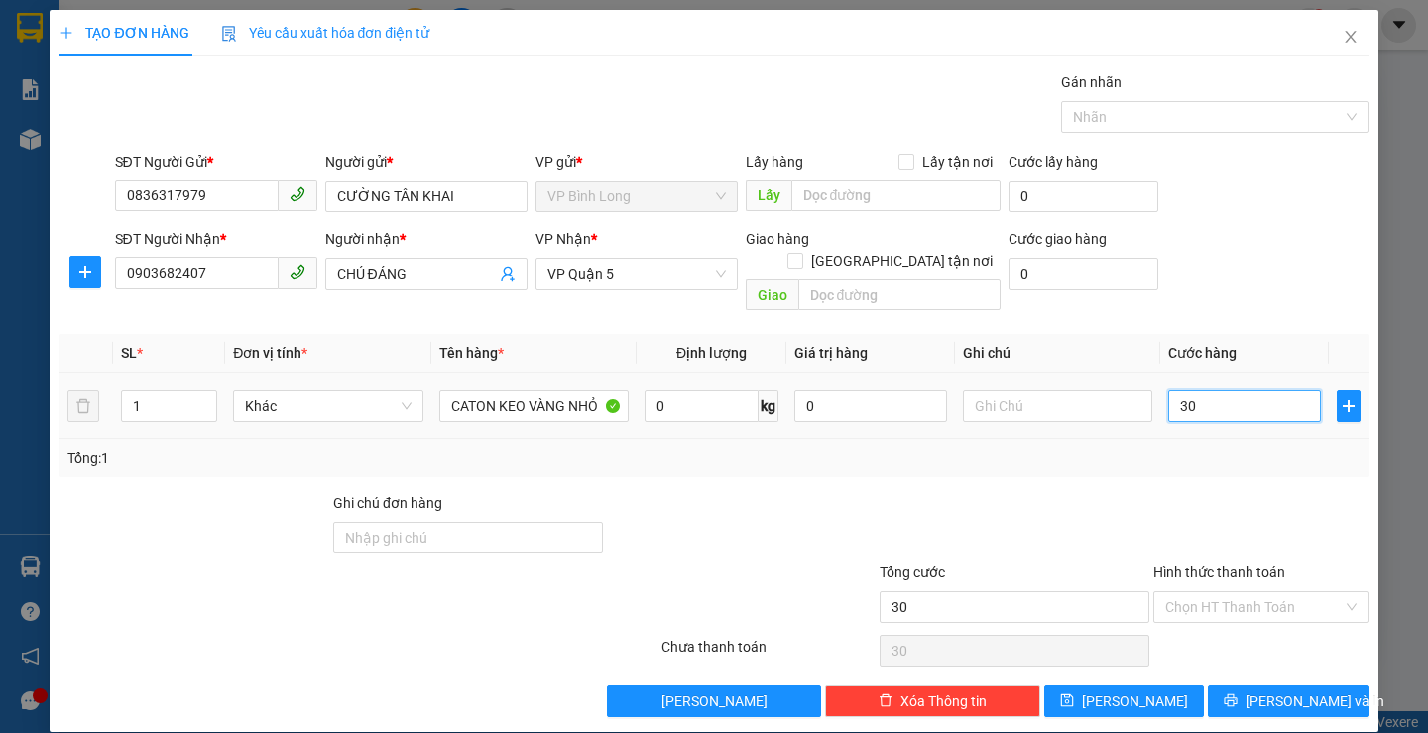
type input "300"
type input "3.000"
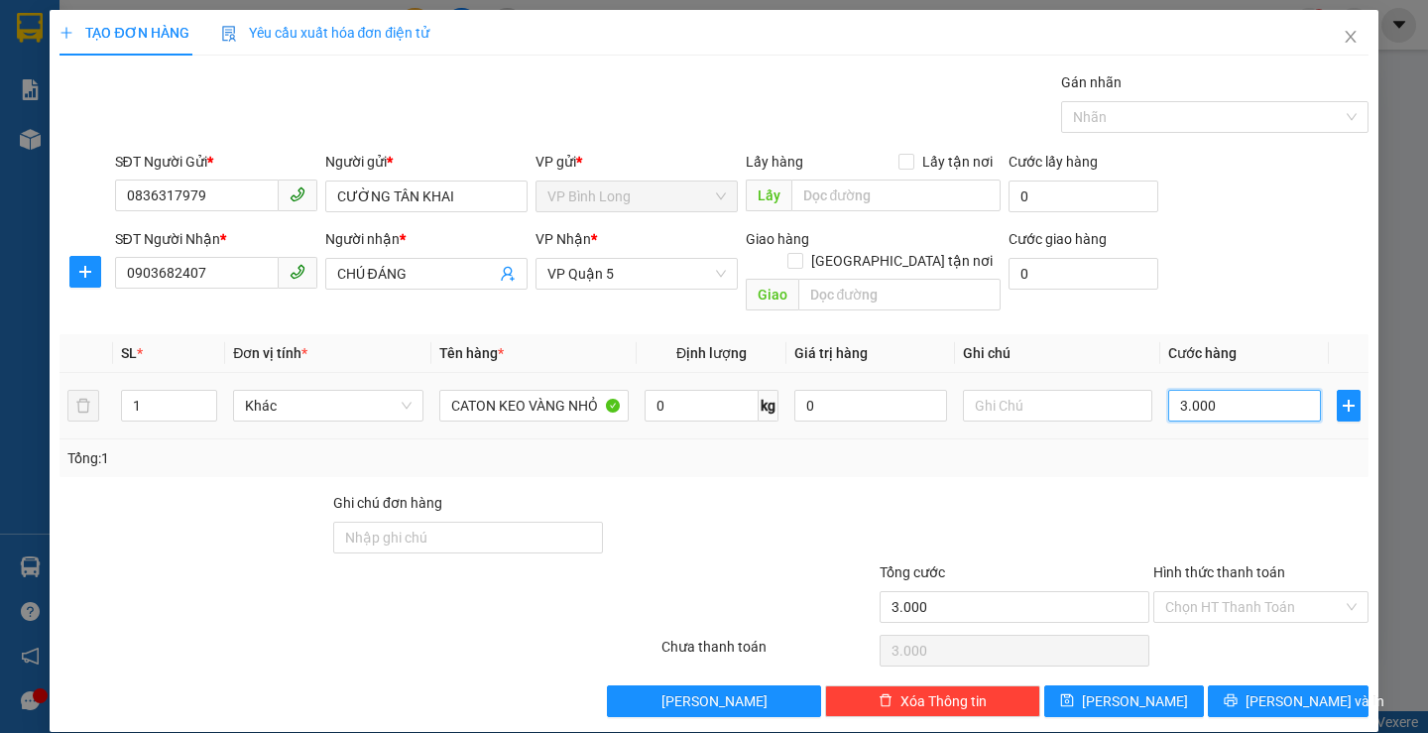
type input "30.000"
click at [1199, 592] on input "Hình thức thanh toán" at bounding box center [1255, 607] width 178 height 30
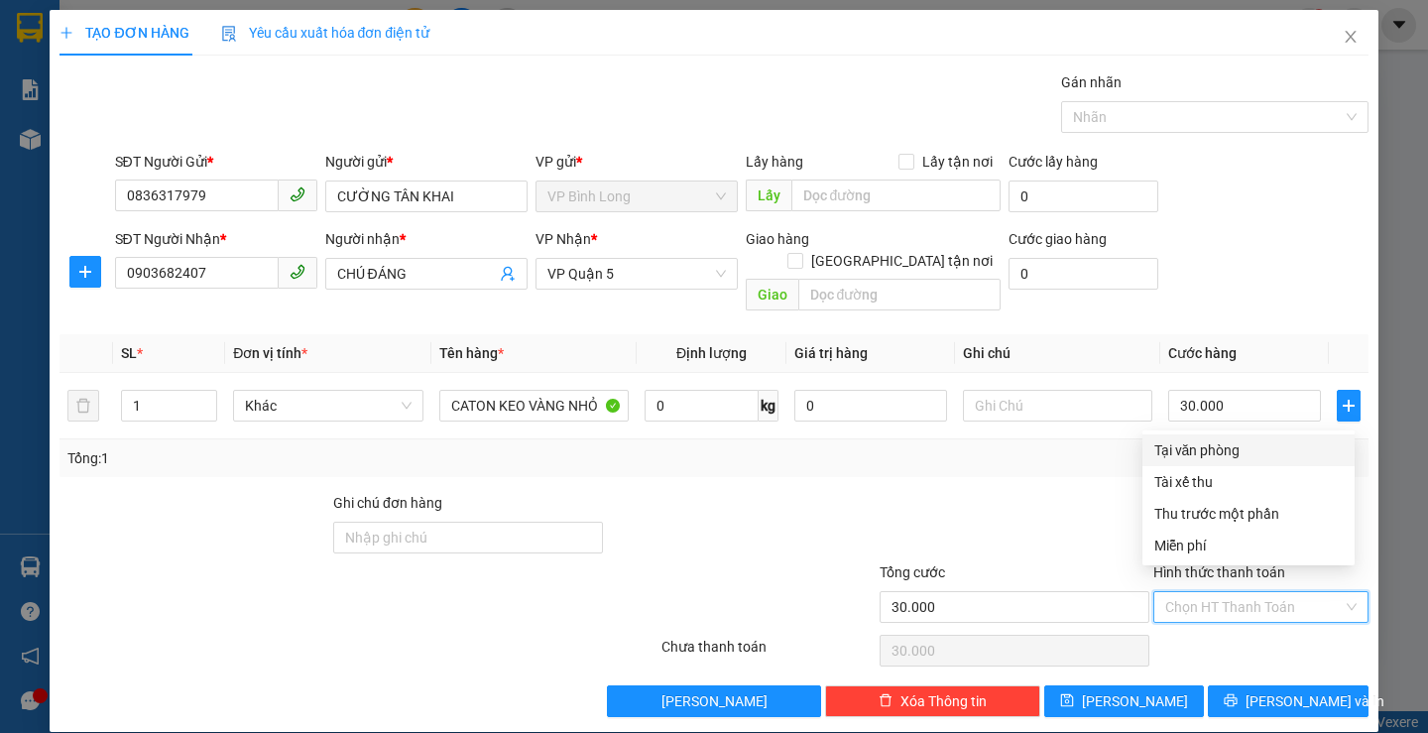
click at [1225, 447] on div "Tại văn phòng" at bounding box center [1249, 450] width 188 height 22
type input "0"
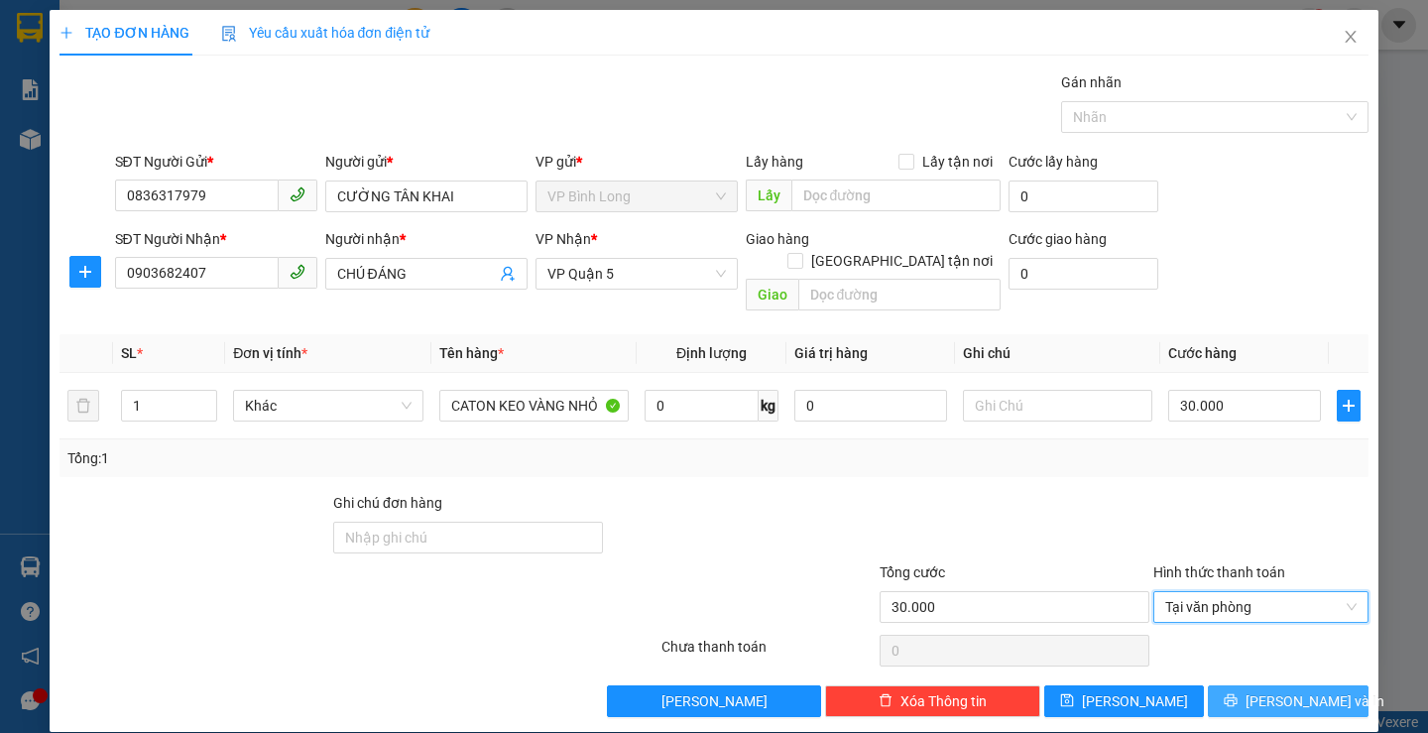
click at [1251, 685] on button "[PERSON_NAME] và In" at bounding box center [1288, 701] width 160 height 32
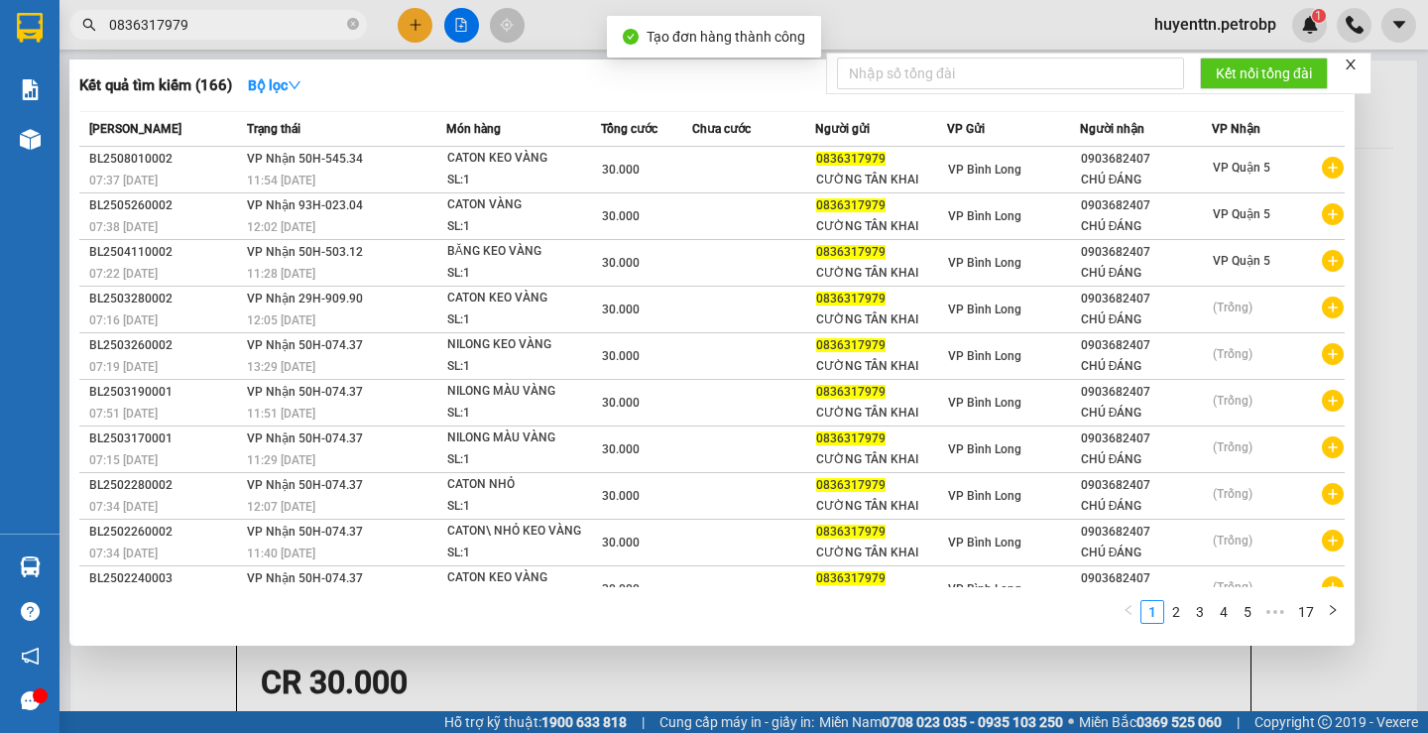
click at [862, 41] on div at bounding box center [714, 366] width 1428 height 733
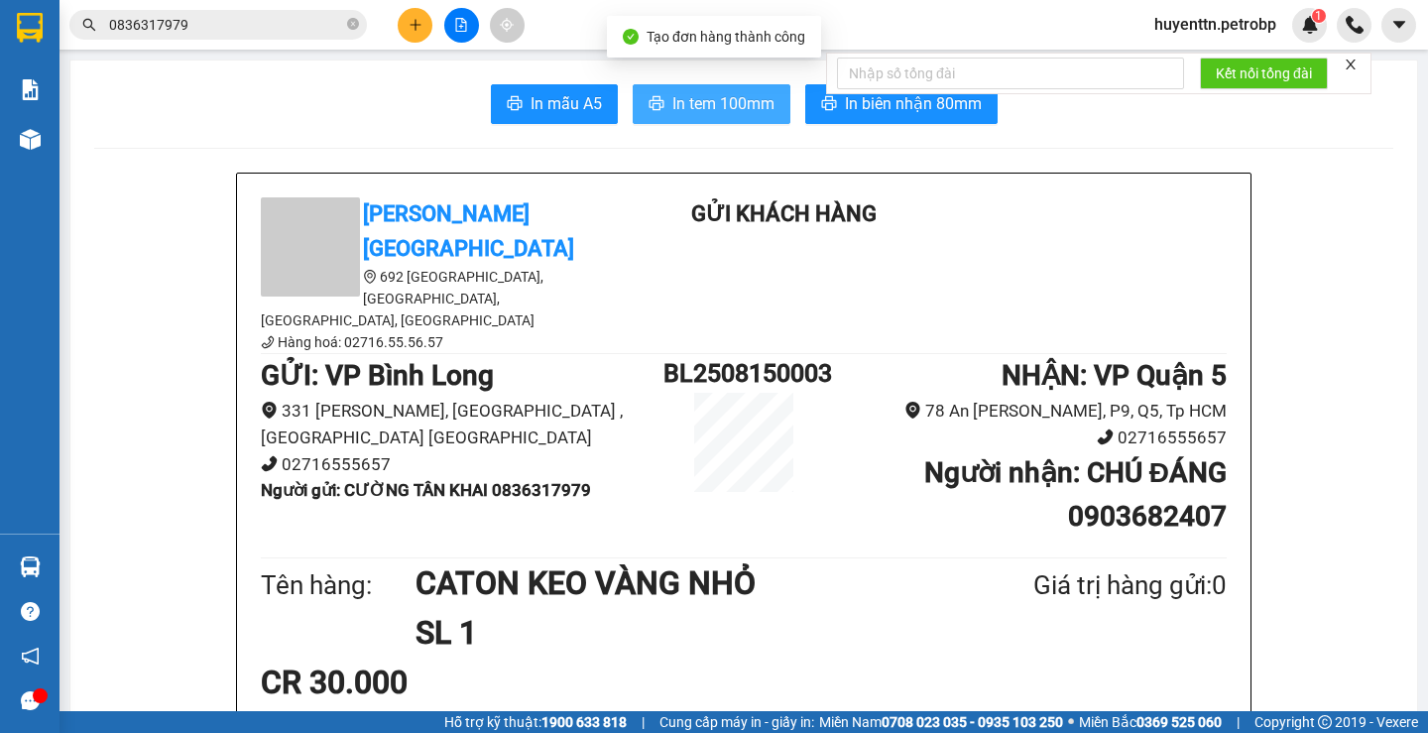
click at [691, 94] on span "In tem 100mm" at bounding box center [724, 103] width 102 height 25
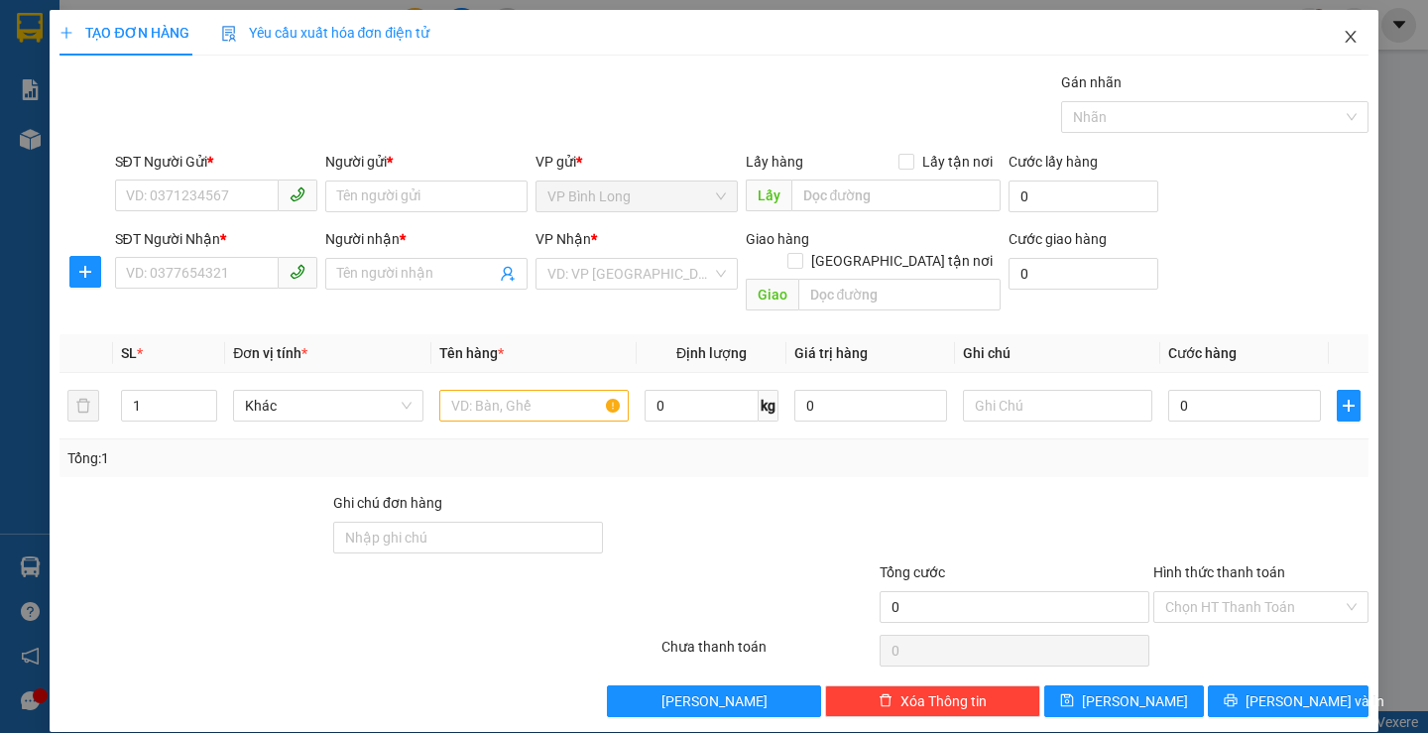
click at [1344, 31] on icon "close" at bounding box center [1351, 37] width 16 height 16
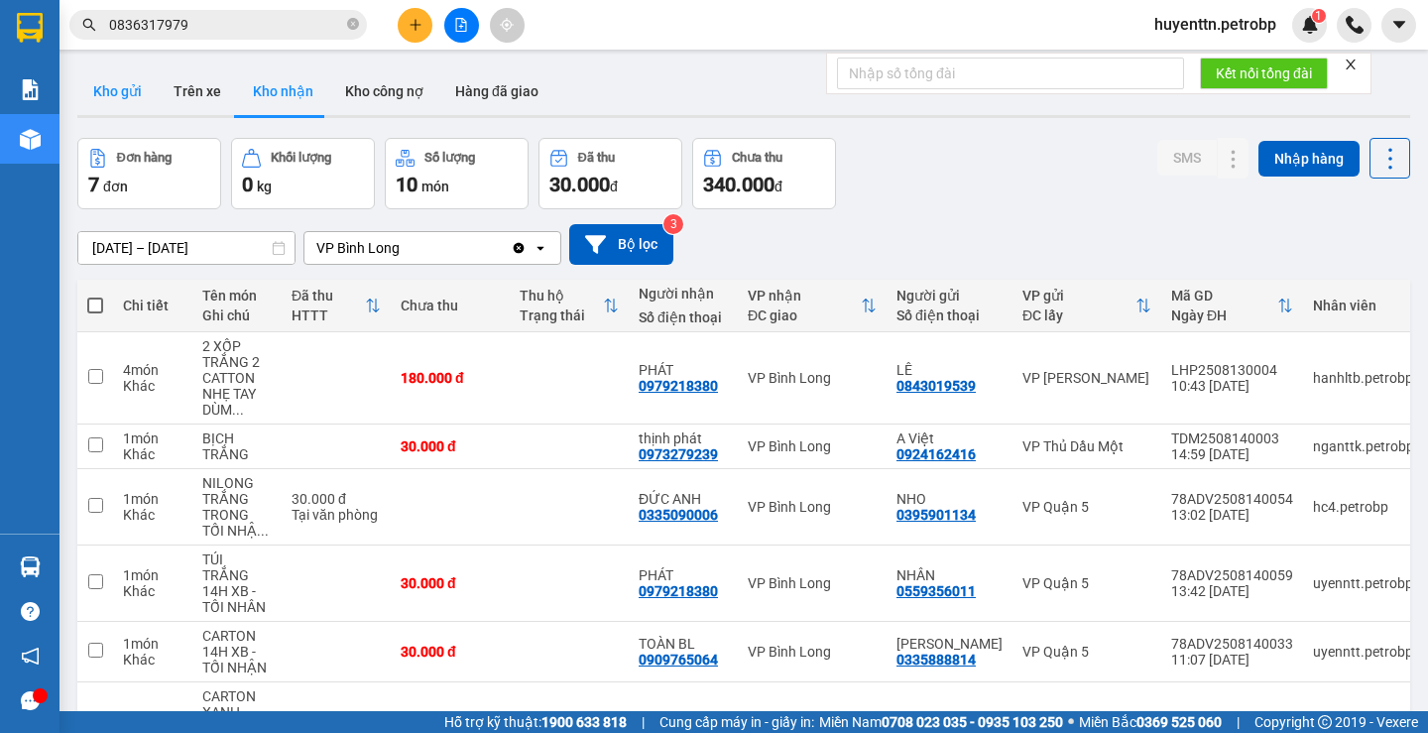
click at [116, 86] on button "Kho gửi" at bounding box center [117, 91] width 80 height 48
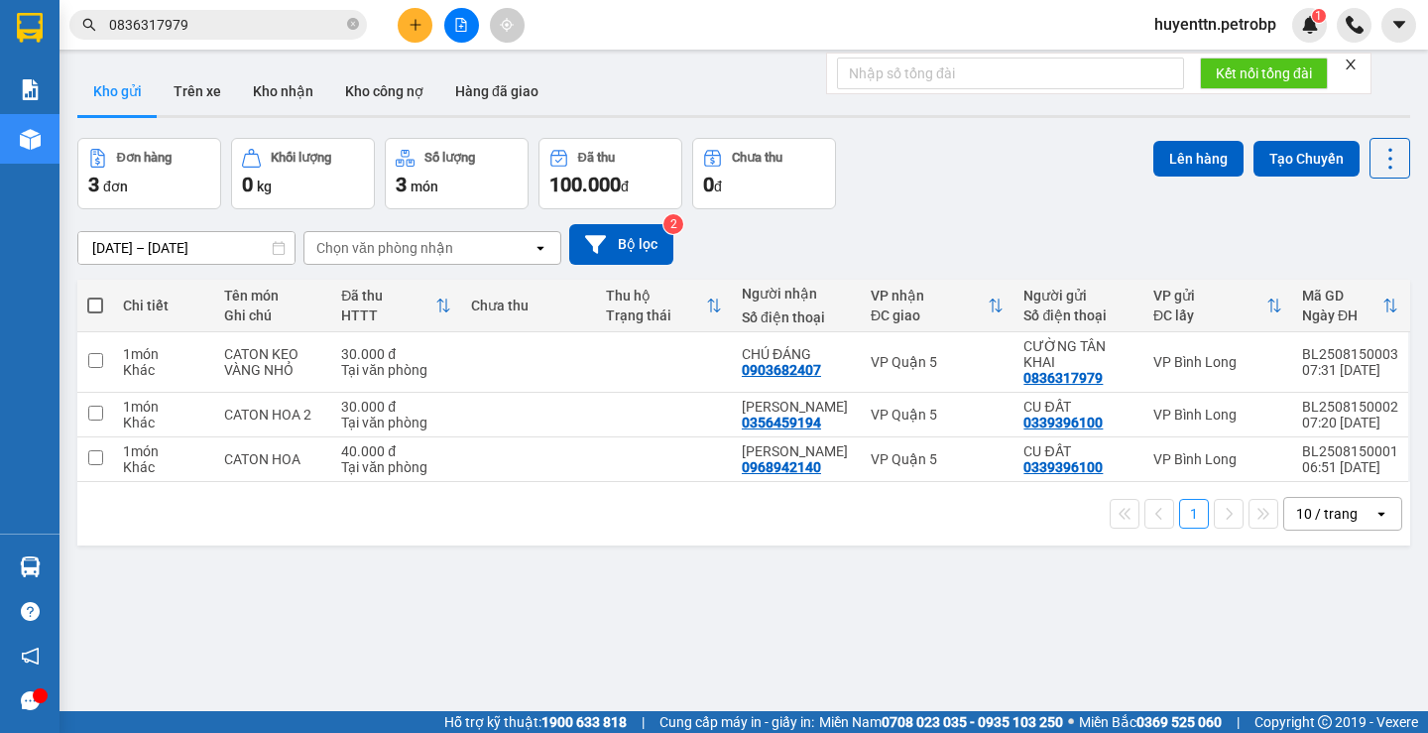
click at [94, 298] on span at bounding box center [95, 306] width 16 height 16
click at [95, 296] on input "checkbox" at bounding box center [95, 296] width 0 height 0
checkbox input "true"
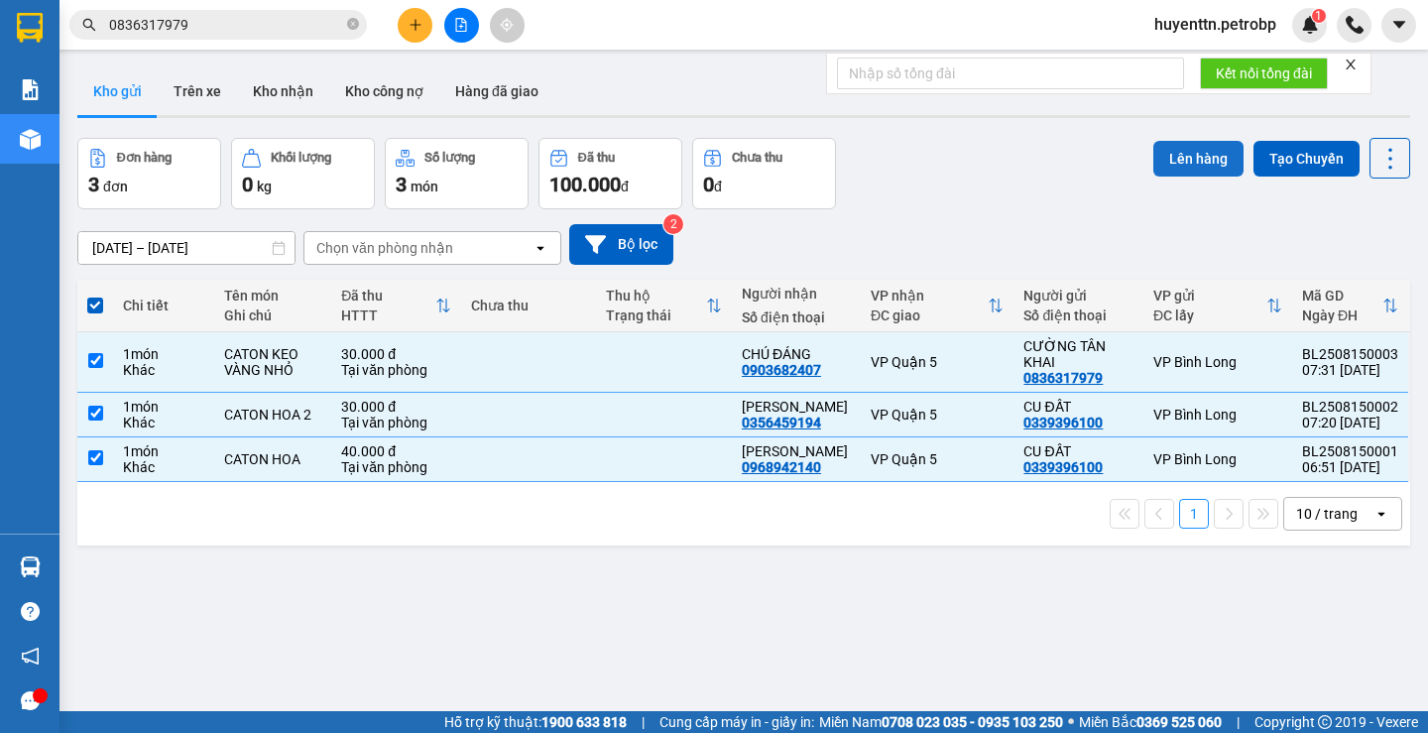
click at [1160, 155] on button "Lên hàng" at bounding box center [1199, 159] width 90 height 36
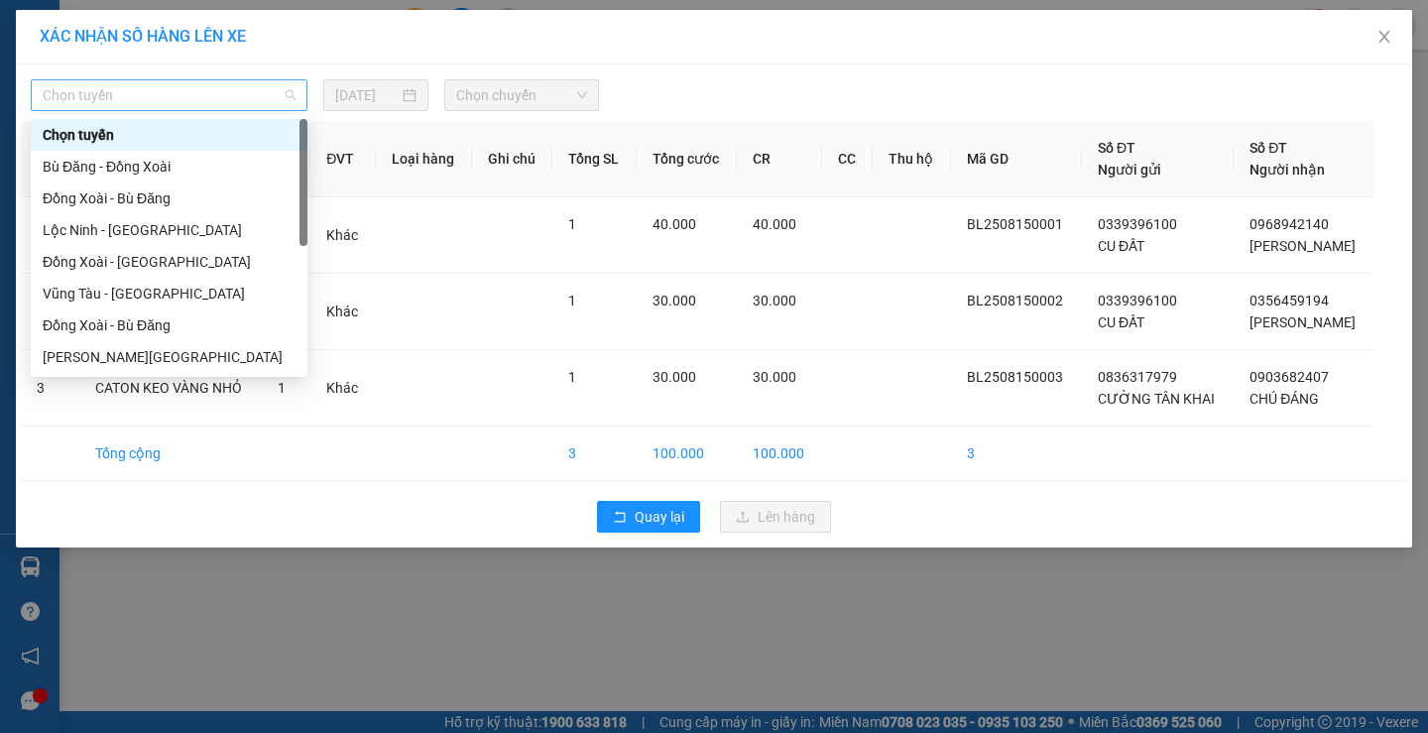
click at [225, 110] on div "Chọn tuyến" at bounding box center [169, 95] width 277 height 32
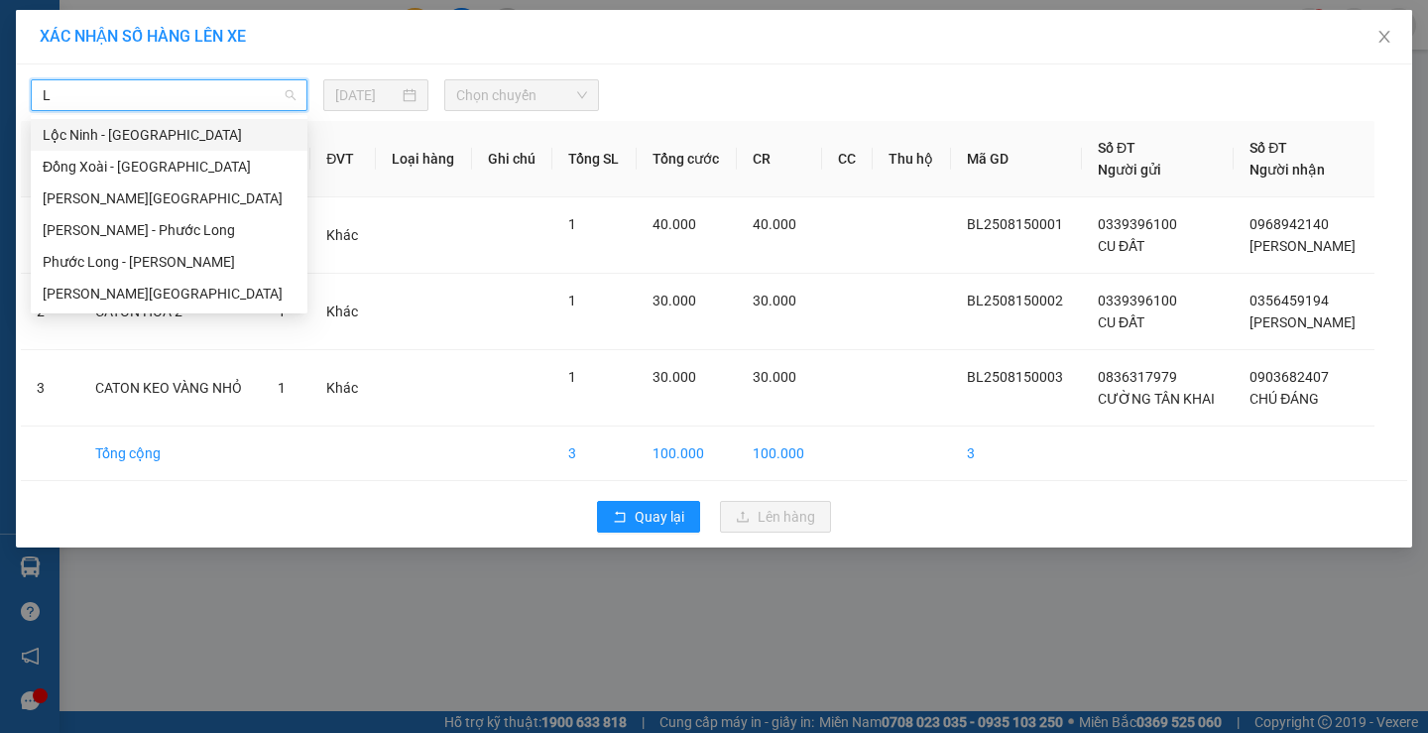
type input "LO"
click at [215, 291] on div "[PERSON_NAME][GEOGRAPHIC_DATA]" at bounding box center [169, 294] width 253 height 22
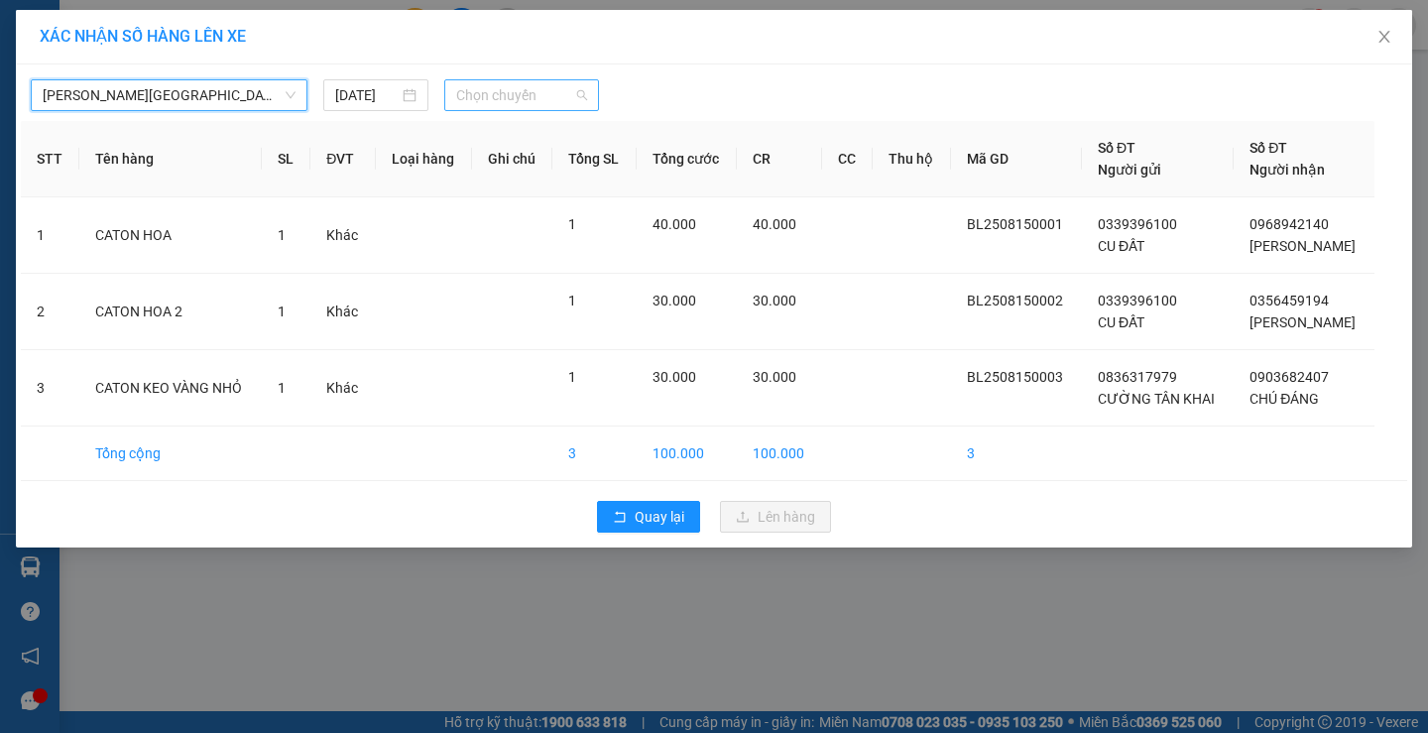
click at [499, 97] on span "Chọn chuyến" at bounding box center [521, 95] width 131 height 30
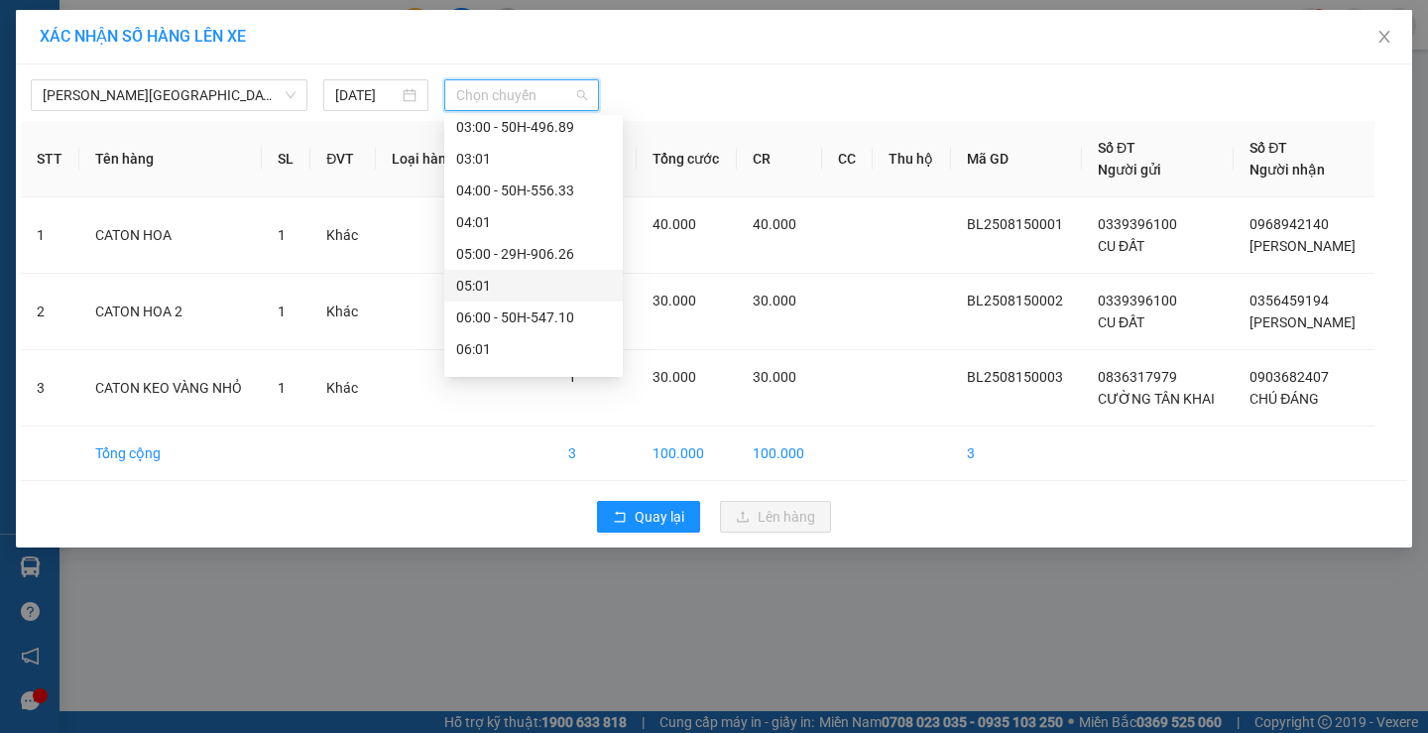
scroll to position [298, 0]
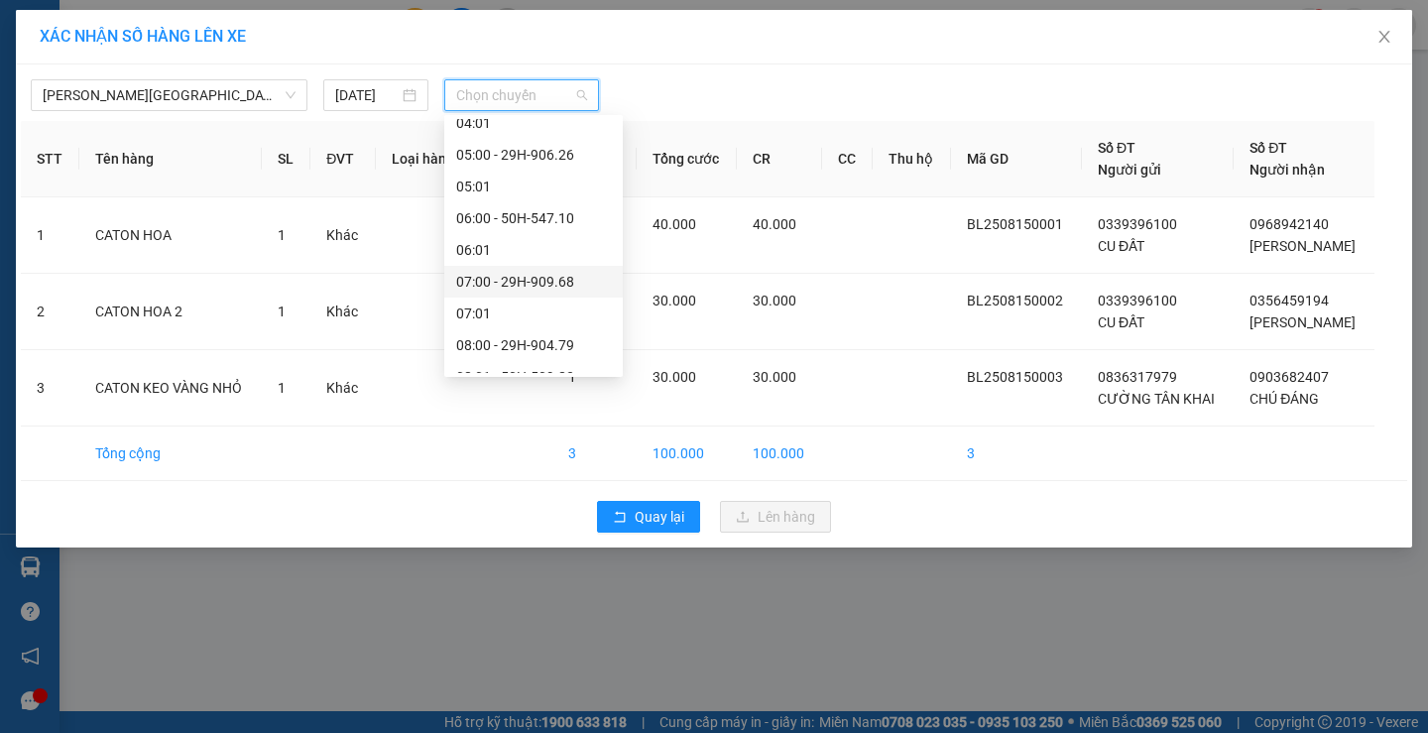
click at [541, 275] on div "07:00 - 29H-909.68" at bounding box center [533, 282] width 155 height 22
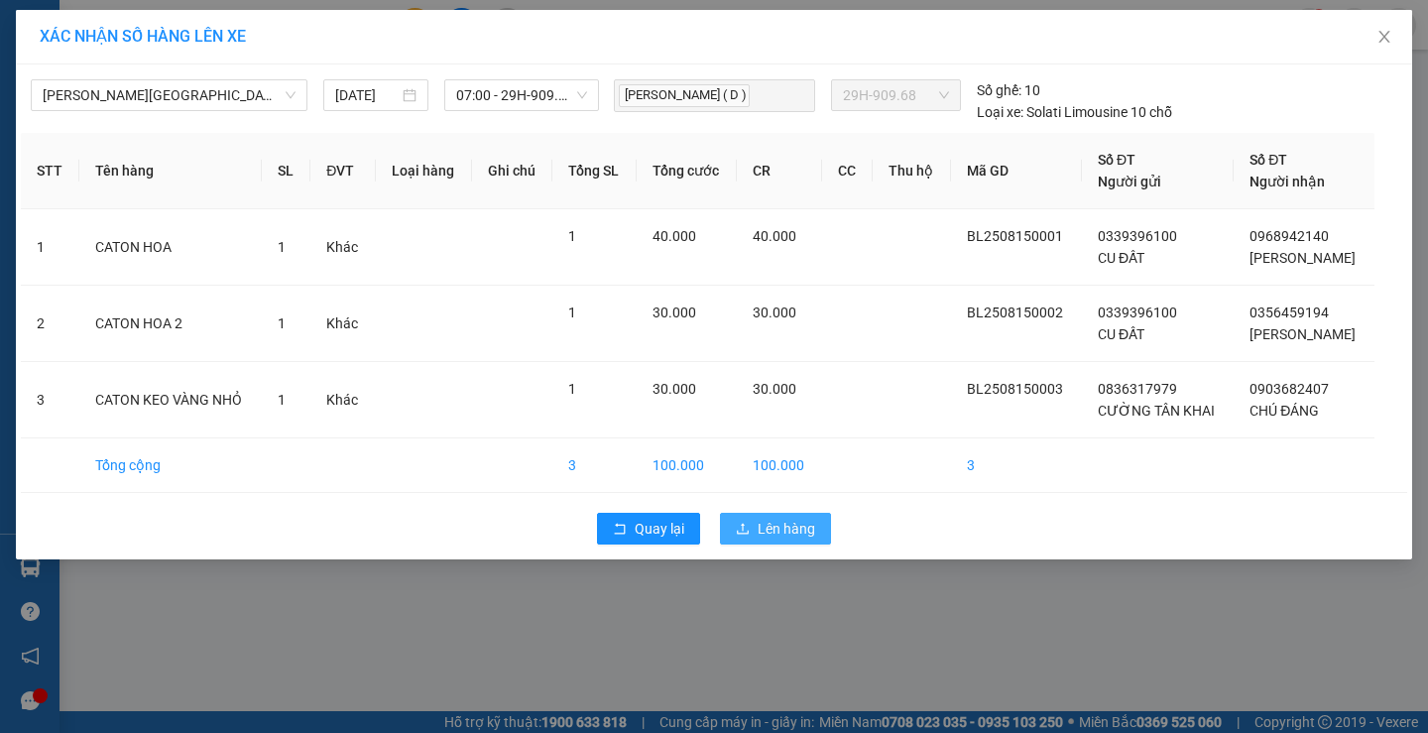
click at [759, 529] on span "Lên hàng" at bounding box center [787, 529] width 58 height 22
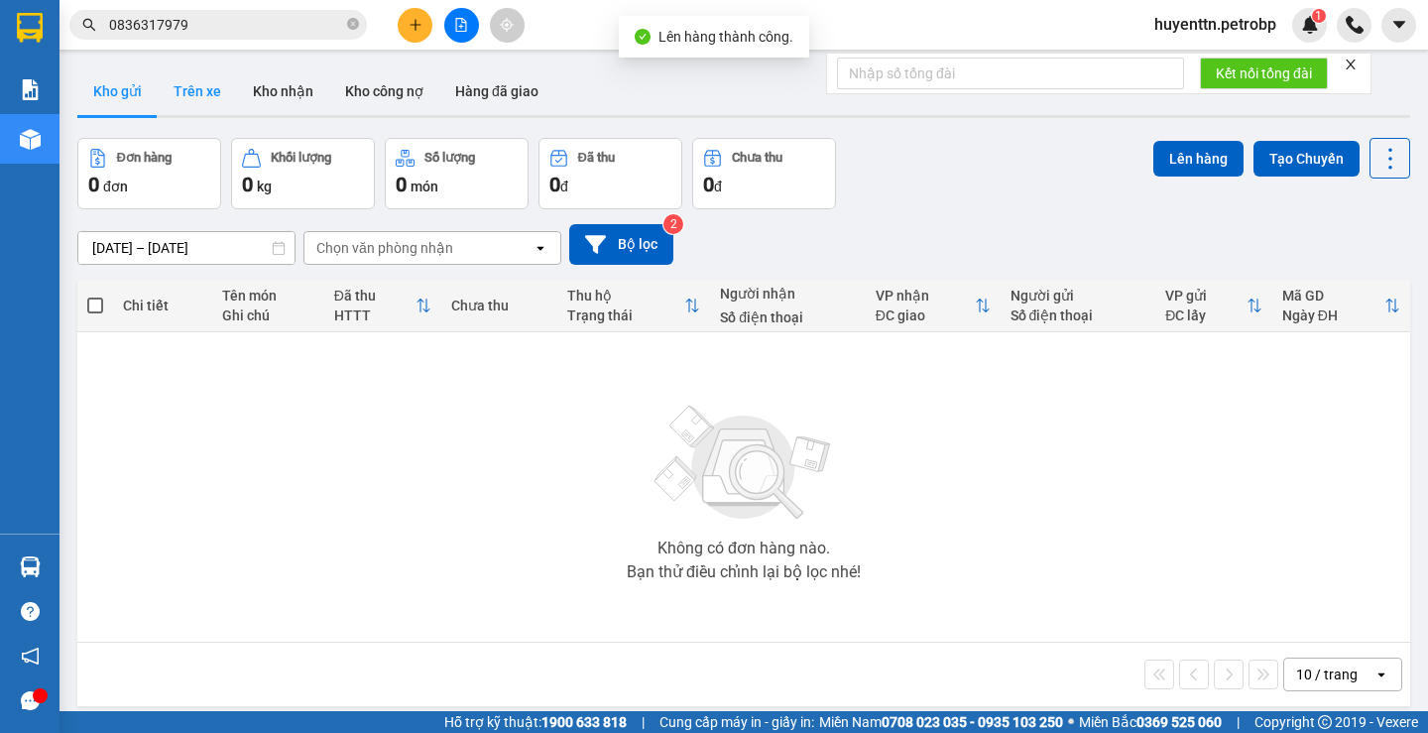
click at [186, 104] on button "Trên xe" at bounding box center [197, 91] width 79 height 48
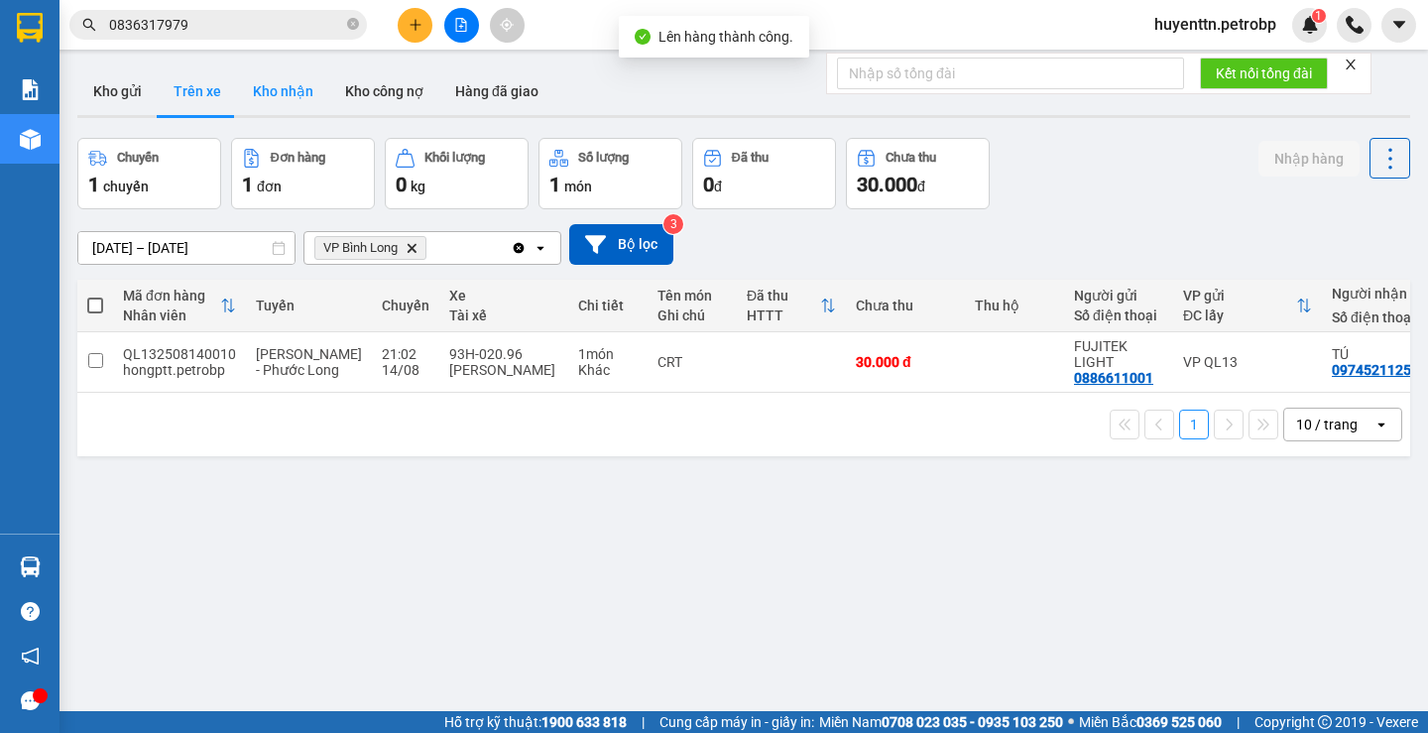
click at [303, 90] on button "Kho nhận" at bounding box center [283, 91] width 92 height 48
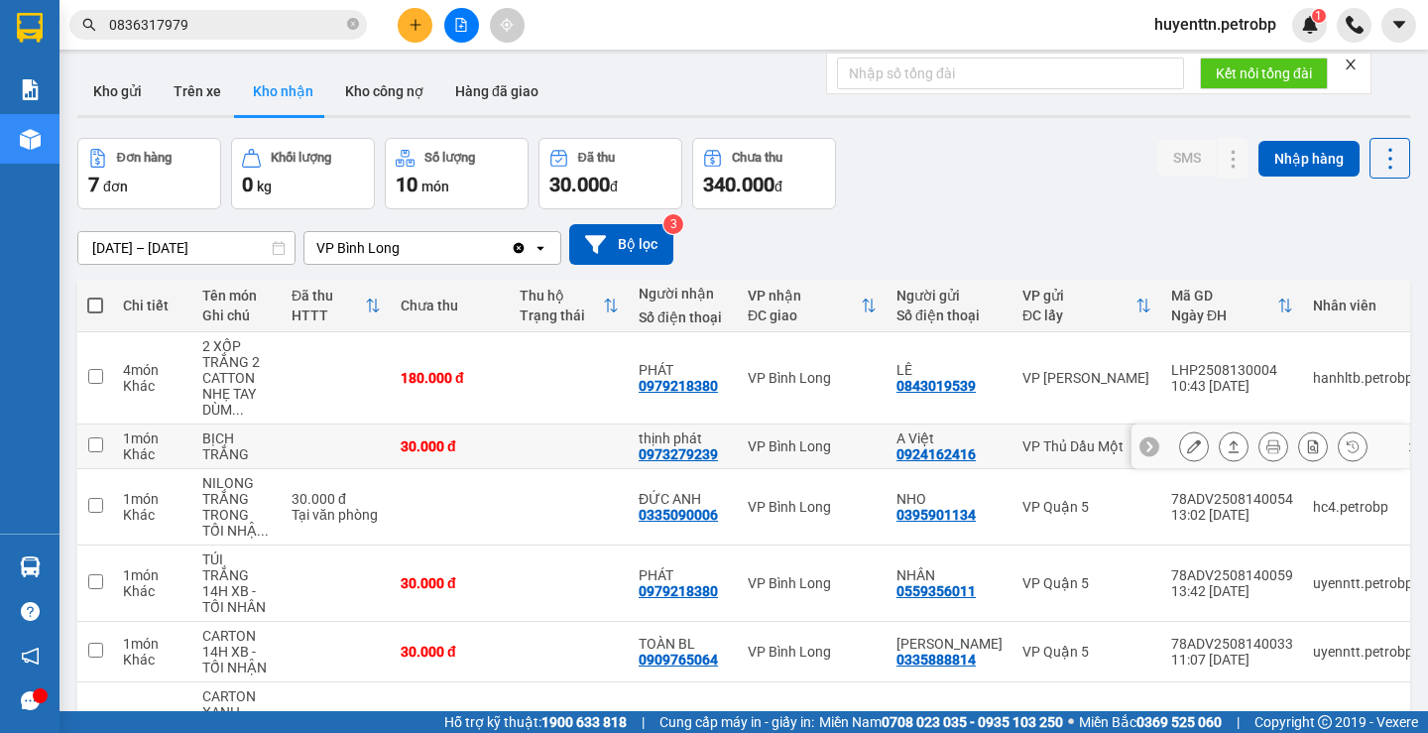
scroll to position [182, 0]
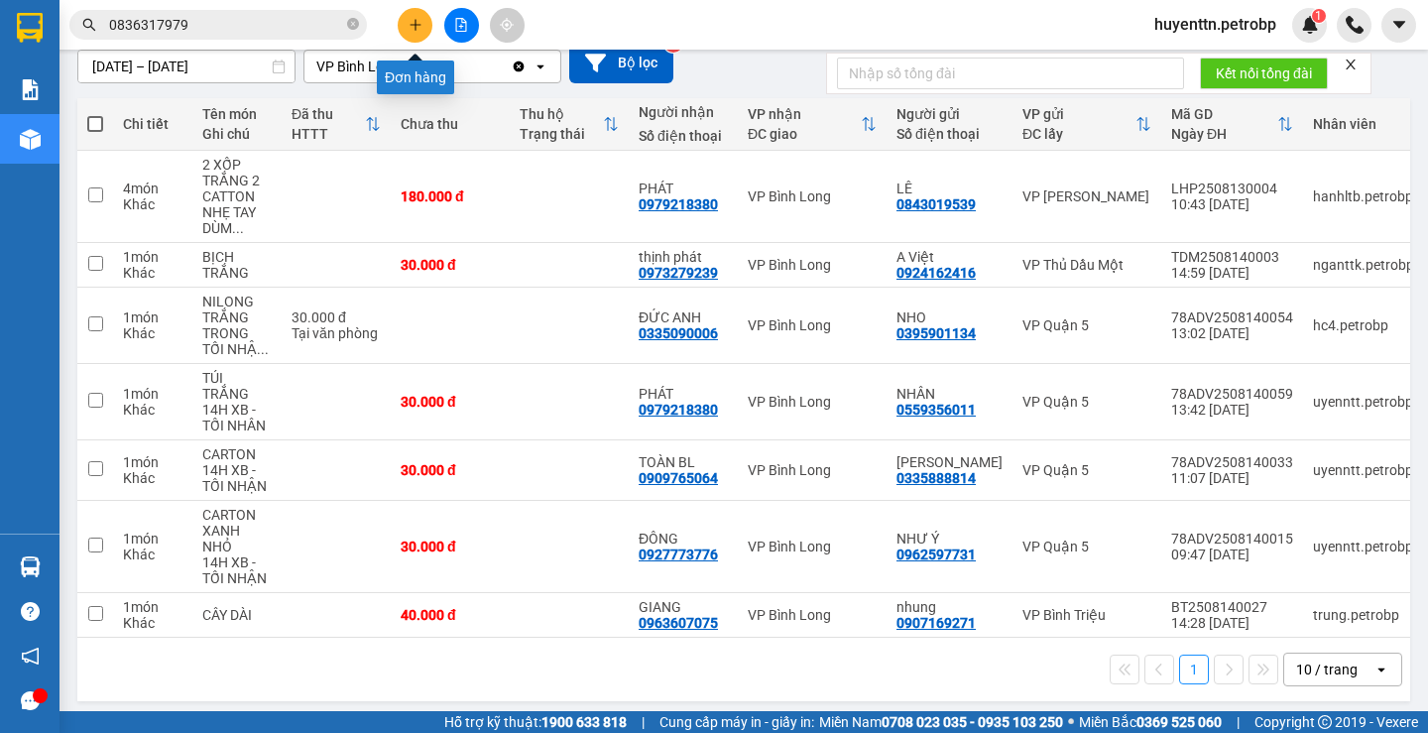
click at [407, 32] on button at bounding box center [415, 25] width 35 height 35
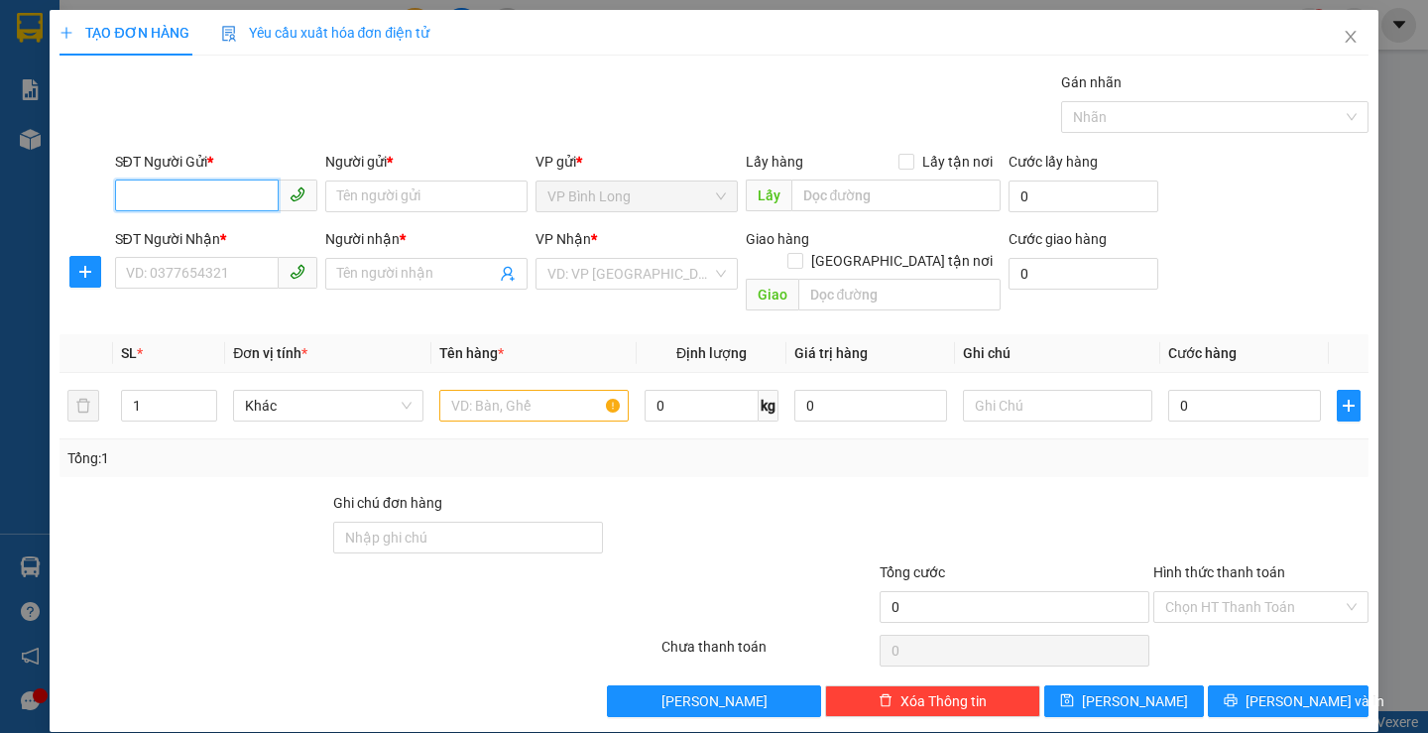
click at [255, 191] on input "SĐT Người Gửi *" at bounding box center [197, 196] width 164 height 32
type input "0938615664"
click at [401, 186] on input "Người gửi *" at bounding box center [426, 197] width 202 height 32
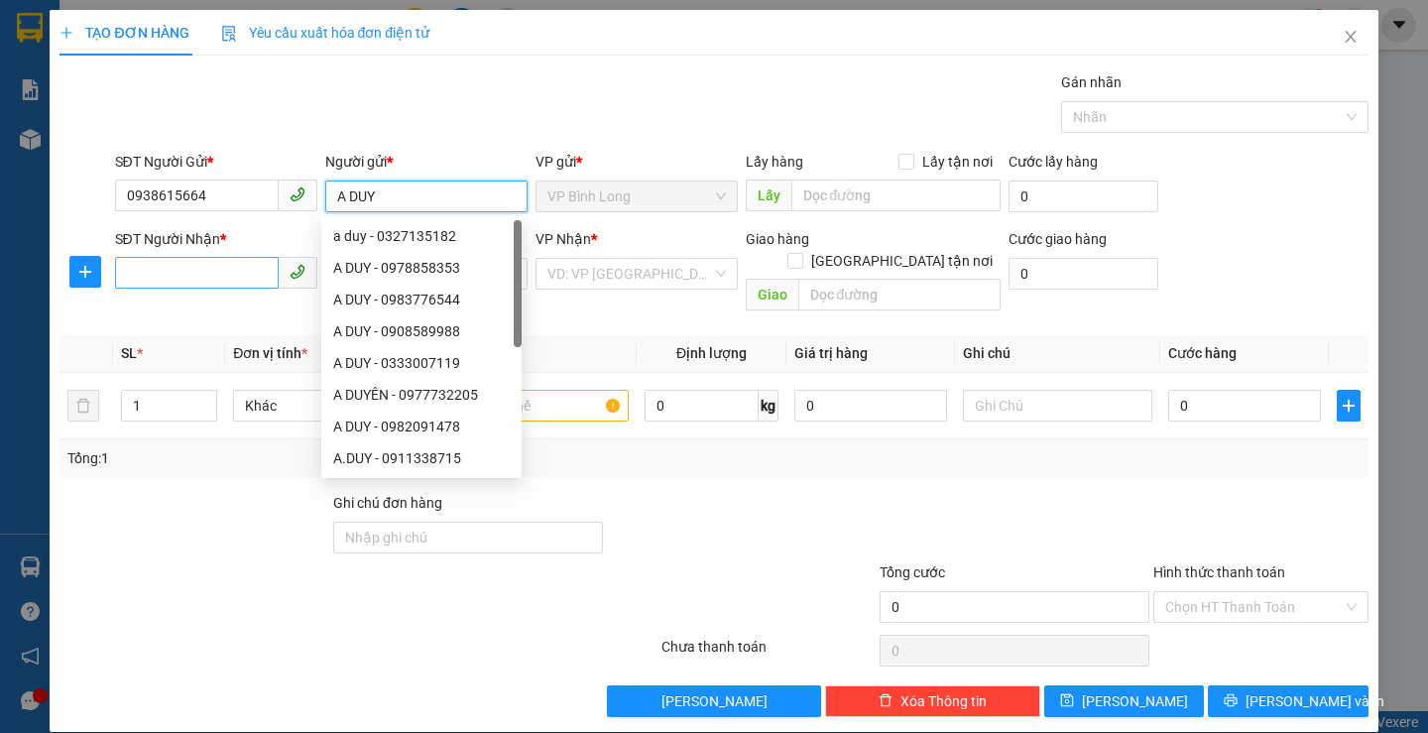
type input "A DUY"
click at [165, 276] on input "SĐT Người Nhận *" at bounding box center [197, 273] width 164 height 32
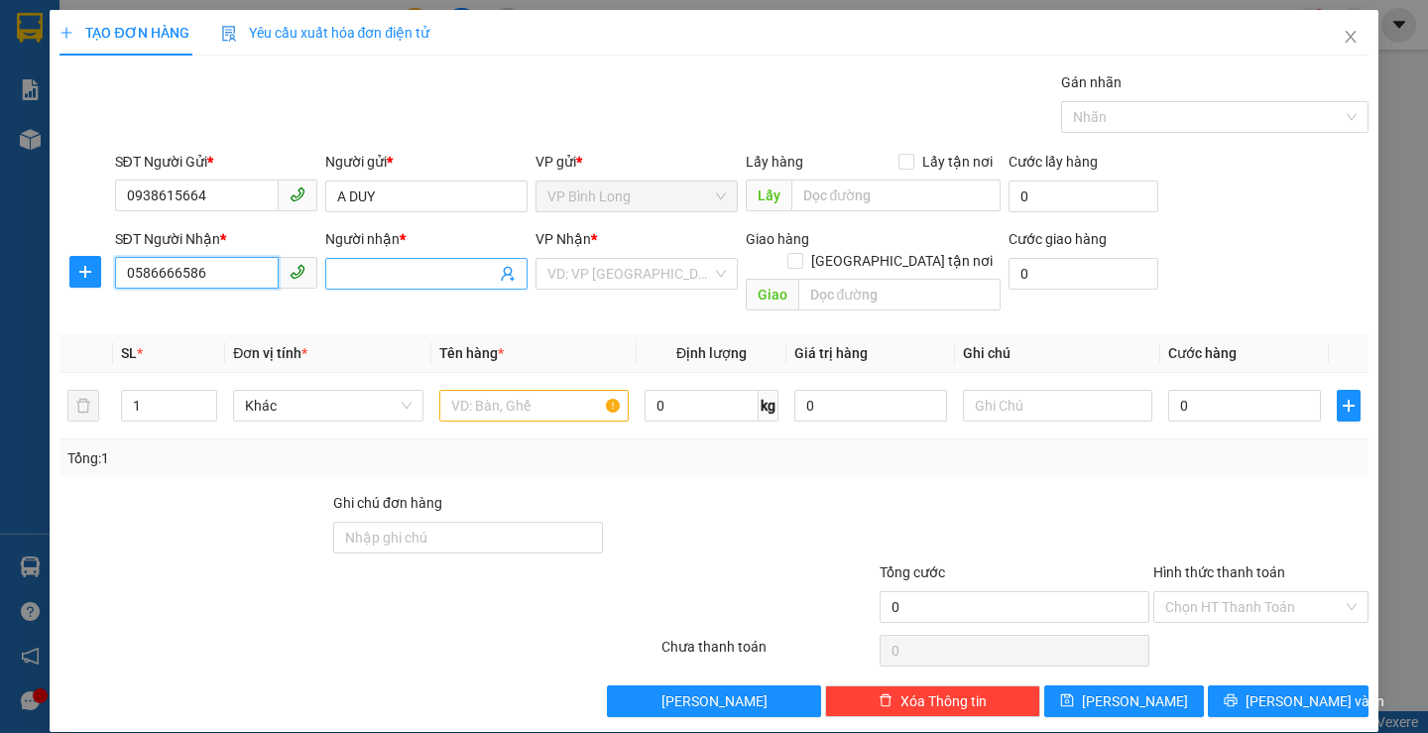
type input "0586666586"
click at [409, 289] on span at bounding box center [426, 274] width 202 height 32
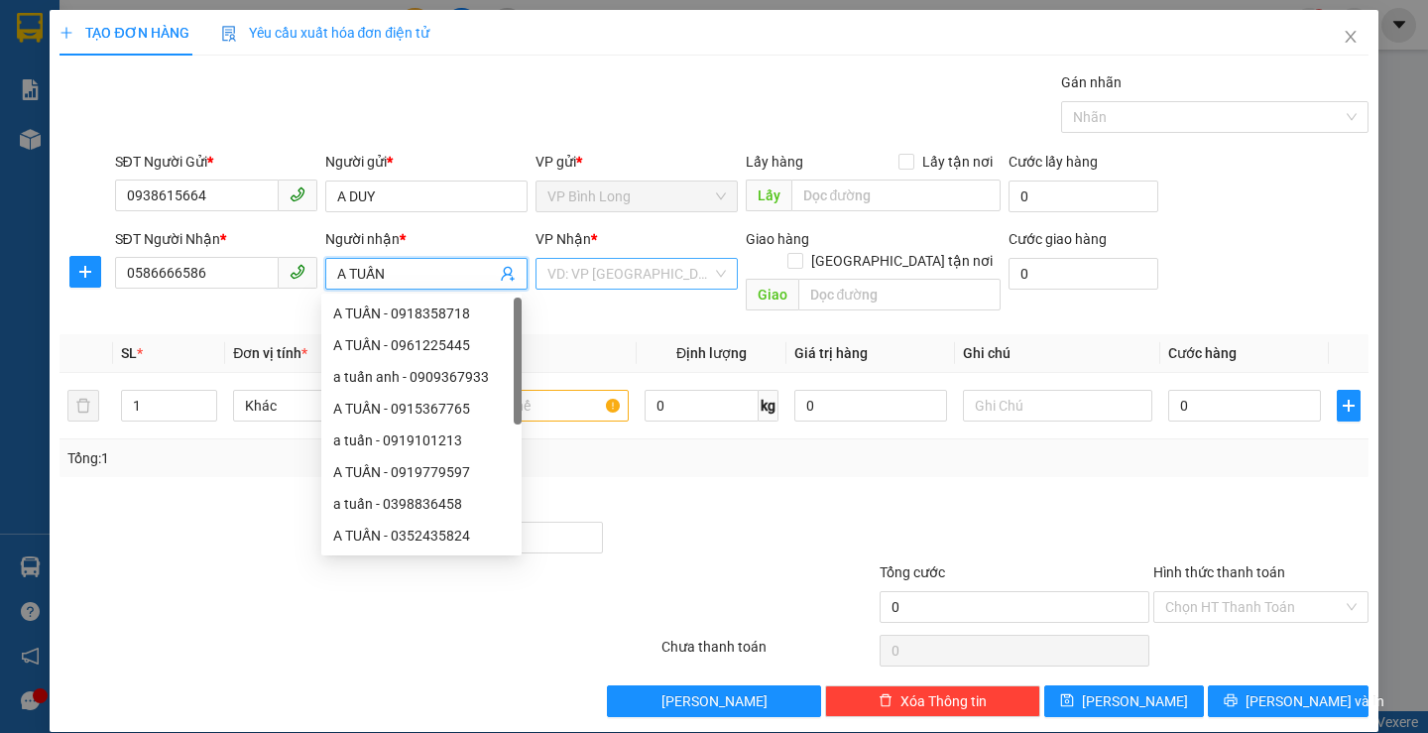
type input "A TUẤN"
click at [687, 280] on input "search" at bounding box center [630, 274] width 165 height 30
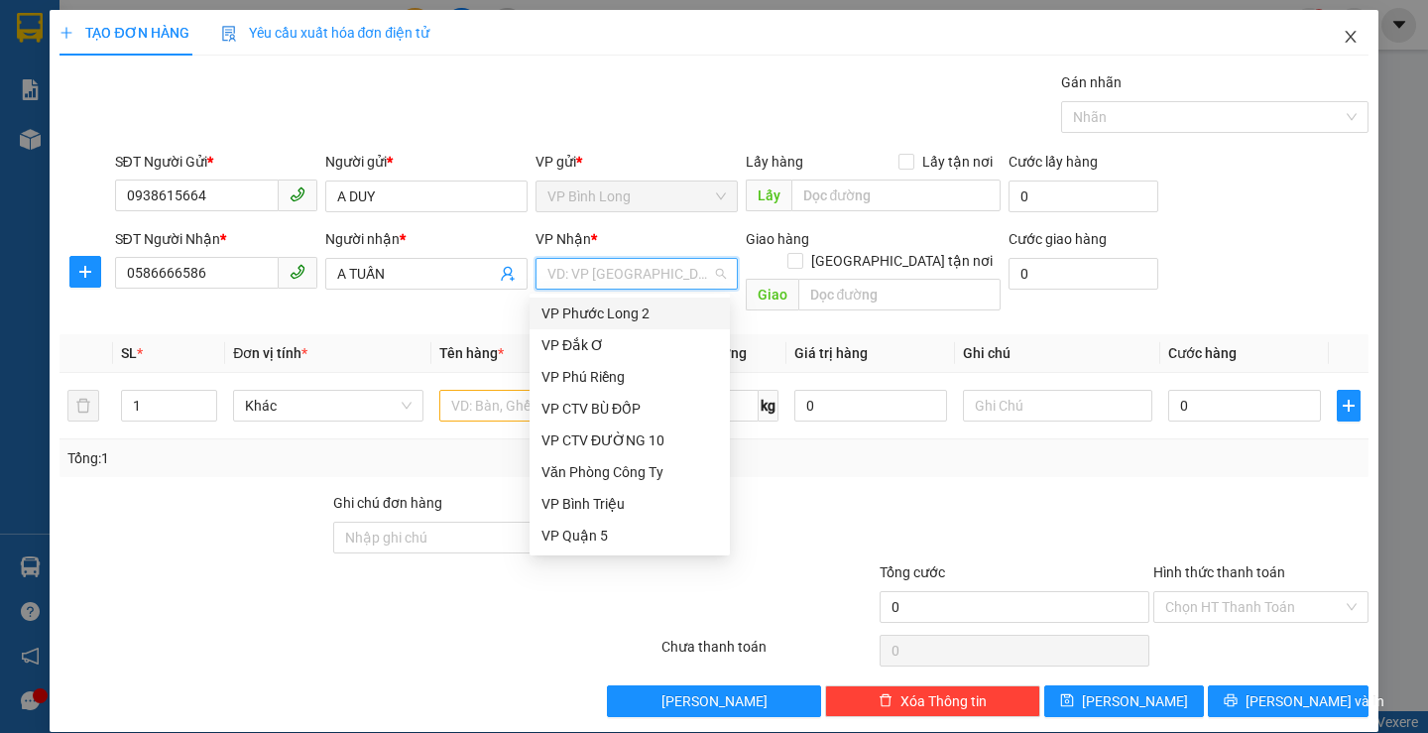
click at [1343, 43] on icon "close" at bounding box center [1351, 37] width 16 height 16
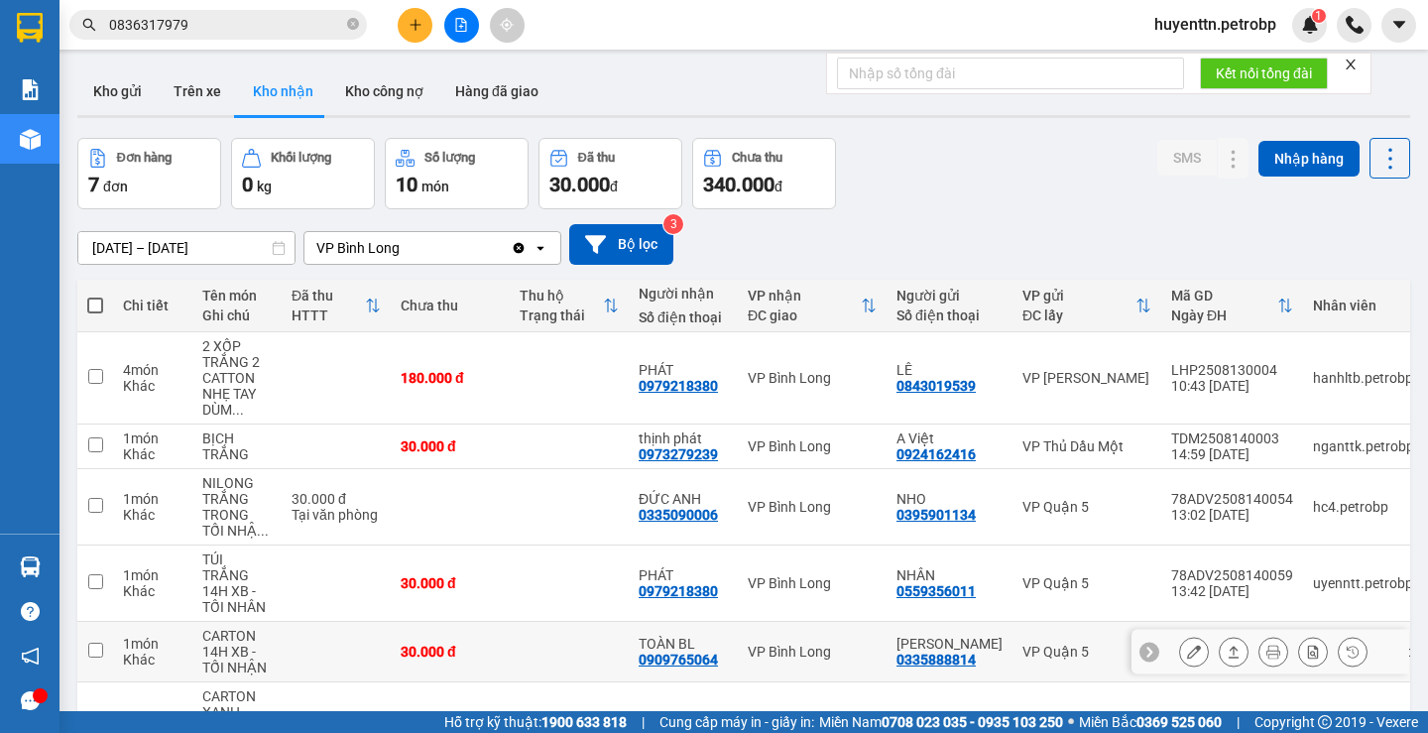
scroll to position [182, 0]
